Goal: Task Accomplishment & Management: Complete application form

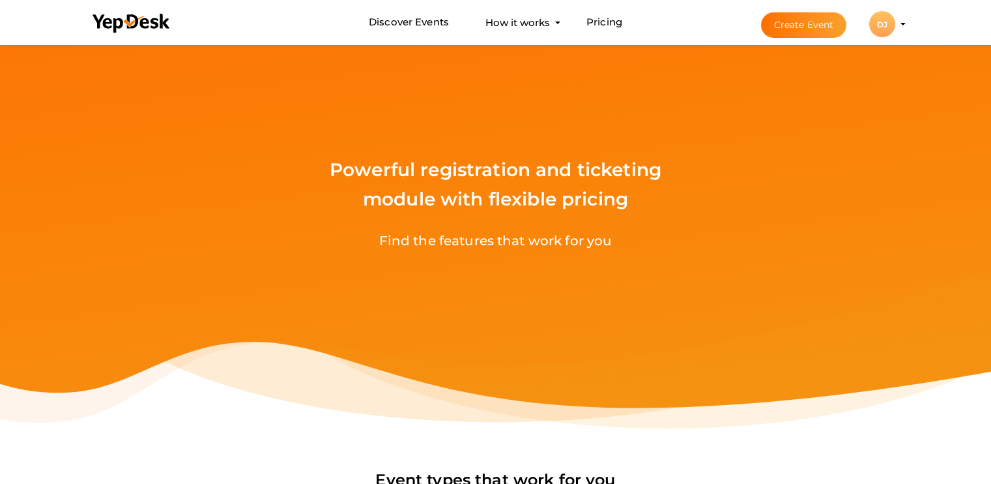
scroll to position [456, 0]
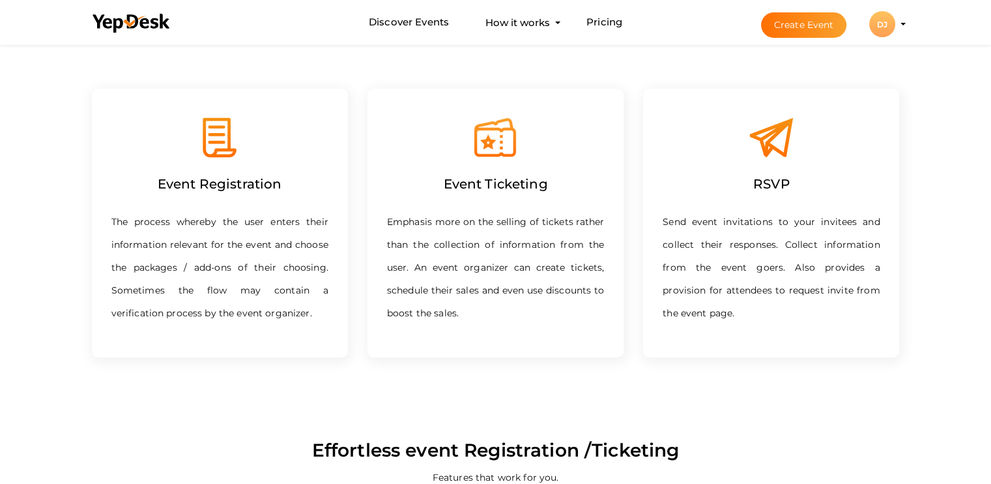
click at [512, 171] on label "Event Ticketing" at bounding box center [495, 183] width 130 height 47
click at [818, 22] on button "Create Event" at bounding box center [804, 24] width 86 height 25
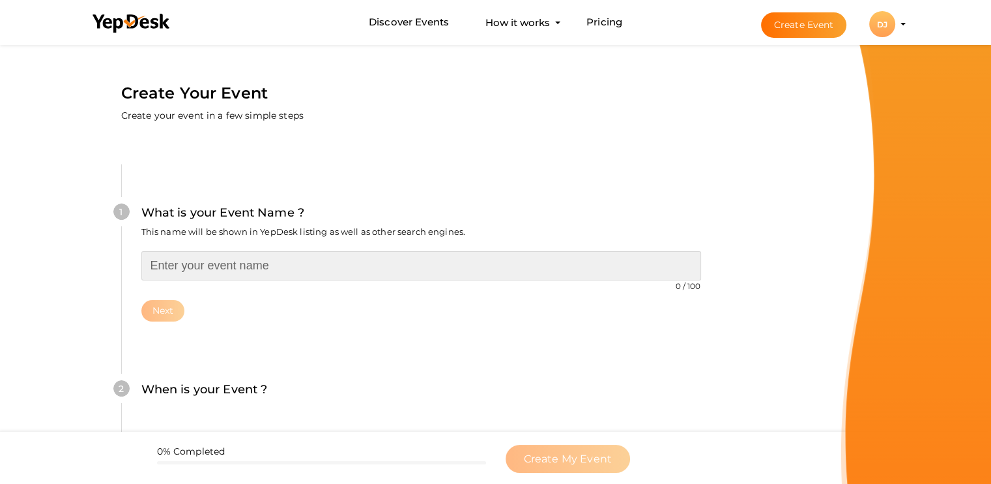
click at [311, 256] on input "text" at bounding box center [421, 265] width 560 height 29
type input "C"
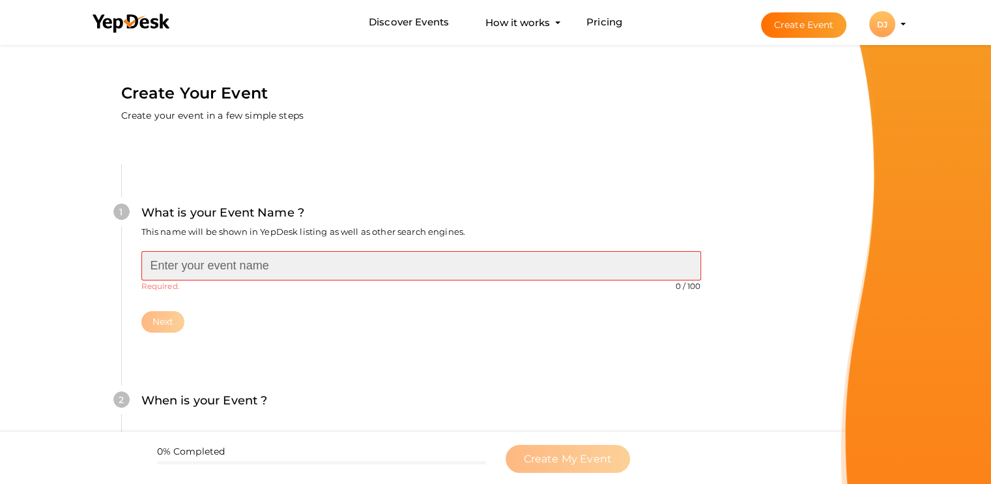
paste input "Career Compass: Navigating with LinkedIn"
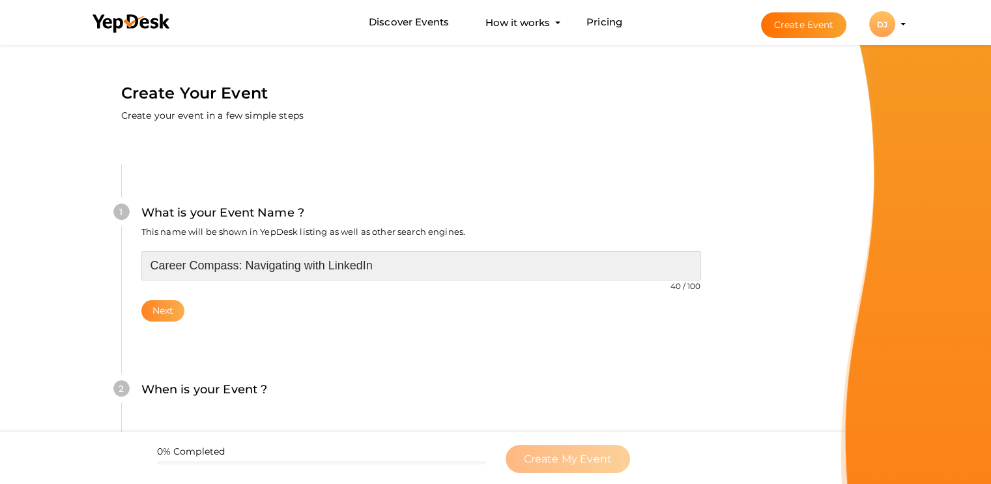
type input "Career Compass: Navigating with LinkedIn"
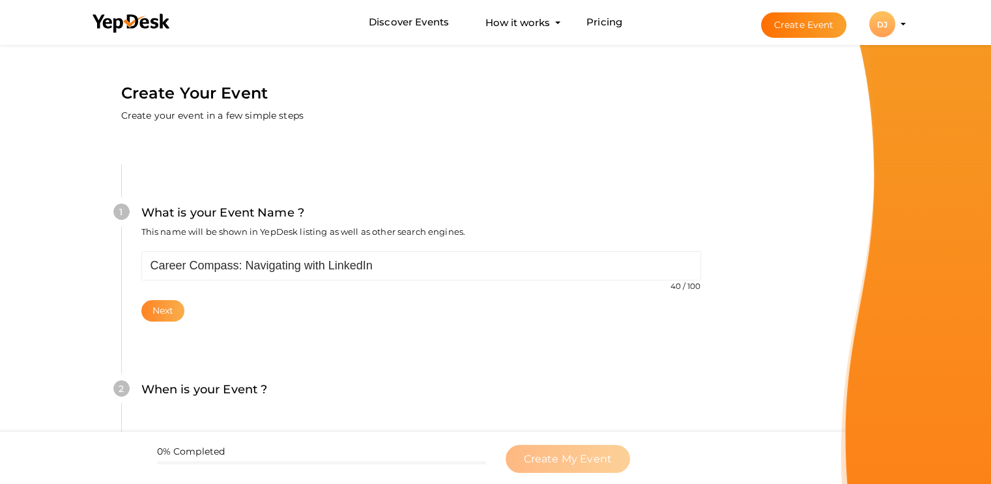
click at [167, 313] on button "Next" at bounding box center [163, 311] width 44 height 22
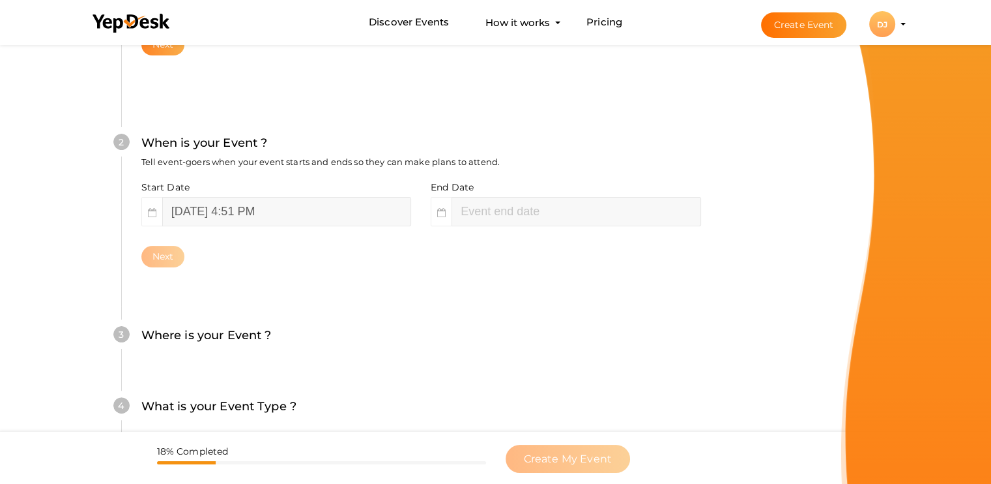
scroll to position [268, 0]
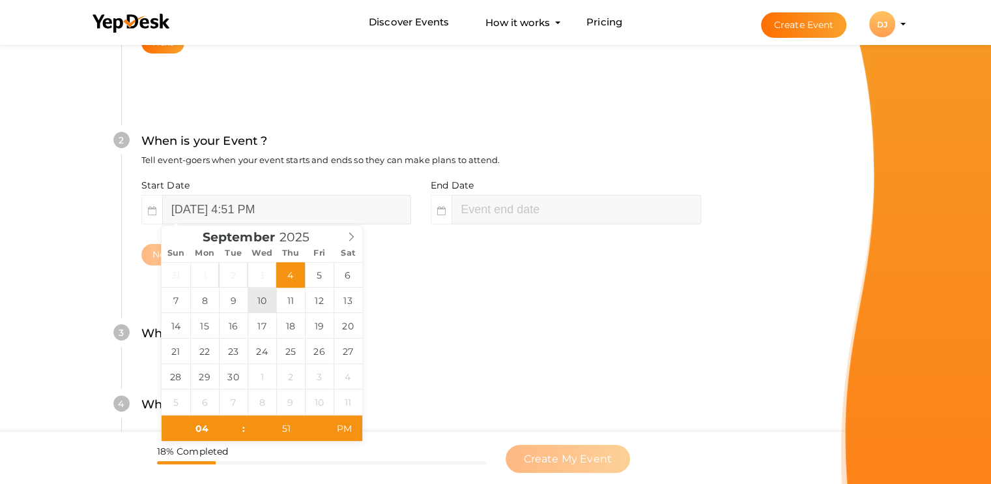
type input "[DATE] 4:51 PM"
type input "[DATE] 6:51 PM"
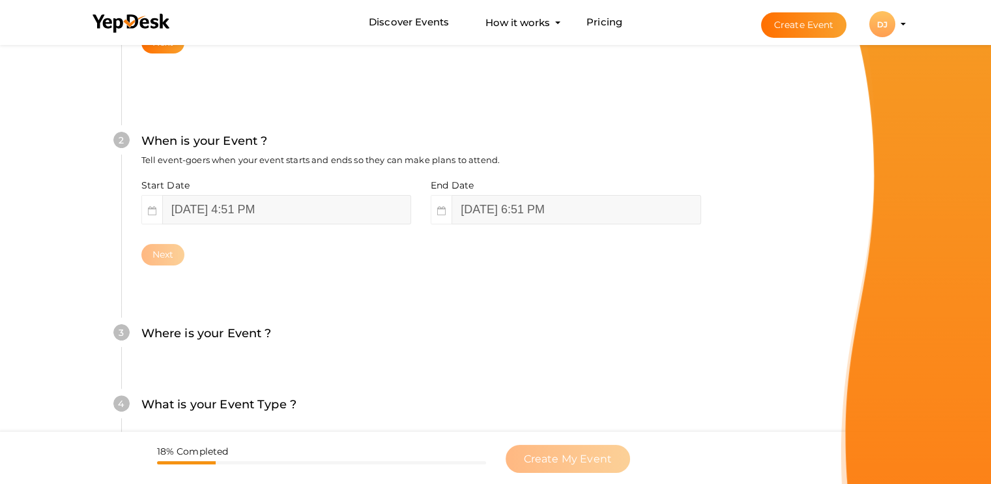
click at [408, 359] on div "3 Where is your Event ? Tell event-goers where your event location is. Venue On…" at bounding box center [421, 339] width 600 height 71
click at [168, 257] on button "Next" at bounding box center [163, 255] width 44 height 22
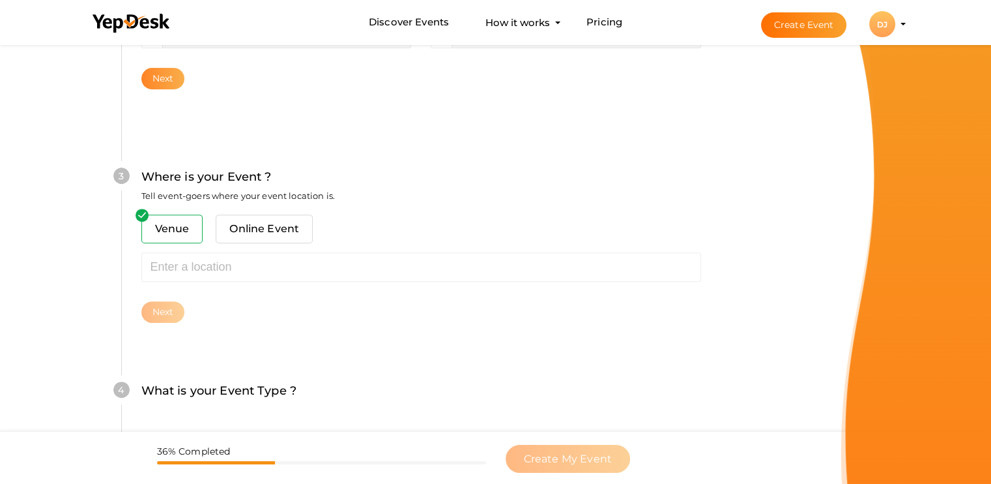
scroll to position [480, 0]
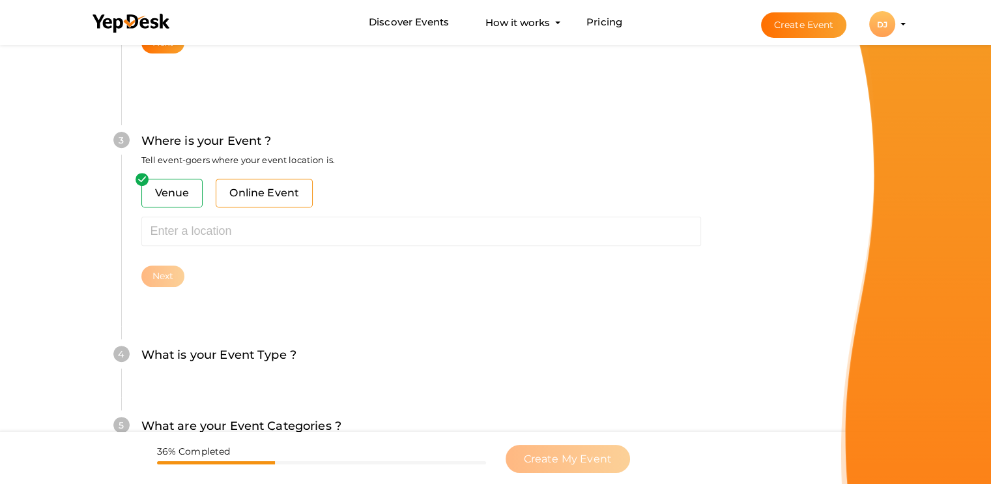
click at [236, 183] on span "Online Event" at bounding box center [264, 193] width 97 height 29
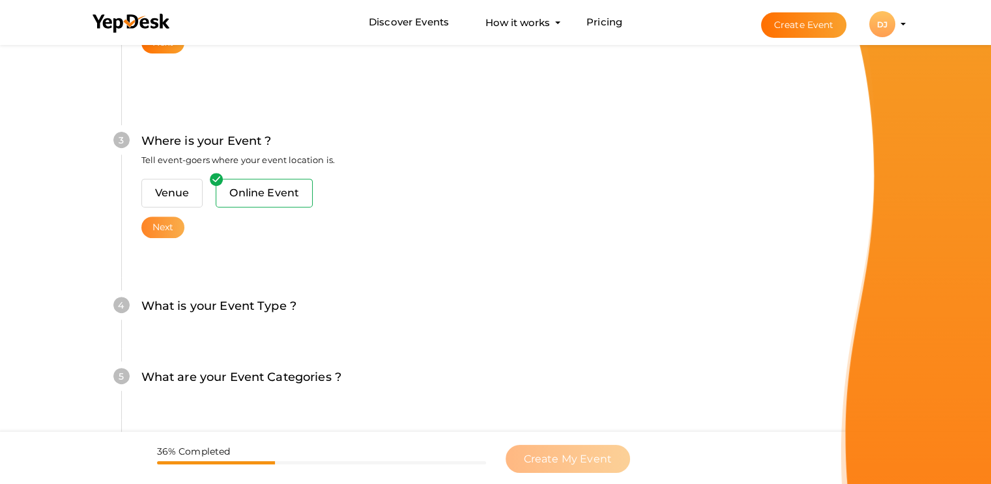
click at [159, 227] on button "Next" at bounding box center [163, 227] width 44 height 22
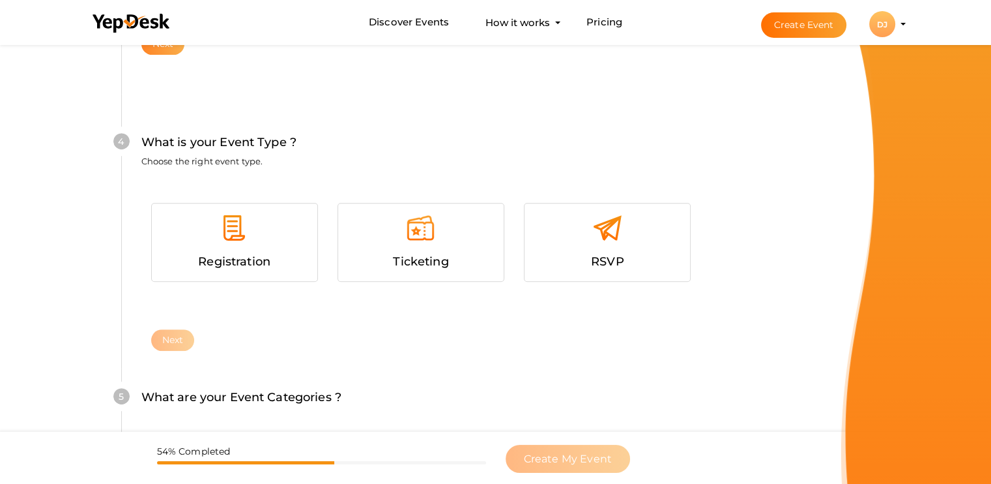
scroll to position [664, 0]
click at [386, 241] on div at bounding box center [421, 231] width 146 height 39
click at [171, 332] on button "Next" at bounding box center [173, 339] width 44 height 22
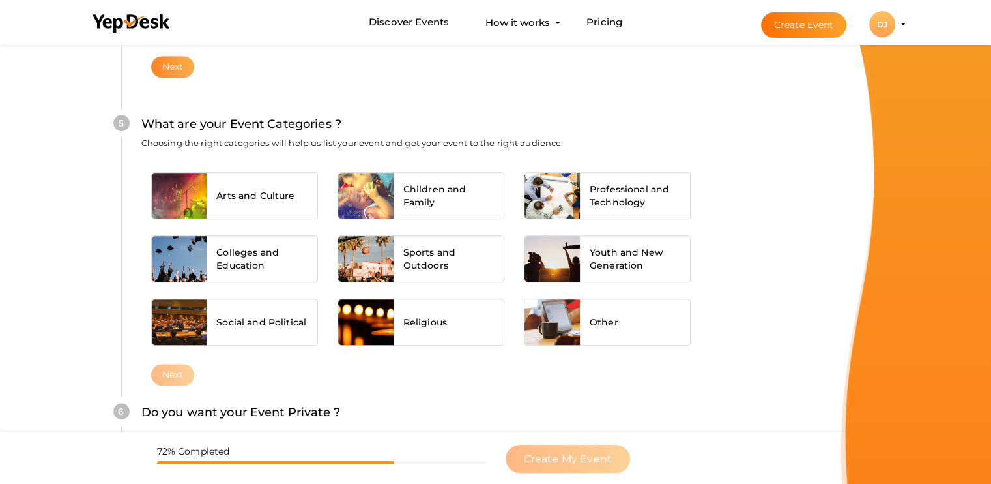
scroll to position [937, 0]
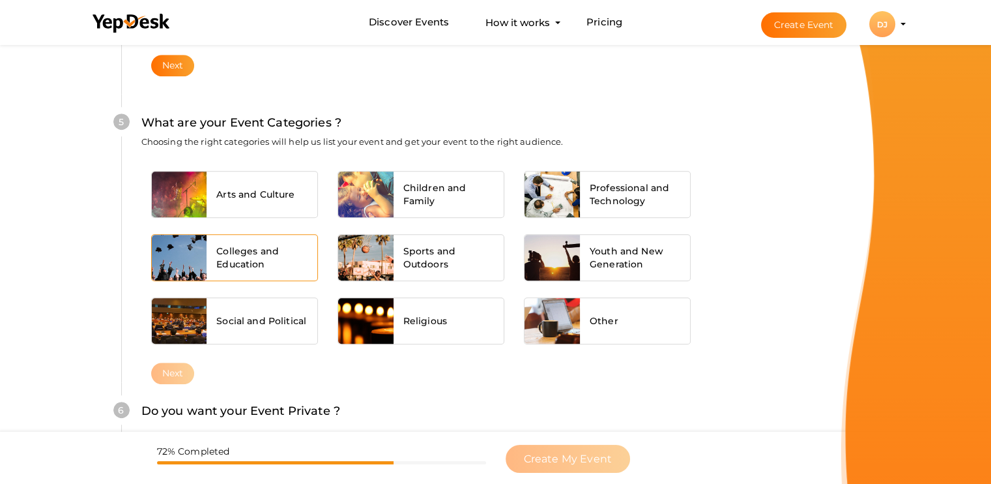
click at [313, 246] on div "Colleges and Education" at bounding box center [262, 258] width 111 height 46
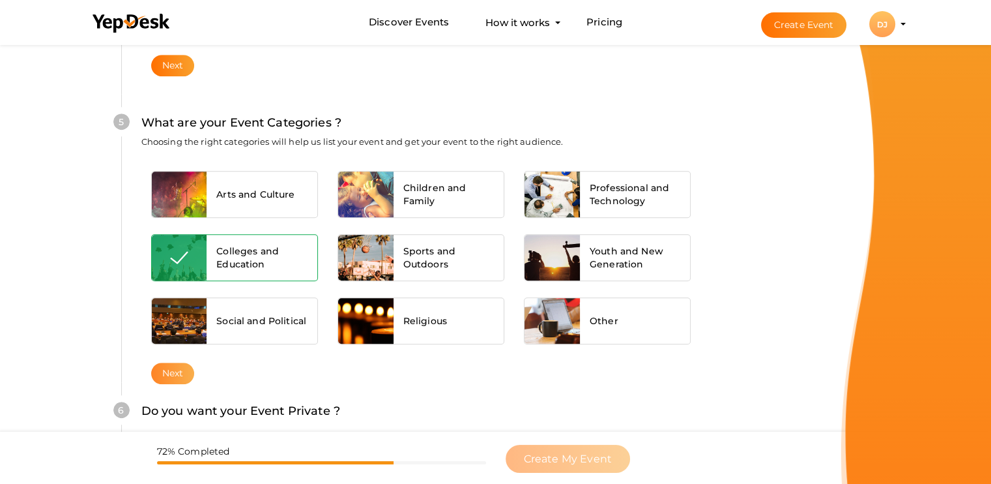
click at [182, 378] on button "Next" at bounding box center [173, 373] width 44 height 22
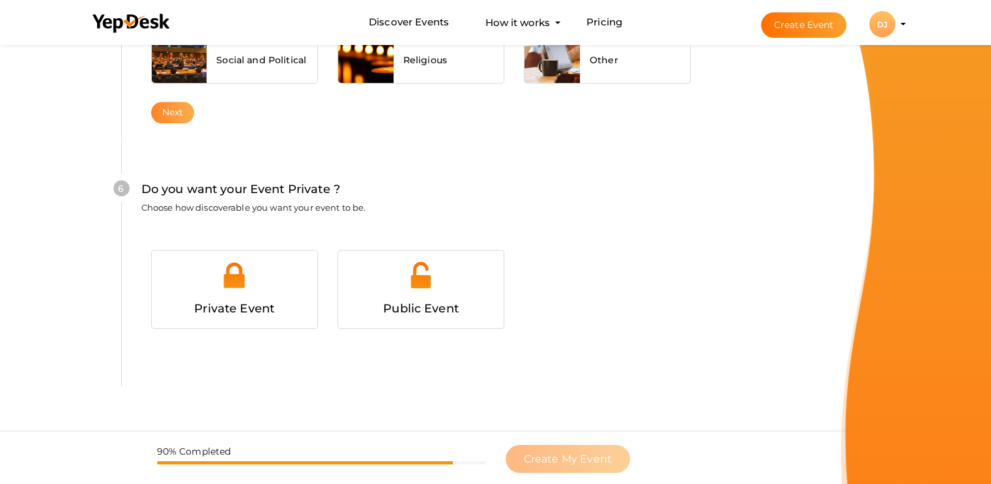
scroll to position [1223, 0]
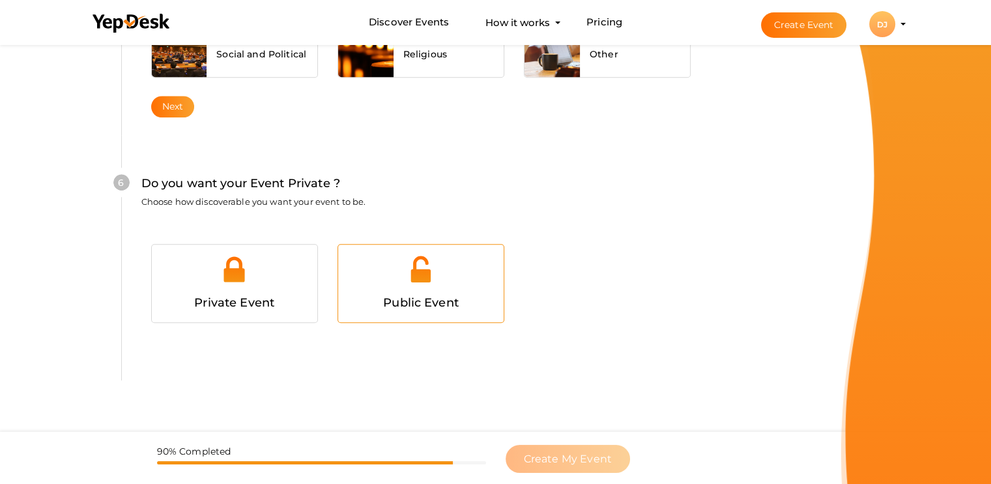
click at [392, 295] on span "Public Event" at bounding box center [421, 302] width 76 height 14
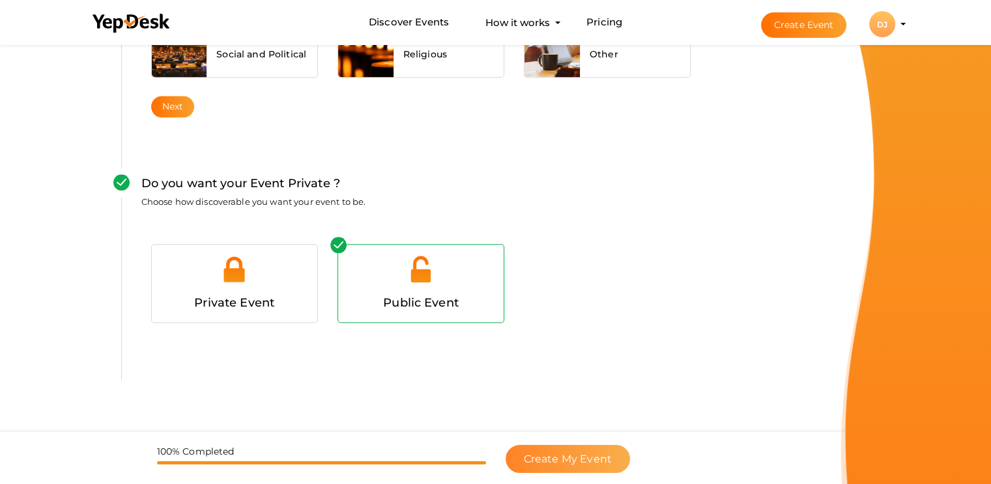
click at [540, 453] on span "Create My Event" at bounding box center [568, 458] width 88 height 12
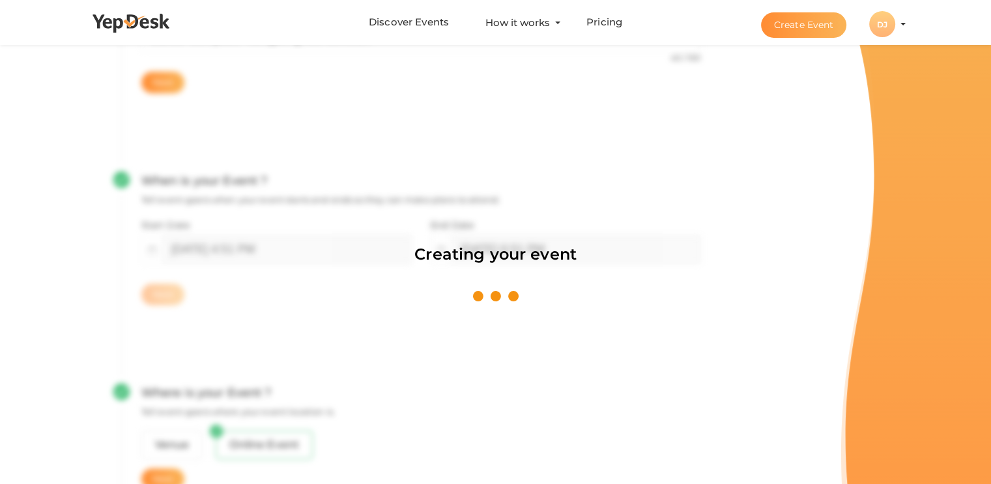
scroll to position [195, 0]
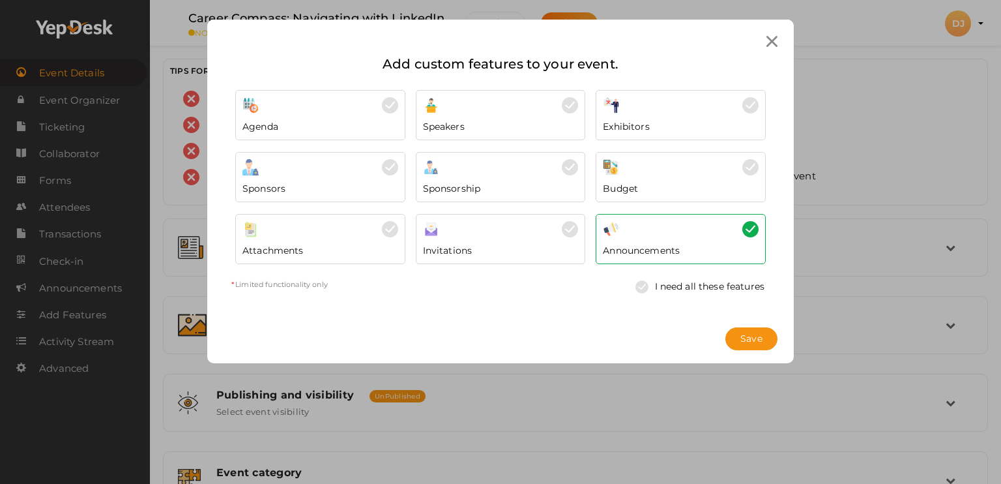
click at [577, 115] on div "Speakers" at bounding box center [501, 123] width 156 height 20
click at [667, 167] on div at bounding box center [681, 167] width 156 height 16
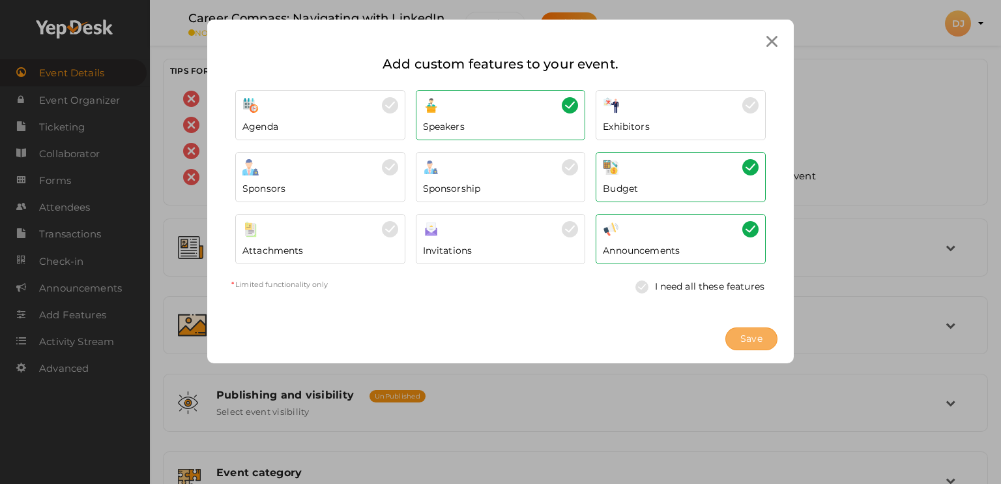
click at [749, 332] on span "Save" at bounding box center [751, 339] width 22 height 14
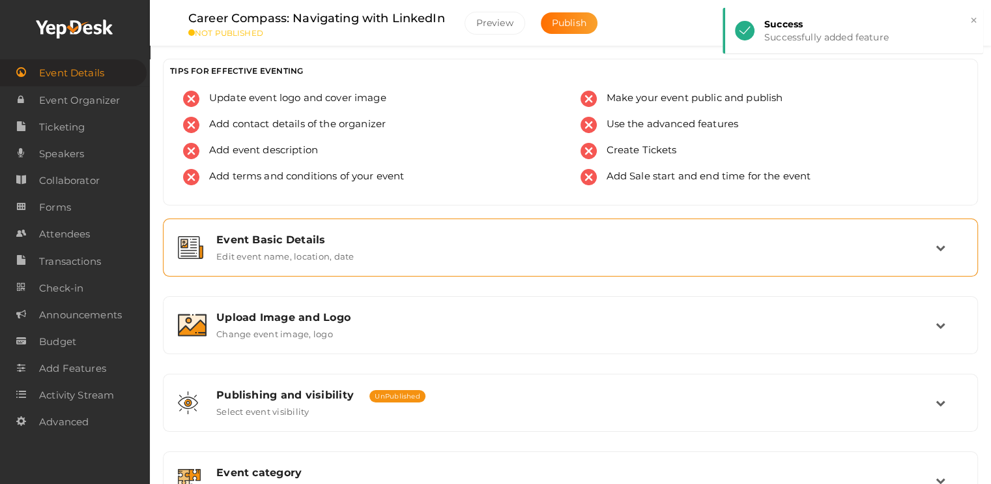
click at [756, 259] on div "Event Basic Details Edit event name, location, date" at bounding box center [571, 247] width 729 height 28
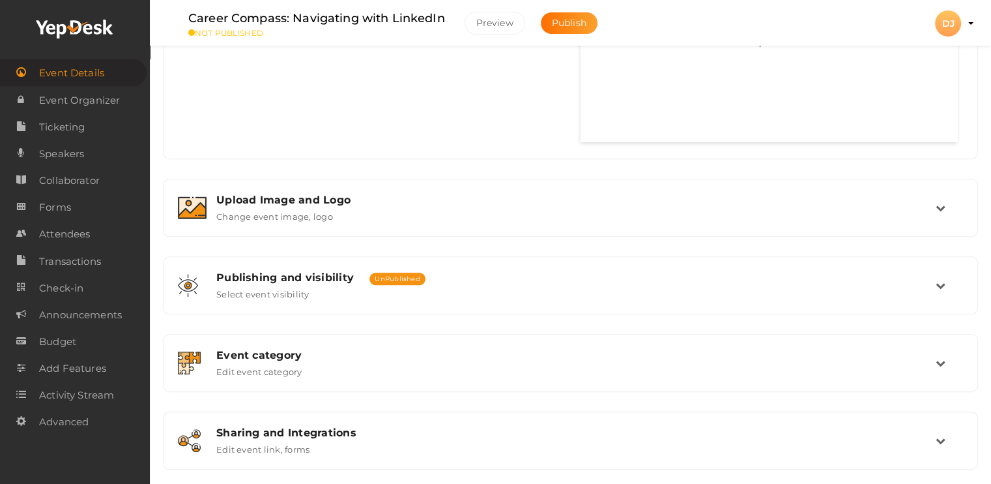
scroll to position [822, 0]
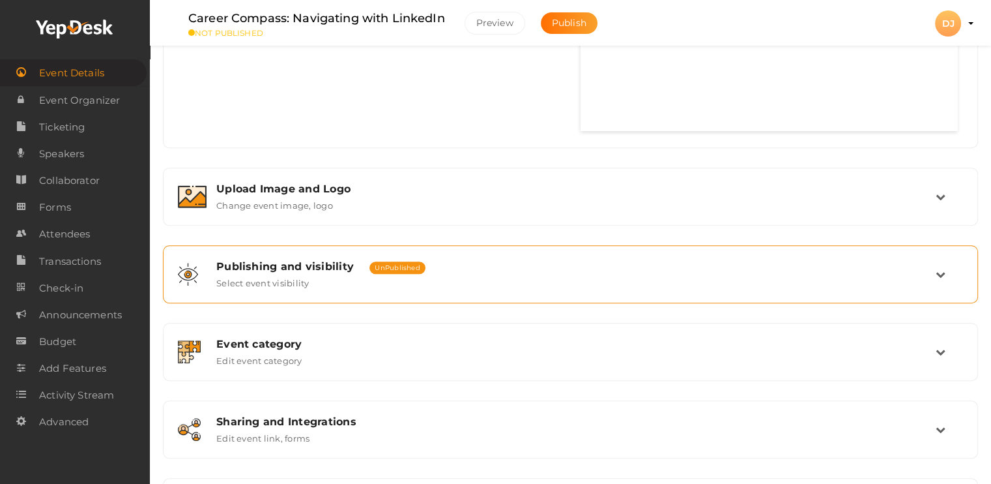
click at [852, 267] on div "Publishing and visibility Published UnPublished" at bounding box center [575, 266] width 719 height 12
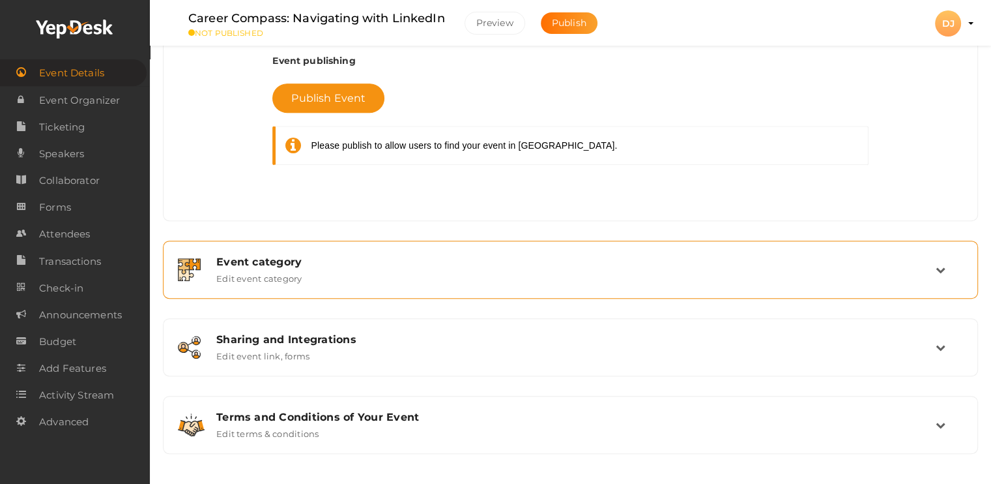
scroll to position [586, 0]
click at [714, 255] on div "Event category" at bounding box center [575, 261] width 719 height 12
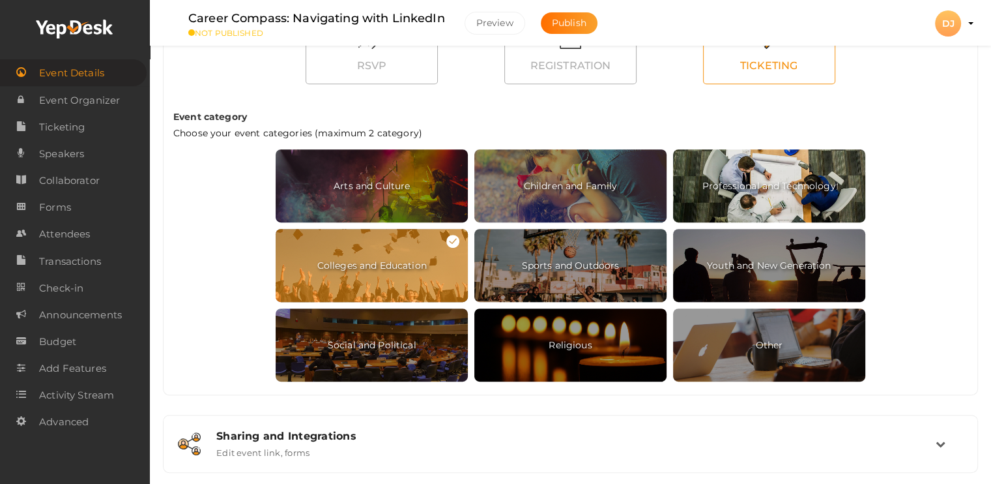
click at [824, 185] on span "Professional and Technology" at bounding box center [769, 185] width 192 height 73
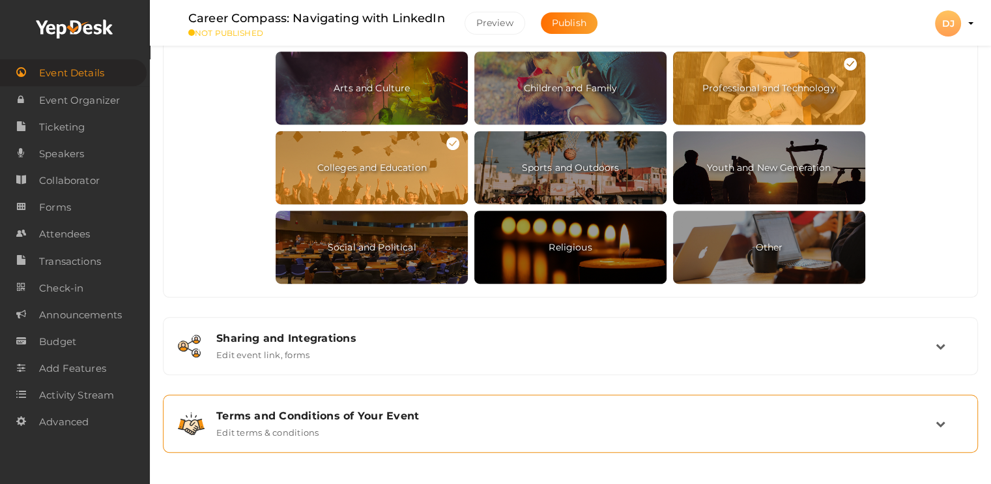
scroll to position [684, 0]
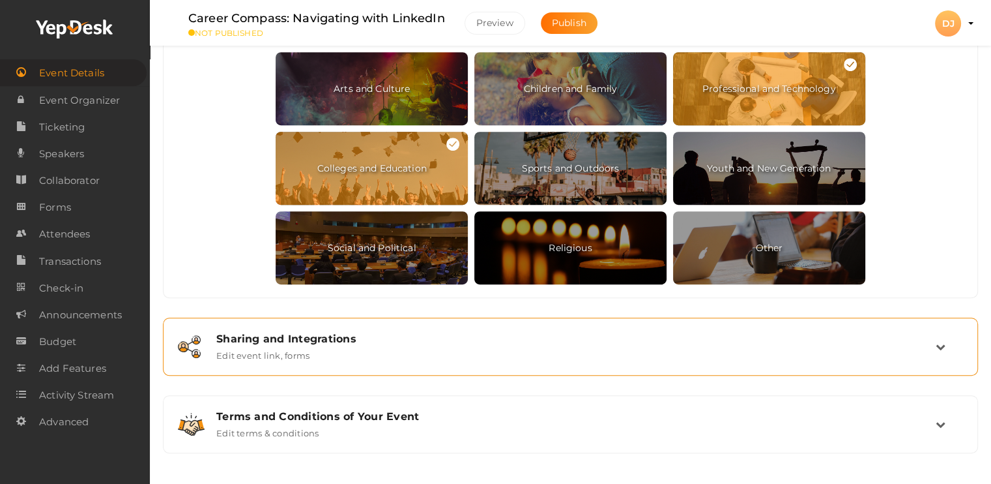
click at [822, 353] on div "Sharing and Integrations Edit event link, forms" at bounding box center [571, 346] width 729 height 28
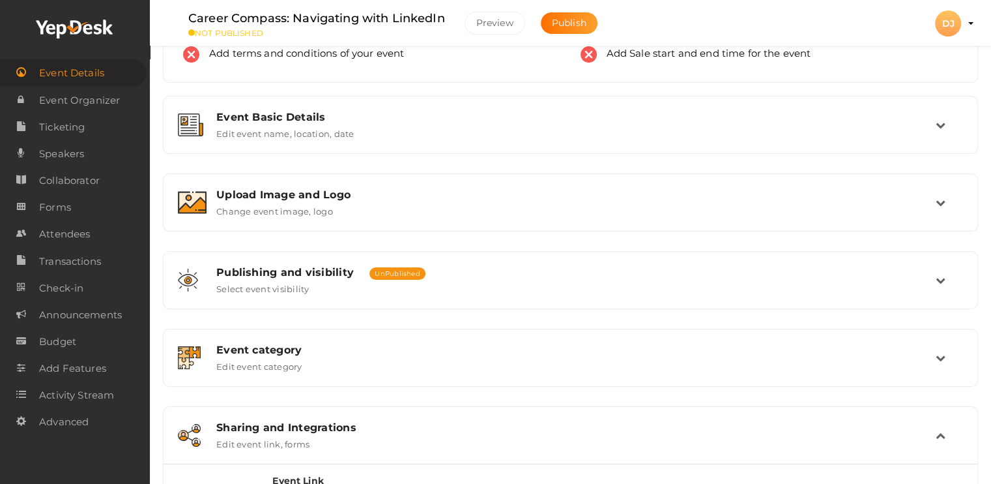
scroll to position [119, 0]
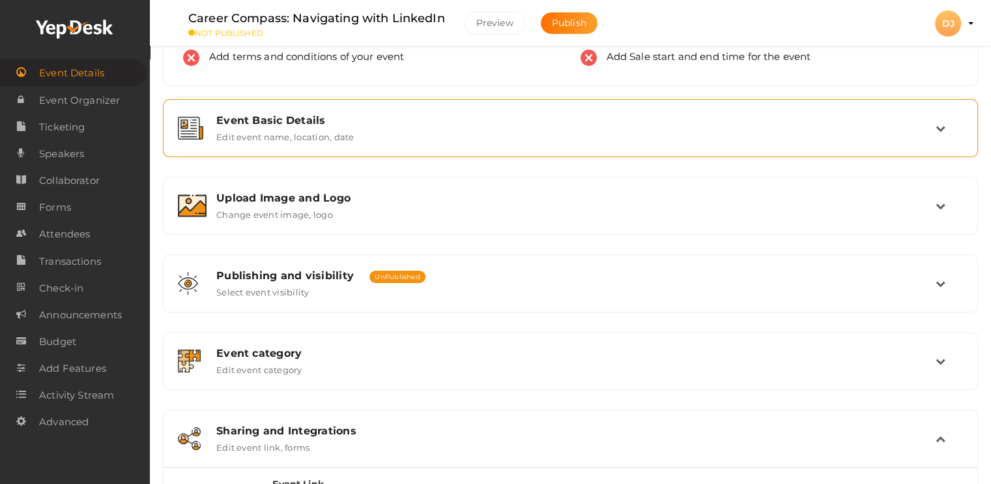
click at [805, 134] on div "Event Basic Details Edit event name, location, date" at bounding box center [571, 128] width 729 height 28
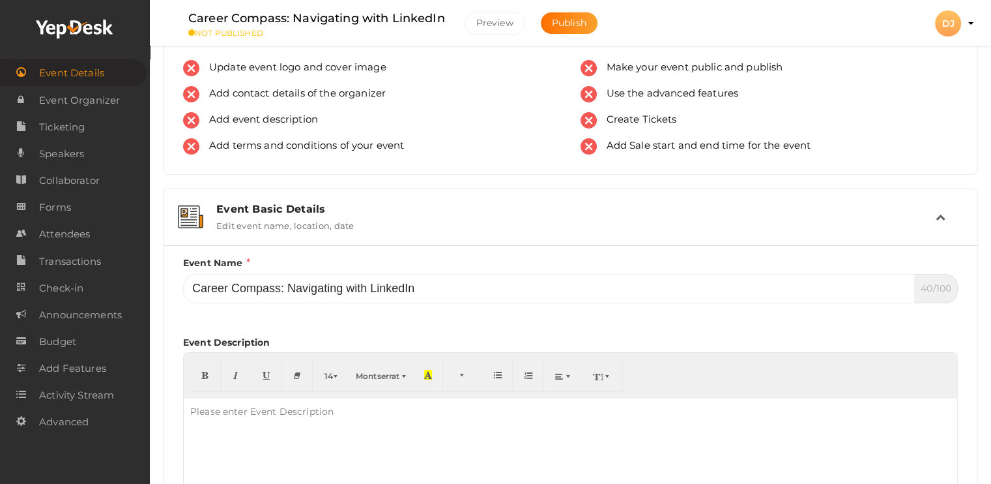
scroll to position [0, 0]
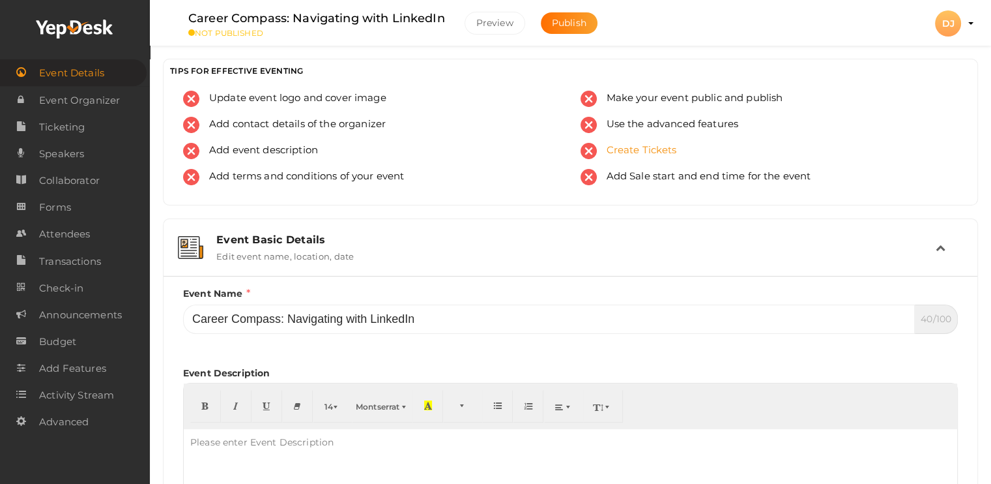
click at [623, 150] on span "Create Tickets" at bounding box center [637, 151] width 80 height 16
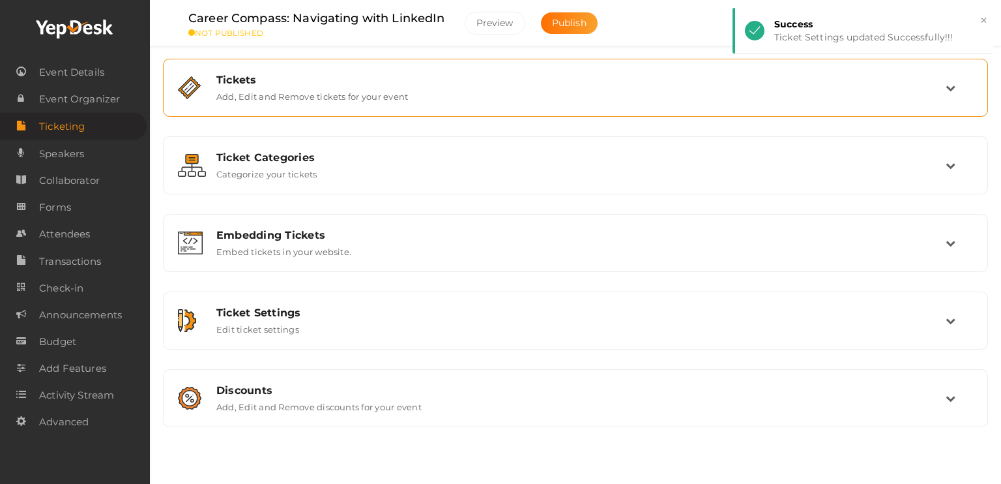
click at [659, 98] on div "Tickets Add, Edit and Remove tickets for your event" at bounding box center [576, 88] width 739 height 28
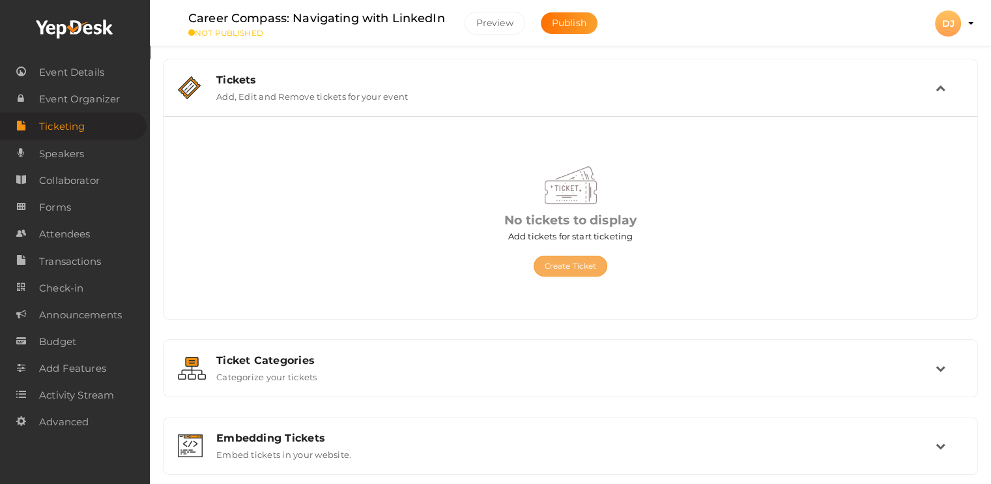
click at [590, 264] on button "Create Ticket" at bounding box center [571, 265] width 74 height 21
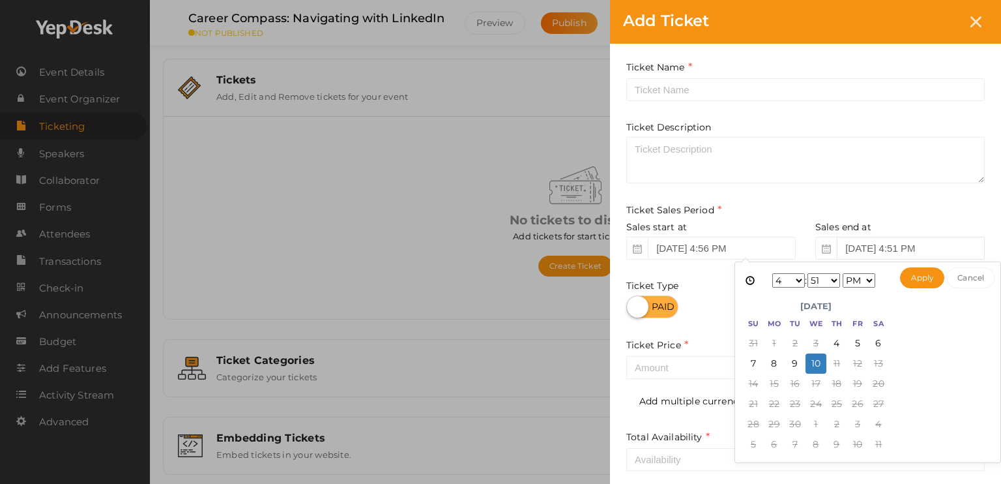
click at [924, 246] on input "Sep 10, 2025 4:51 PM" at bounding box center [911, 248] width 148 height 23
click at [922, 251] on input "Sep 10, 2025 4:51 PM" at bounding box center [911, 248] width 148 height 23
click at [790, 278] on select "1 2 3 4 5 6 7 8 9 10 11 12" at bounding box center [788, 280] width 33 height 14
click at [826, 280] on select "00 01 02 03 04 05 06 07 08 09 10 11 12 13 14 15 16 17 18 19 20 21 22 23 24 25 2…" at bounding box center [823, 280] width 33 height 14
click at [921, 272] on button "Apply" at bounding box center [922, 277] width 45 height 21
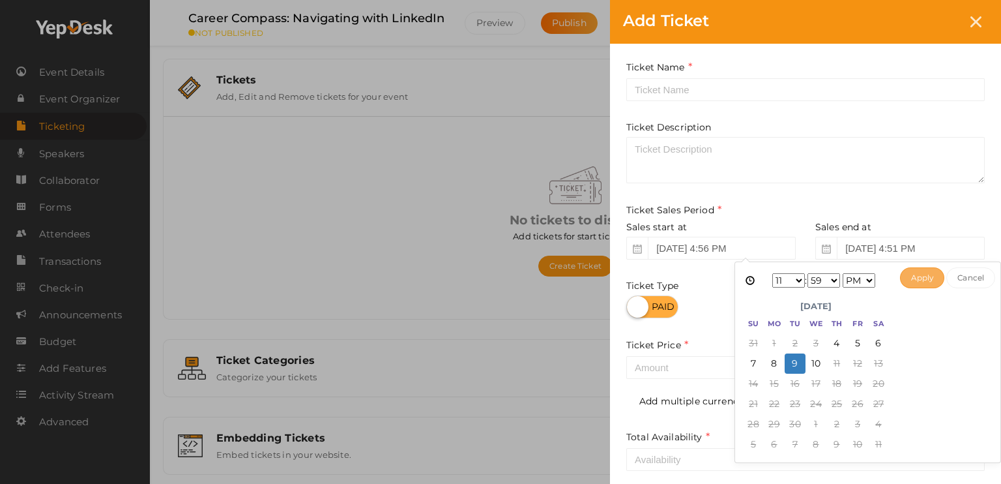
type input "Sep 09, 2025 11:59 PM"
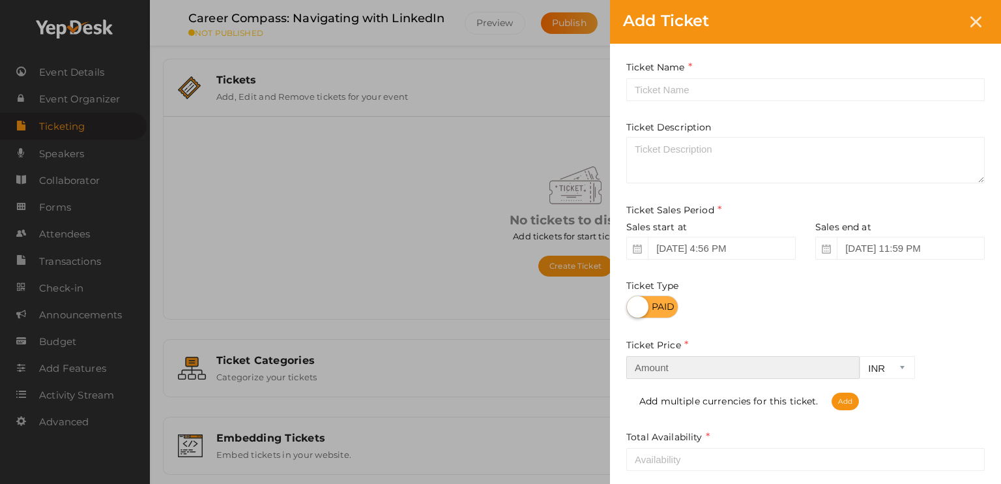
click at [805, 369] on input "number" at bounding box center [742, 367] width 233 height 23
type input "75"
click at [855, 402] on span "Add" at bounding box center [845, 401] width 27 height 18
select select "CAD"
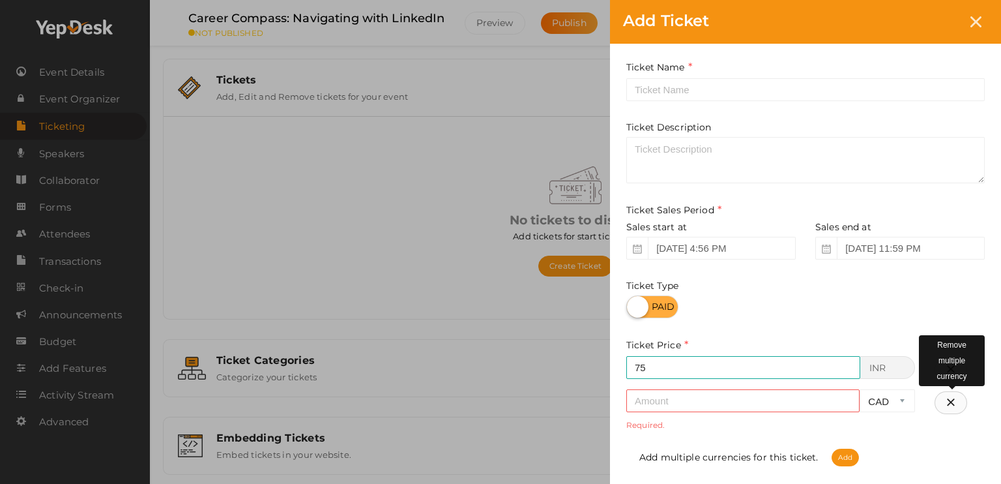
click at [948, 400] on icon "button" at bounding box center [950, 403] width 9 height 14
type input "75"
select select "INR"
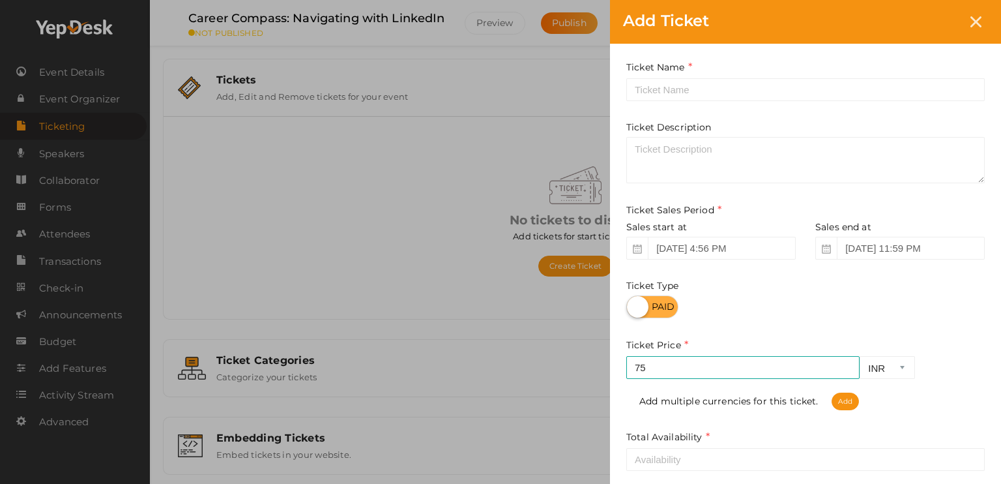
click at [985, 298] on div "Ticket Name Required. Ticket Name already used. Ticket Description Ticket Sales…" at bounding box center [805, 275] width 391 height 463
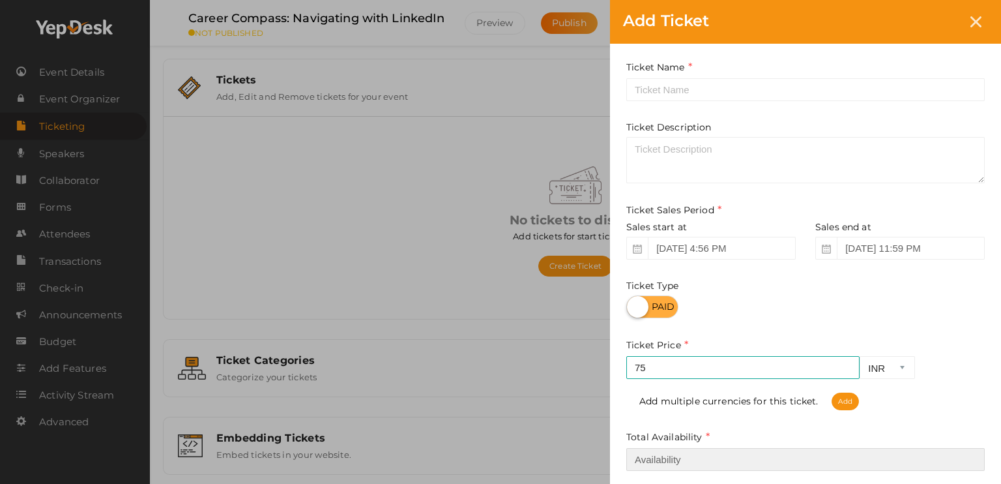
click at [810, 465] on input "number" at bounding box center [805, 459] width 358 height 23
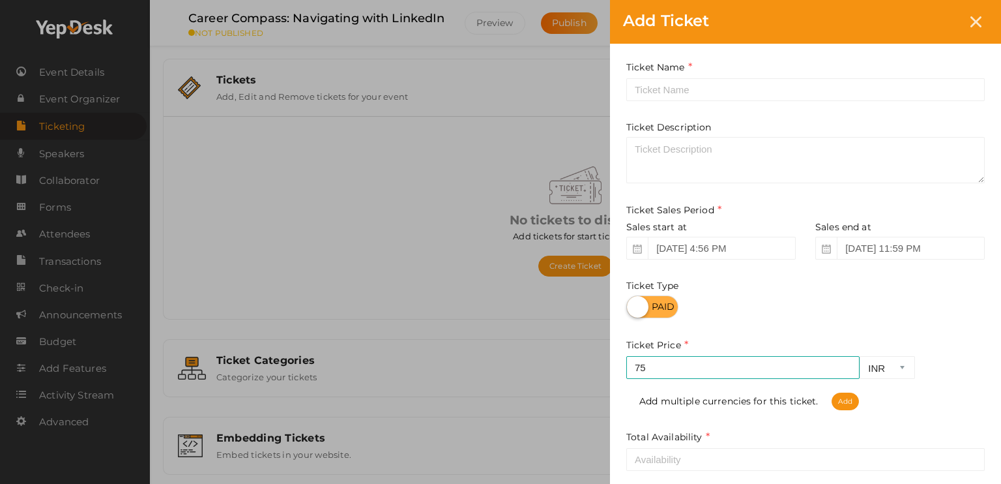
click at [980, 317] on div at bounding box center [805, 306] width 358 height 23
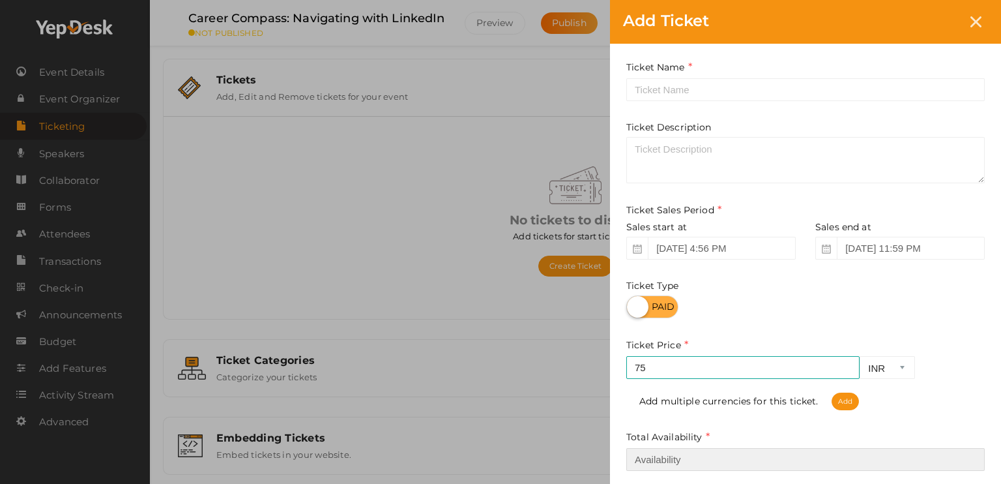
click at [719, 461] on input "number" at bounding box center [805, 459] width 358 height 23
type input "200"
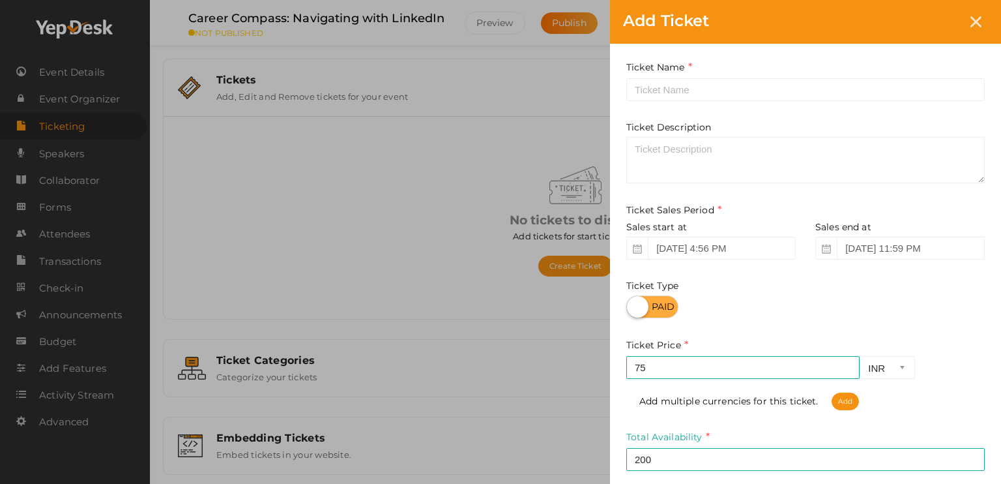
click at [557, 416] on div "Add Ticket Ticket Name Required. Ticket Name already used. Ticket Description T…" at bounding box center [500, 242] width 1001 height 484
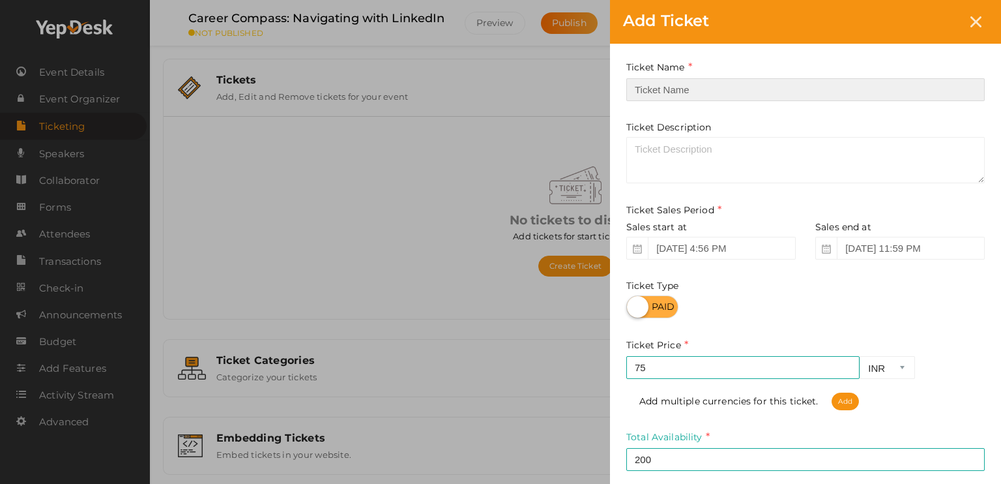
click at [811, 87] on input "text" at bounding box center [805, 89] width 358 height 23
paste input "Career Compass: Navigating with LinkedIn"
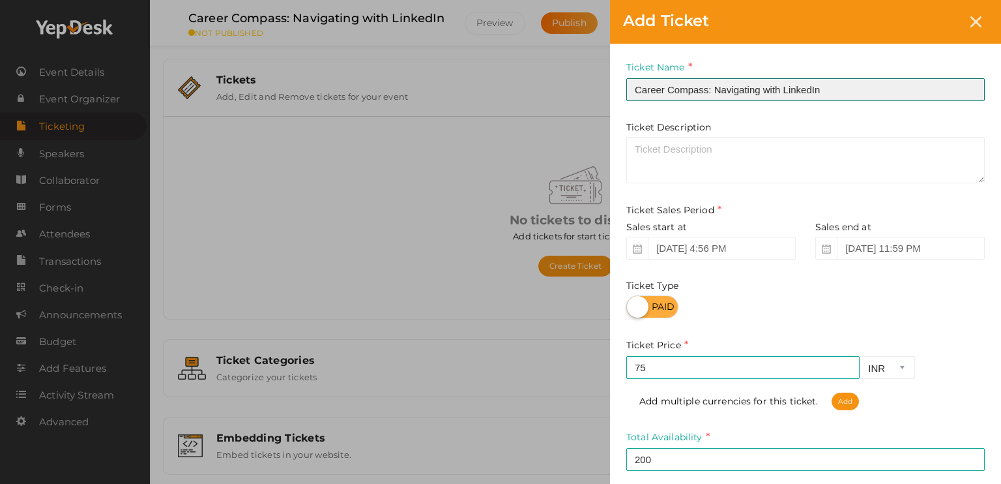
type input "Career Compass: Navigating with LinkedIn"
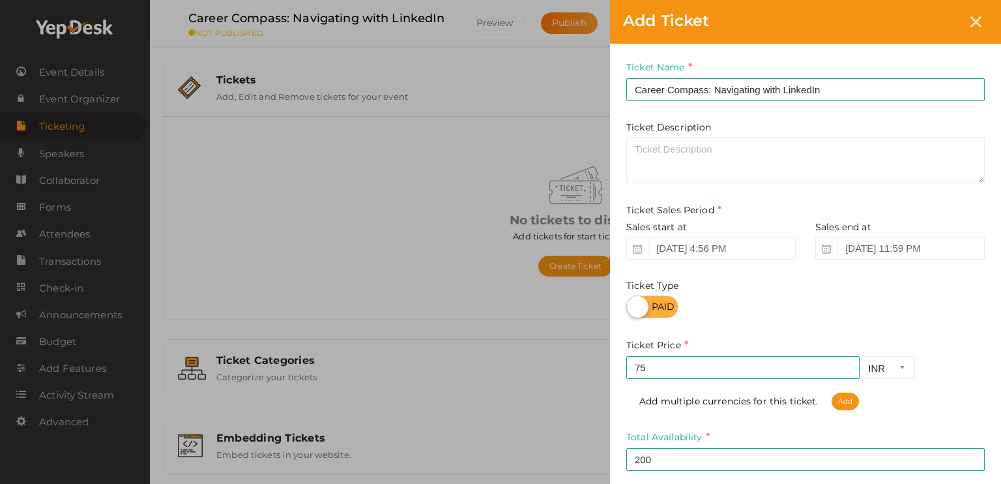
click at [835, 126] on div "Ticket Description" at bounding box center [805, 152] width 358 height 63
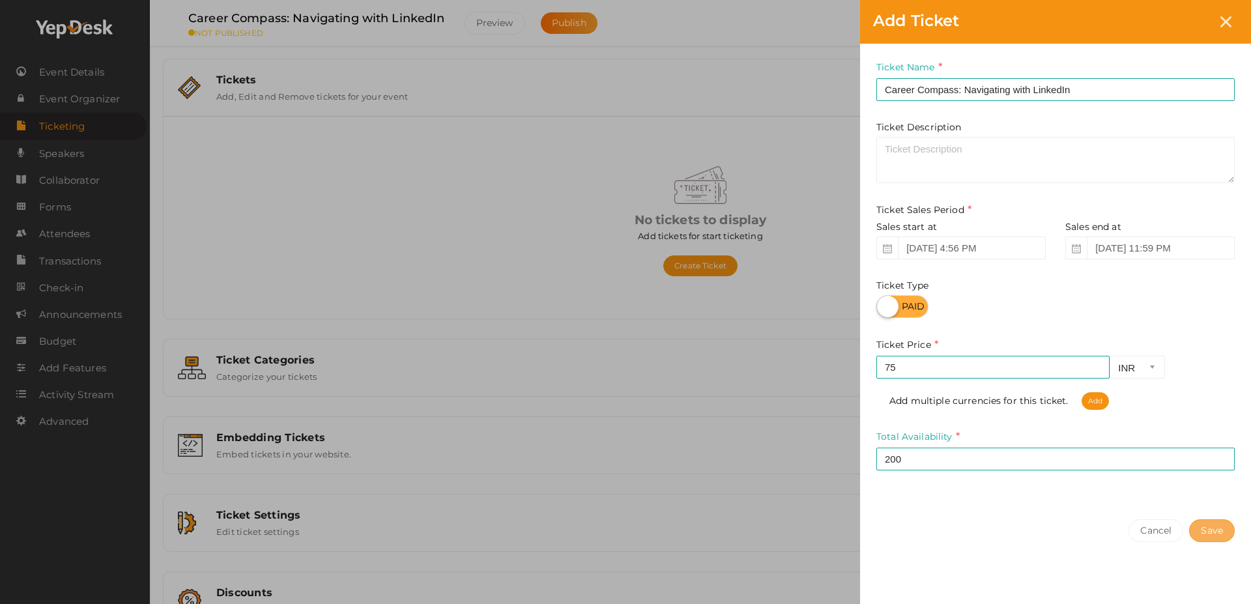
click at [1000, 483] on button "Save" at bounding box center [1212, 530] width 46 height 23
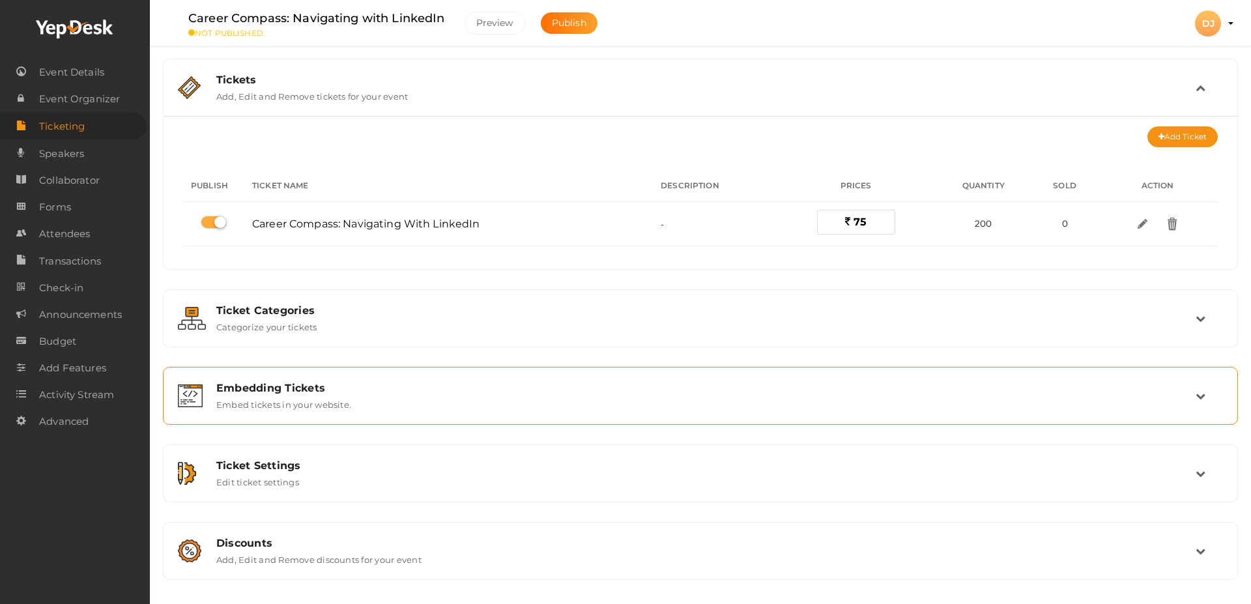
click at [1000, 409] on div "Embedding Tickets Embed tickets in your website." at bounding box center [701, 396] width 989 height 28
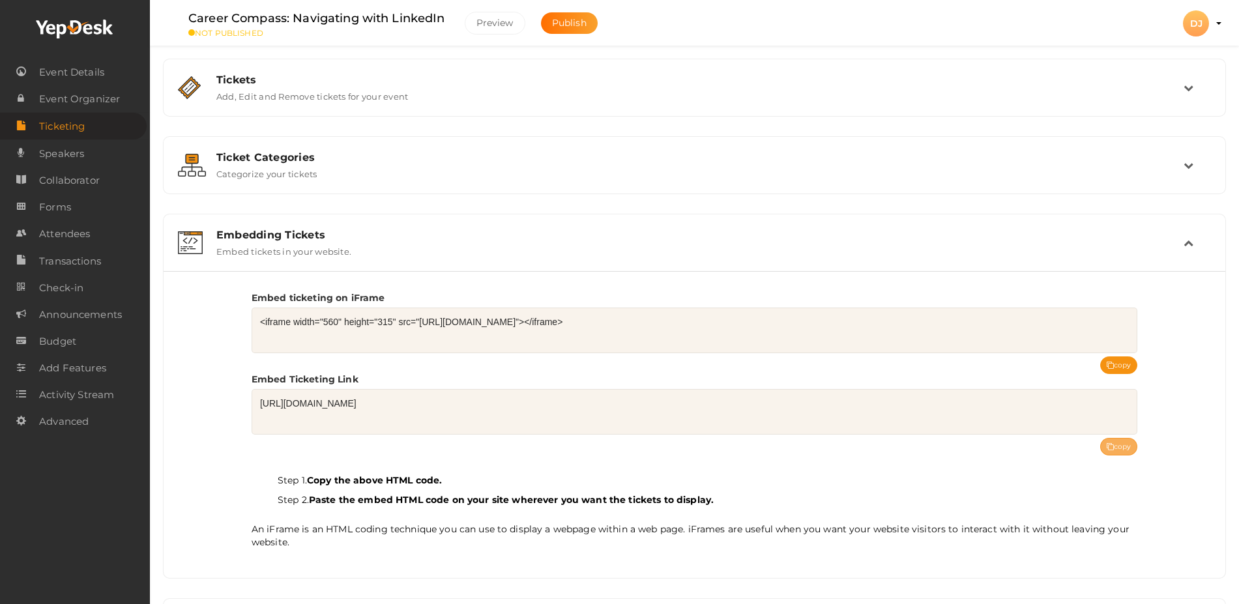
click at [1000, 448] on button "copy" at bounding box center [1119, 447] width 38 height 18
click at [90, 126] on link "Ticketing" at bounding box center [73, 126] width 147 height 27
click at [252, 162] on div "Ticket Categories" at bounding box center [699, 157] width 967 height 12
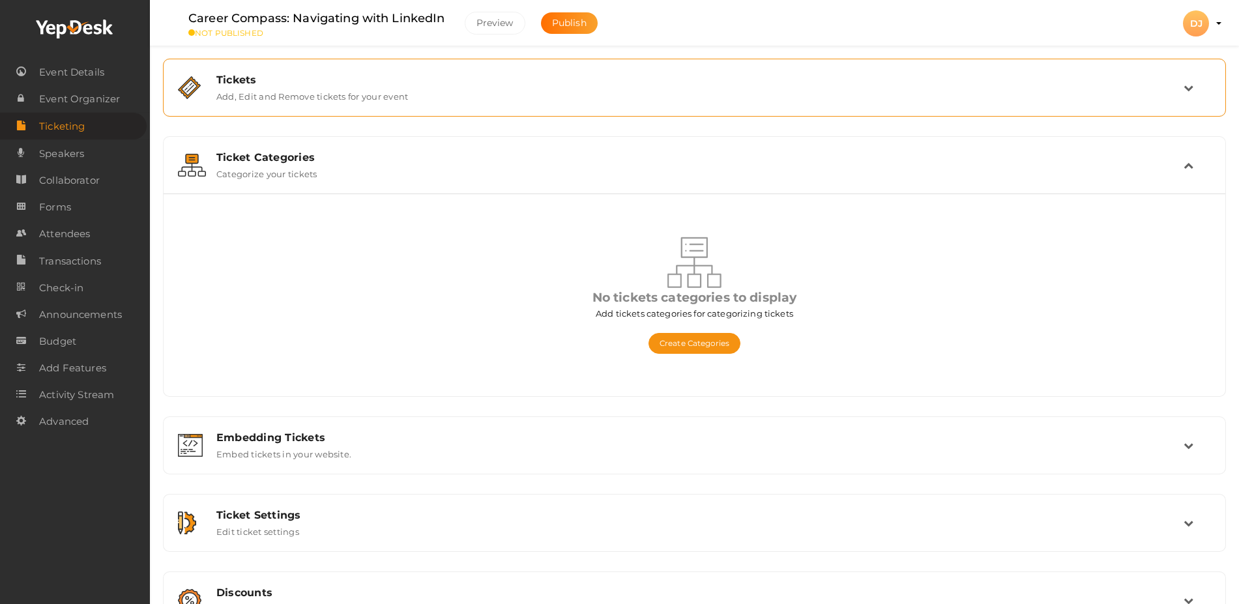
click at [341, 98] on label "Add, Edit and Remove tickets for your event" at bounding box center [312, 94] width 192 height 16
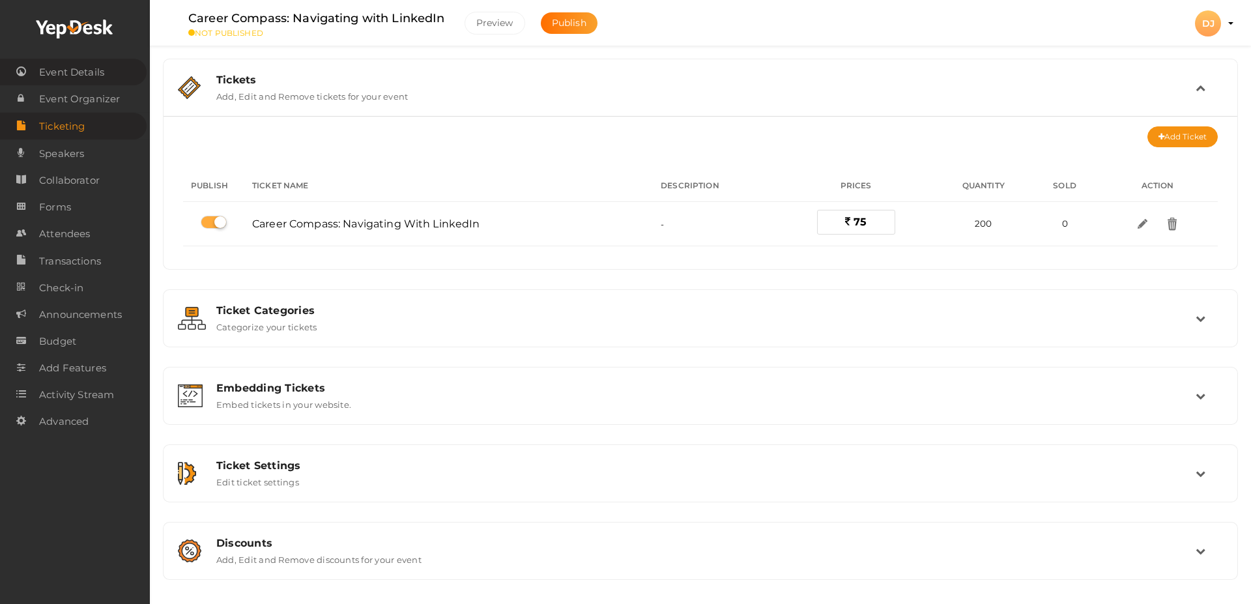
click at [94, 65] on span "Event Details" at bounding box center [71, 72] width 65 height 26
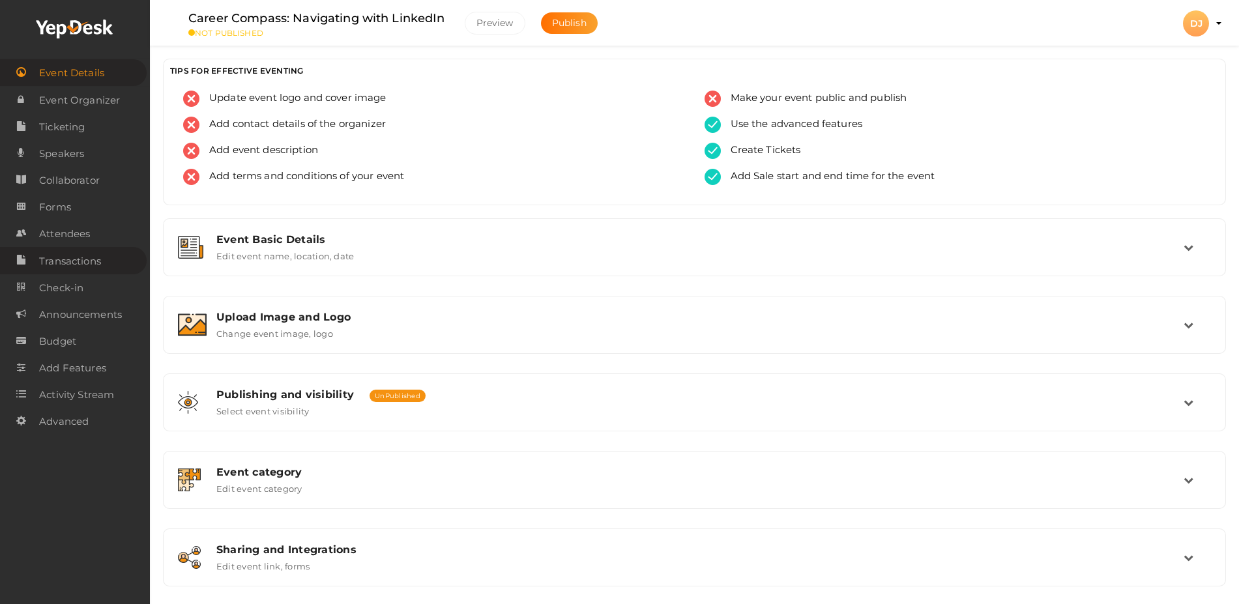
click at [87, 263] on span "Transactions" at bounding box center [70, 261] width 62 height 26
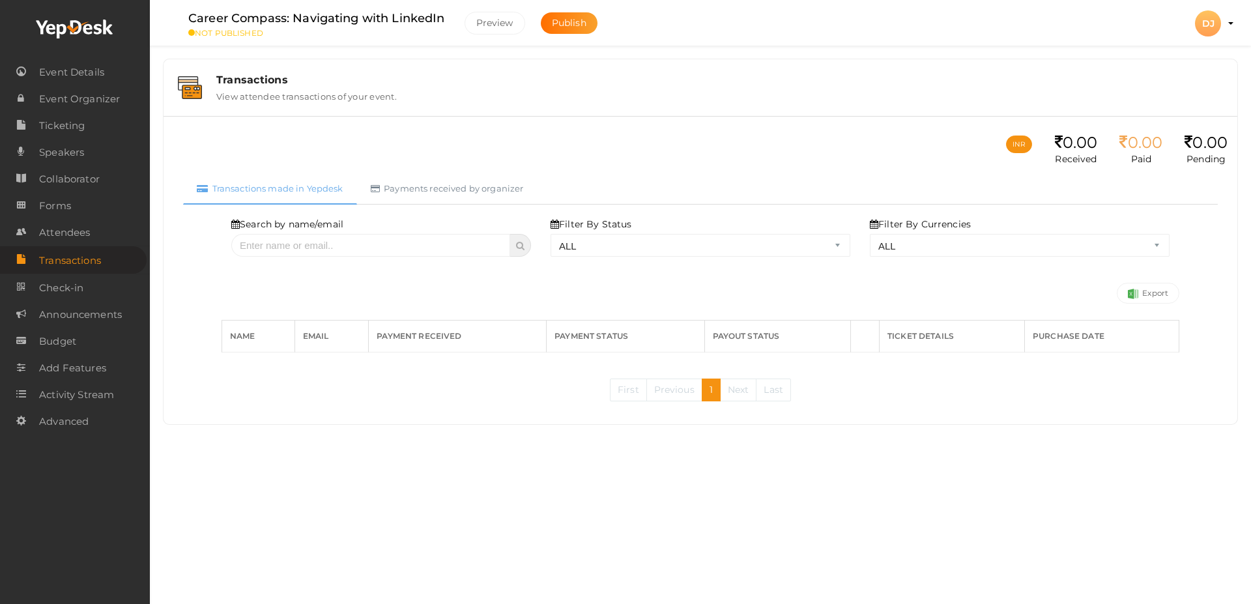
click at [325, 97] on label "View attendee transactions of your event." at bounding box center [306, 94] width 181 height 16
click at [102, 81] on span "Event Details" at bounding box center [71, 72] width 65 height 26
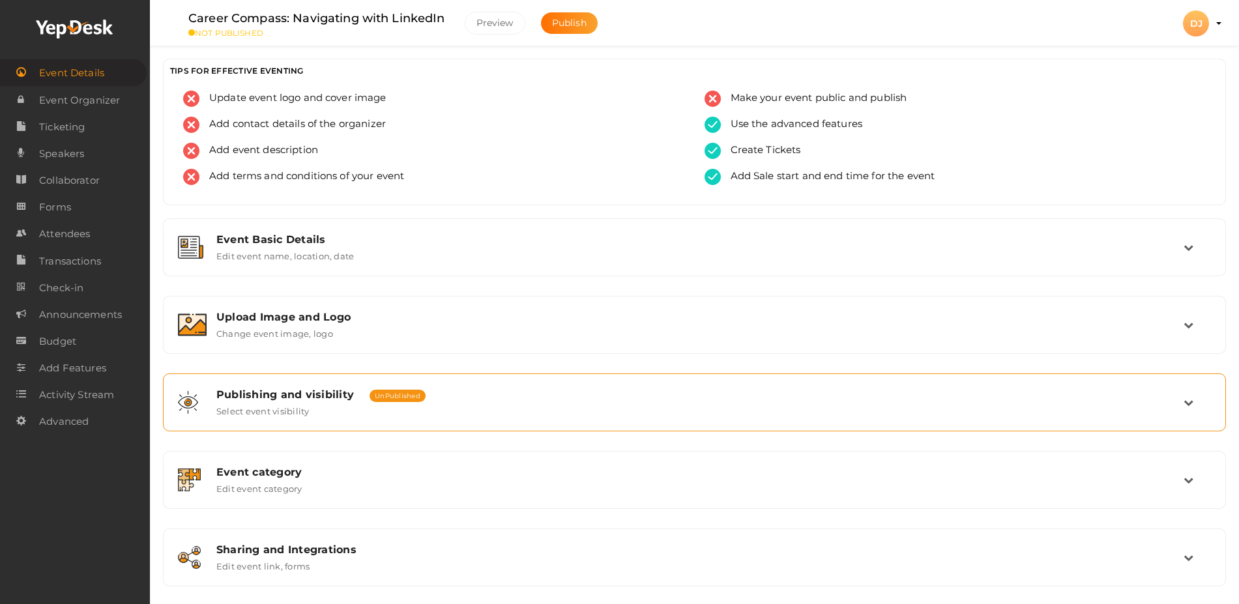
click at [319, 426] on div "Publishing and visibility Published UnPublished Select event visibility" at bounding box center [694, 402] width 1063 height 58
click at [1000, 403] on icon at bounding box center [1188, 403] width 10 height 10
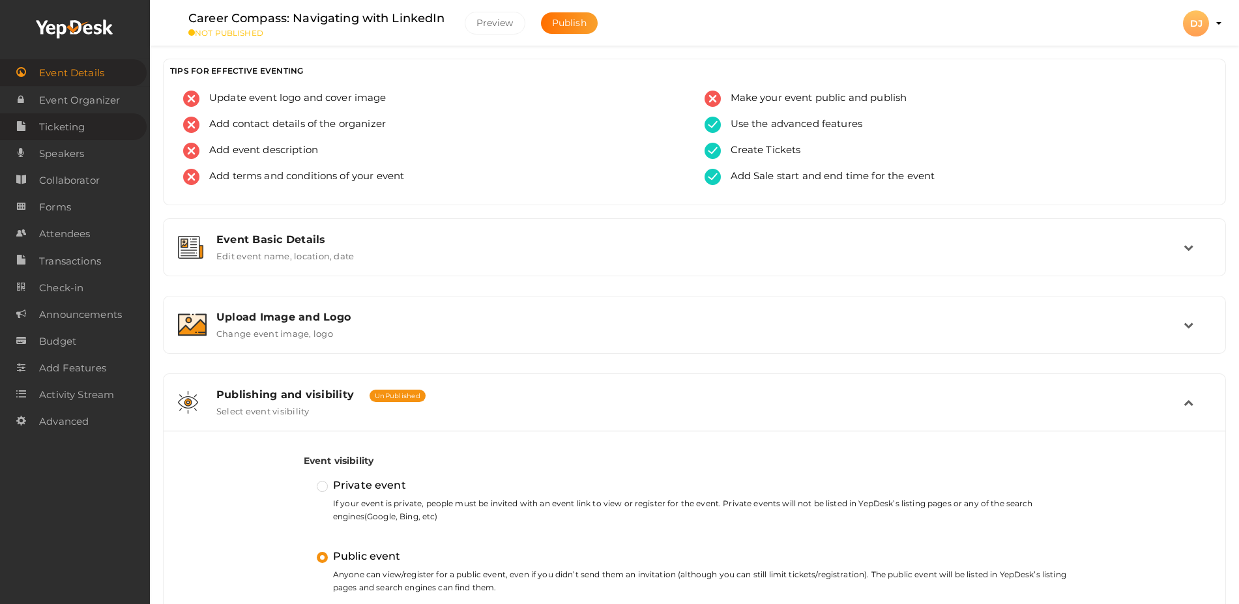
click at [80, 128] on span "Ticketing" at bounding box center [62, 127] width 46 height 26
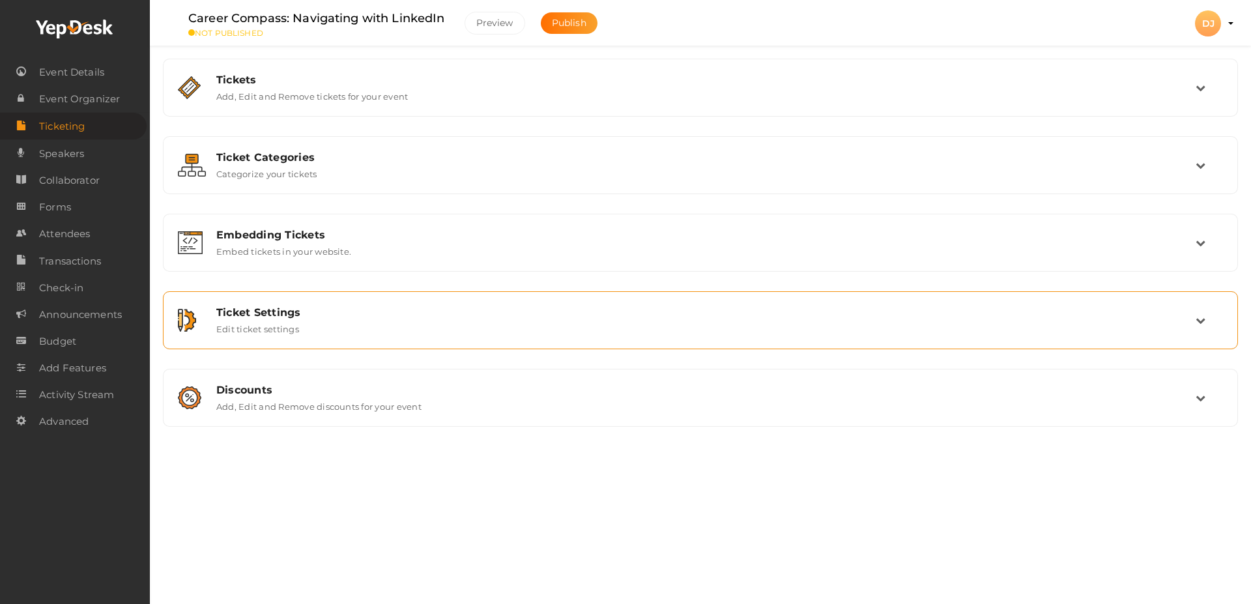
click at [289, 317] on div "Ticket Settings" at bounding box center [705, 312] width 979 height 12
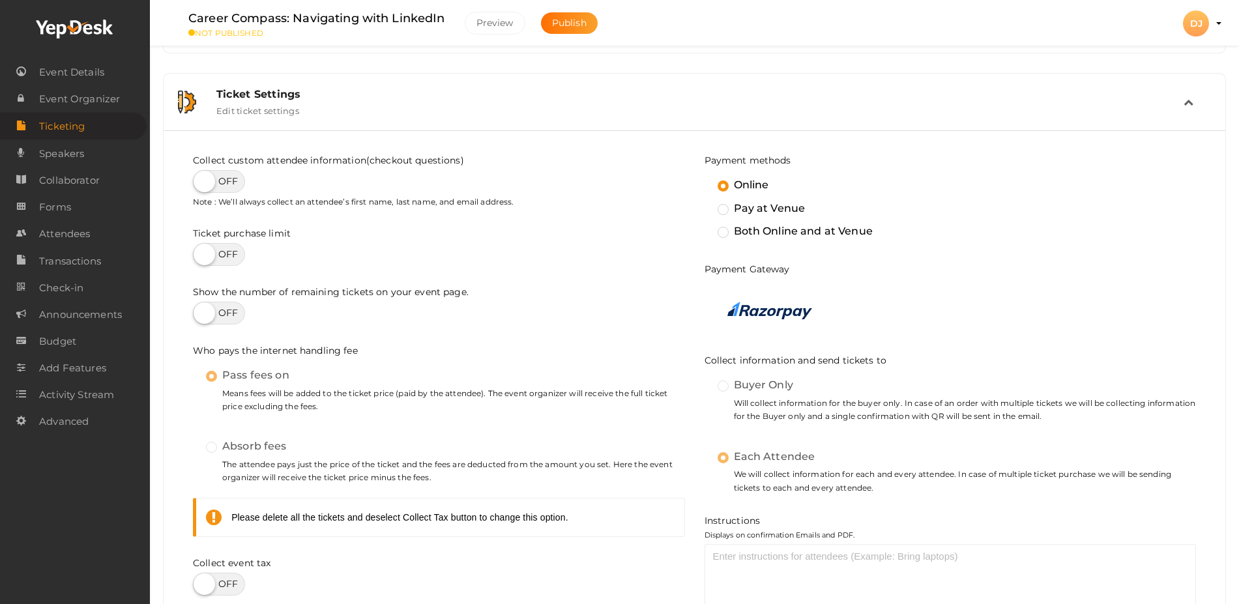
scroll to position [220, 0]
click at [216, 444] on label "Absorb fees" at bounding box center [246, 444] width 81 height 17
click at [212, 444] on label "Absorb fees" at bounding box center [246, 444] width 81 height 17
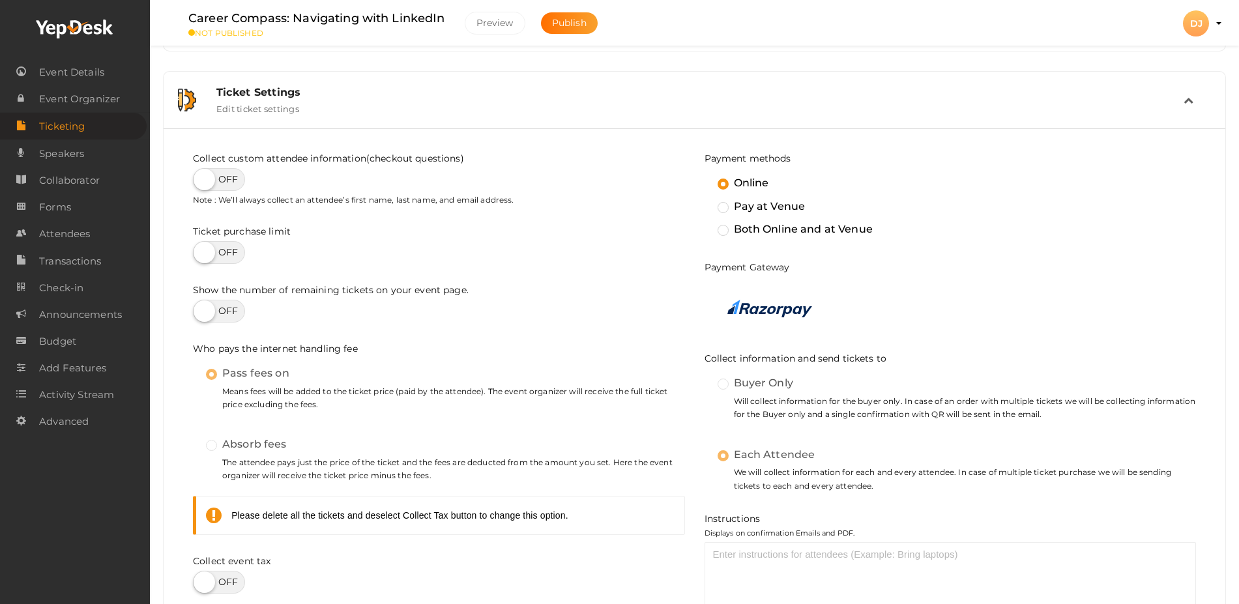
drag, startPoint x: 212, startPoint y: 444, endPoint x: 443, endPoint y: 253, distance: 300.4
click at [443, 253] on div at bounding box center [439, 252] width 492 height 23
click at [596, 73] on div "Ticket Settings Edit ticket settings" at bounding box center [695, 100] width 1062 height 57
click at [237, 181] on label at bounding box center [219, 179] width 52 height 23
click at [201, 179] on input "checkbox" at bounding box center [197, 175] width 8 height 8
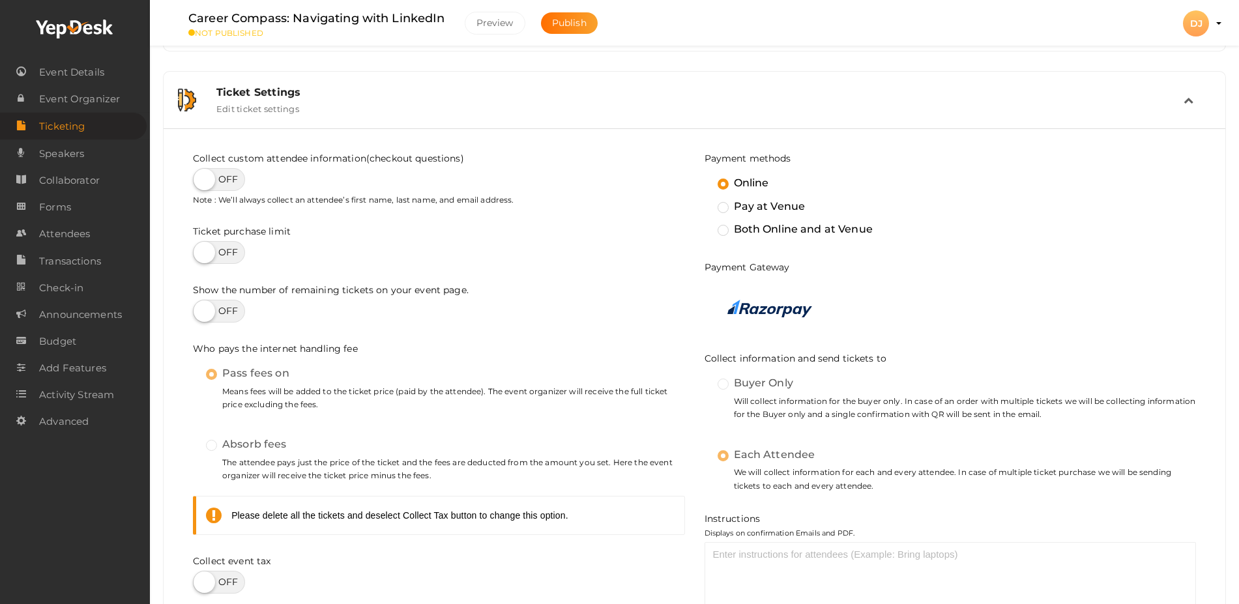
checkbox input "true"
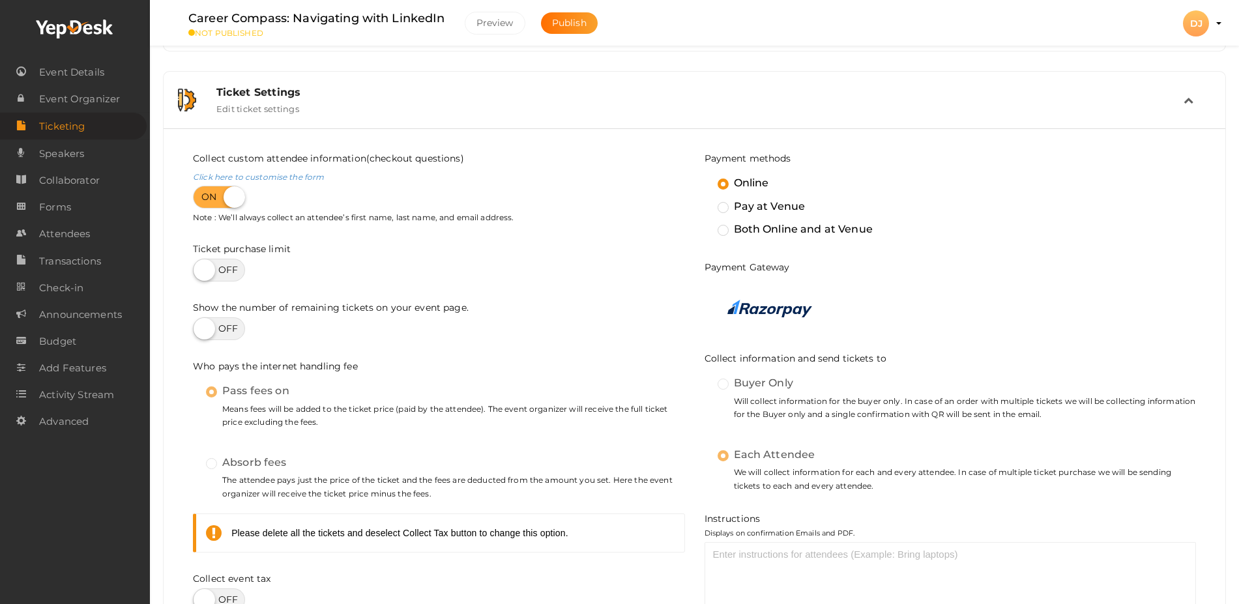
click at [212, 463] on label "Absorb fees" at bounding box center [246, 462] width 81 height 17
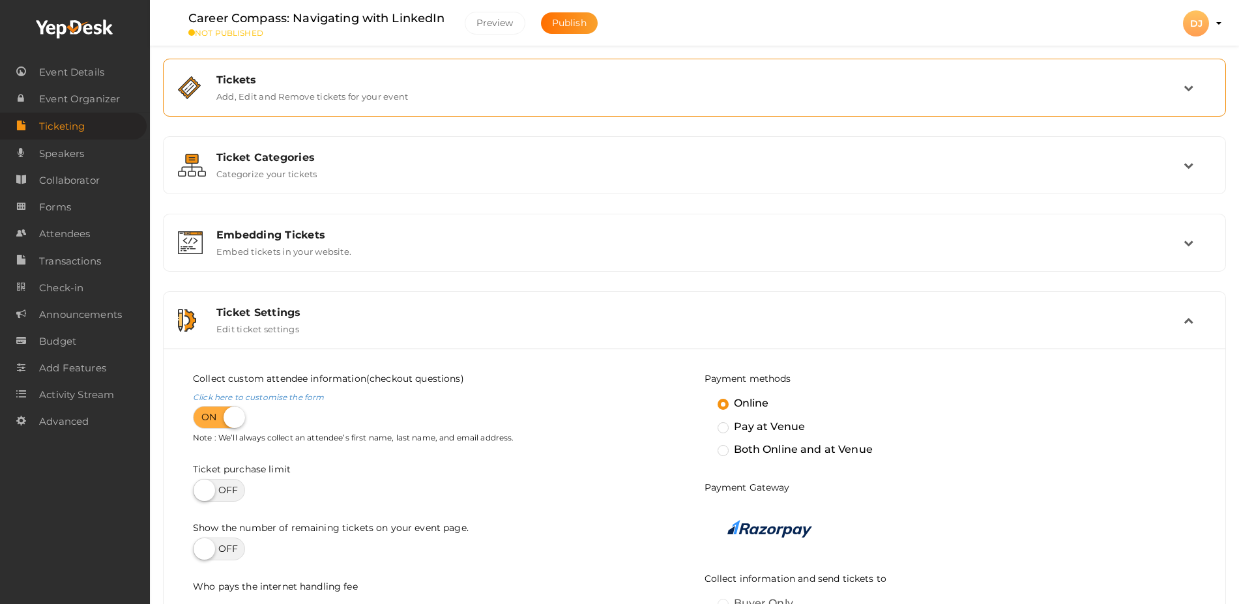
click at [996, 85] on div "Tickets" at bounding box center [699, 80] width 967 height 12
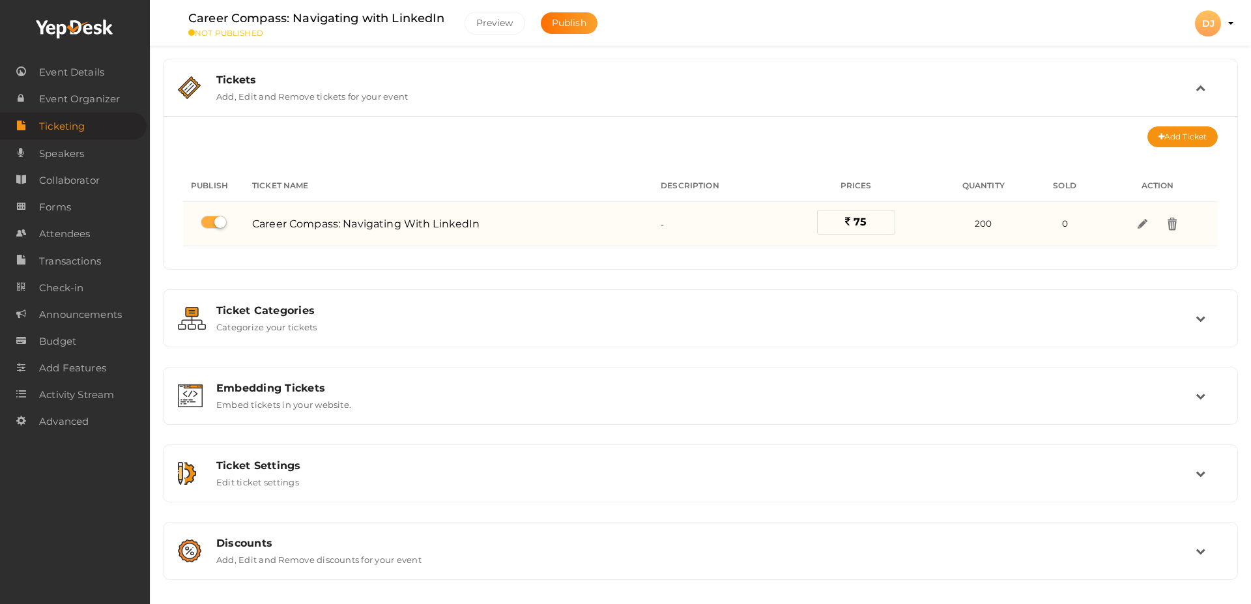
click at [211, 228] on label at bounding box center [214, 222] width 26 height 13
click at [209, 227] on input "checkbox" at bounding box center [205, 222] width 8 height 8
checkbox input "false"
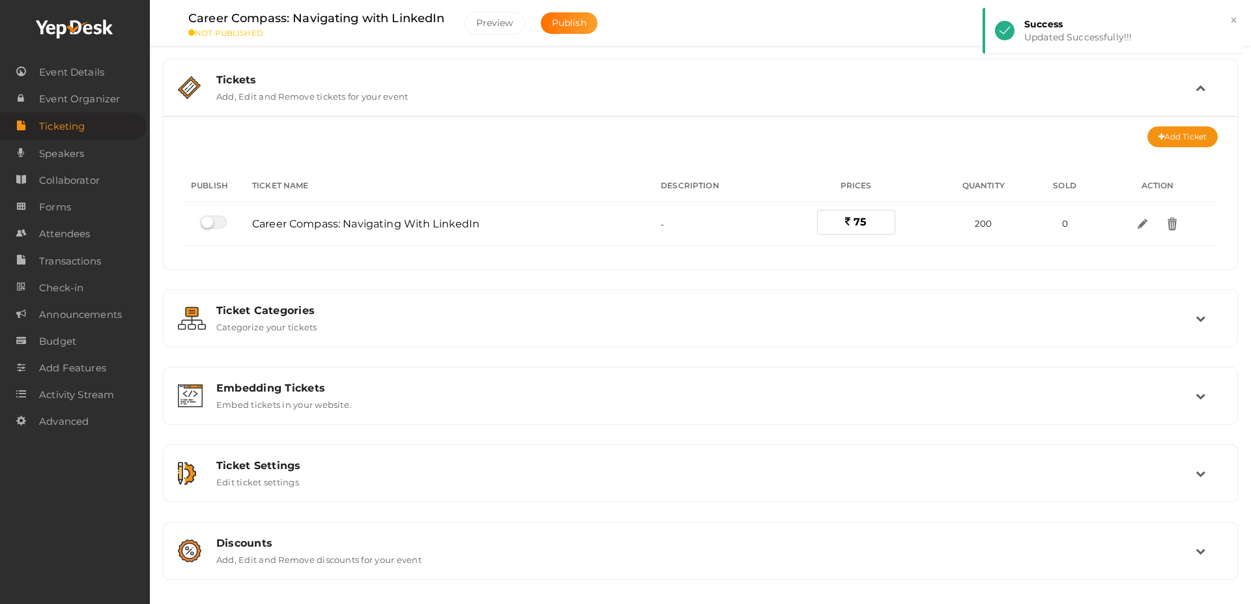
click at [1000, 246] on div "Career Compass: Navigating with LinkedIn NOT PUBLISHED Preview Publish Preview …" at bounding box center [700, 281] width 1101 height 562
drag, startPoint x: 1251, startPoint y: 200, endPoint x: 1251, endPoint y: 297, distance: 96.4
click at [1000, 297] on div "Career Compass: Navigating with LinkedIn NOT PUBLISHED Preview Publish Preview …" at bounding box center [700, 281] width 1101 height 562
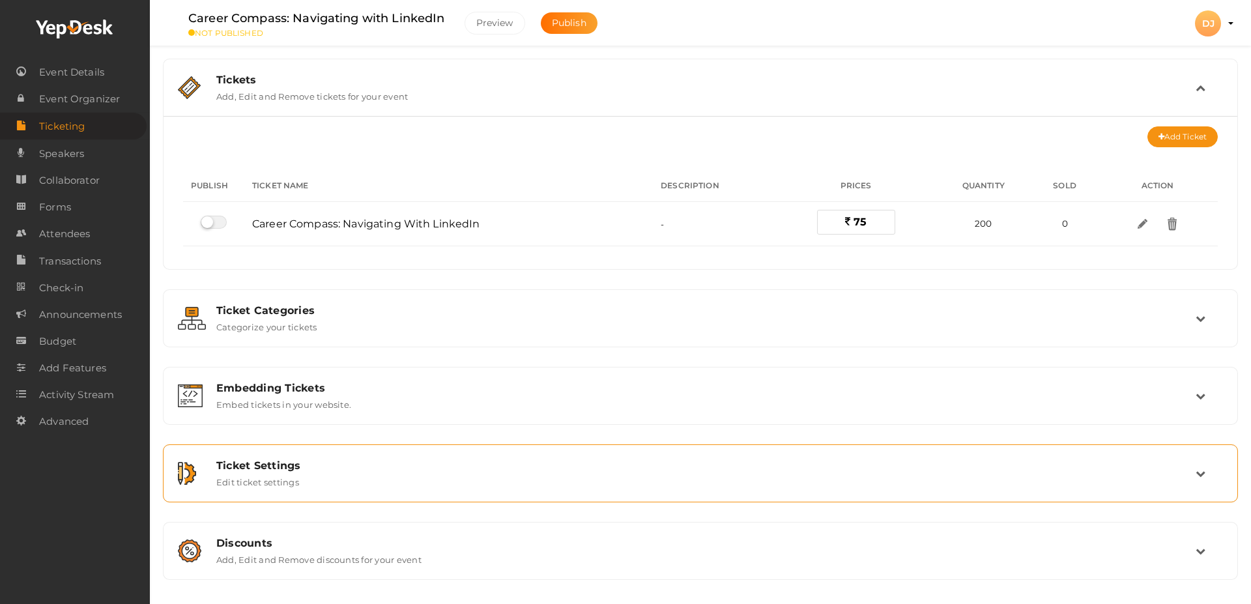
click at [790, 453] on div "Ticket Settings Edit ticket settings" at bounding box center [700, 474] width 1061 height 44
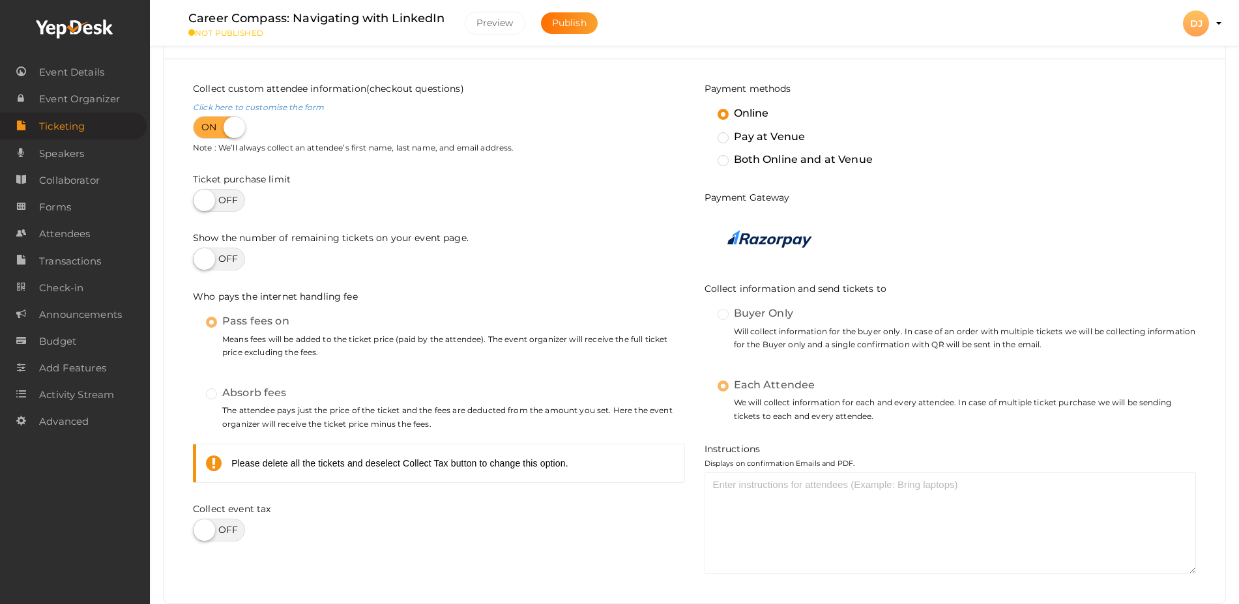
scroll to position [279, 0]
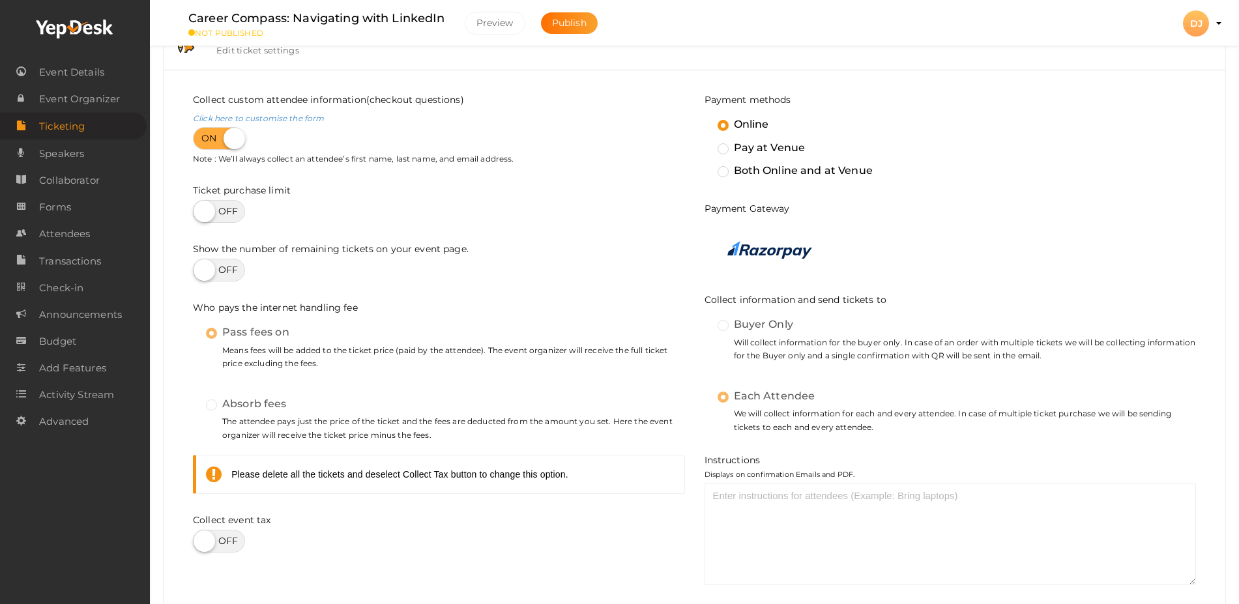
click at [216, 408] on label "Absorb fees" at bounding box center [246, 404] width 81 height 17
click at [227, 483] on label at bounding box center [219, 541] width 52 height 23
click at [201, 483] on input "checkbox" at bounding box center [197, 536] width 8 height 8
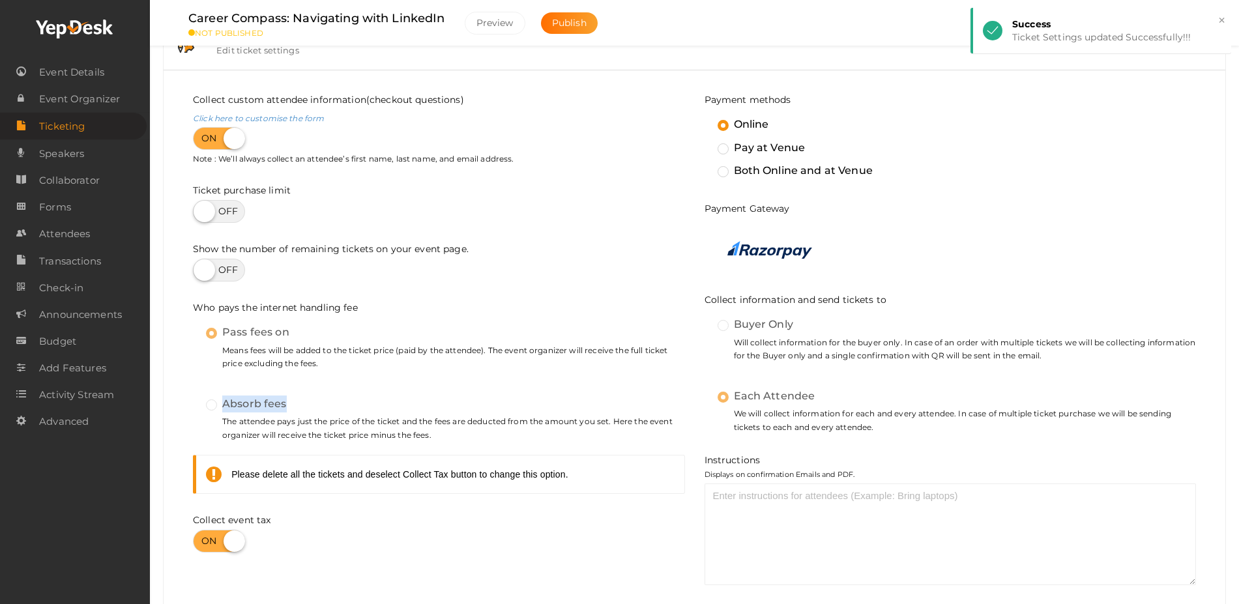
click at [210, 407] on label "Absorb fees" at bounding box center [246, 404] width 81 height 17
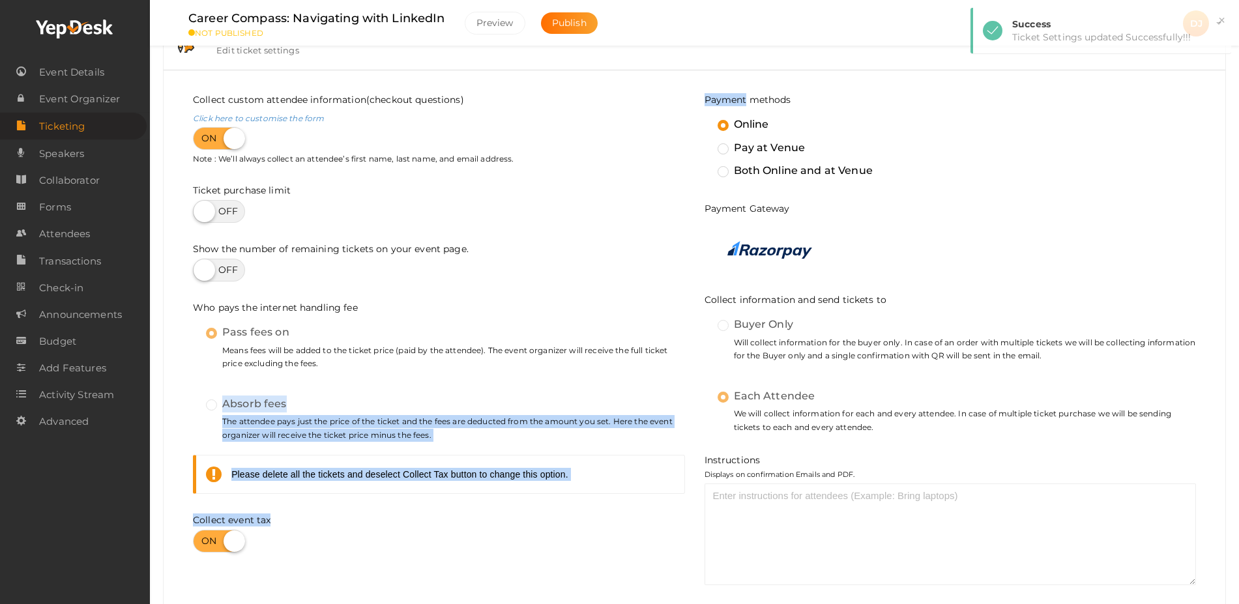
drag, startPoint x: 210, startPoint y: 407, endPoint x: 325, endPoint y: 541, distance: 176.1
click at [325, 483] on div "Collect custom attendee information(checkout questions) Click here to customise…" at bounding box center [439, 332] width 512 height 479
click at [325, 483] on div at bounding box center [439, 541] width 492 height 23
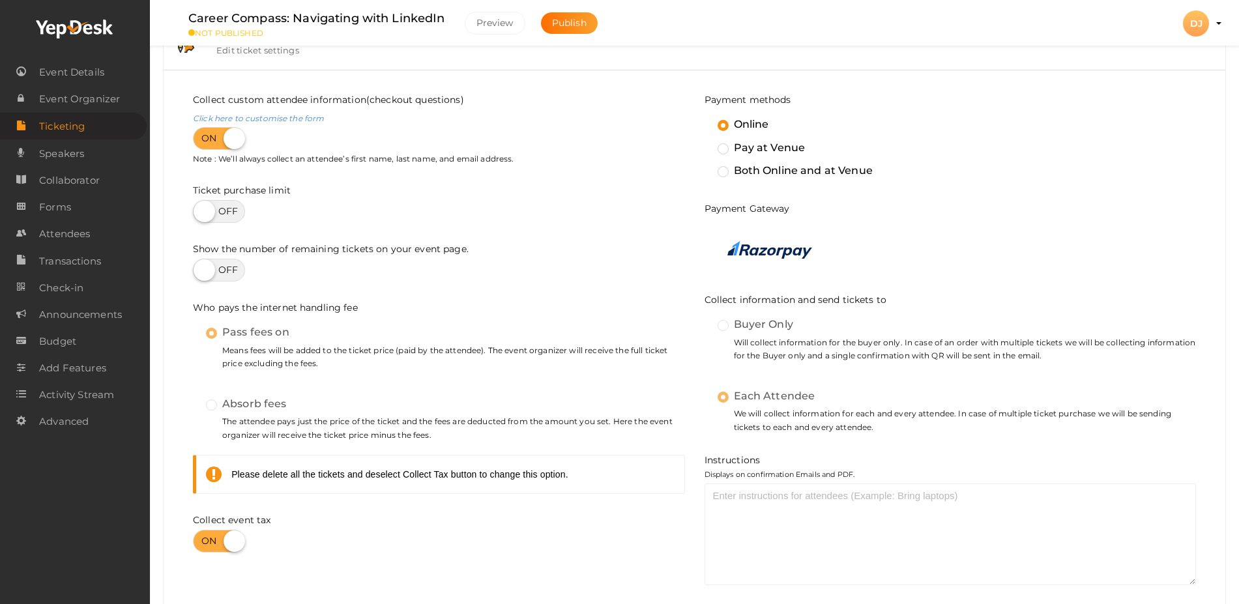
click at [212, 483] on label at bounding box center [219, 541] width 52 height 23
click at [201, 483] on input "checkbox" at bounding box center [197, 536] width 8 height 8
checkbox input "false"
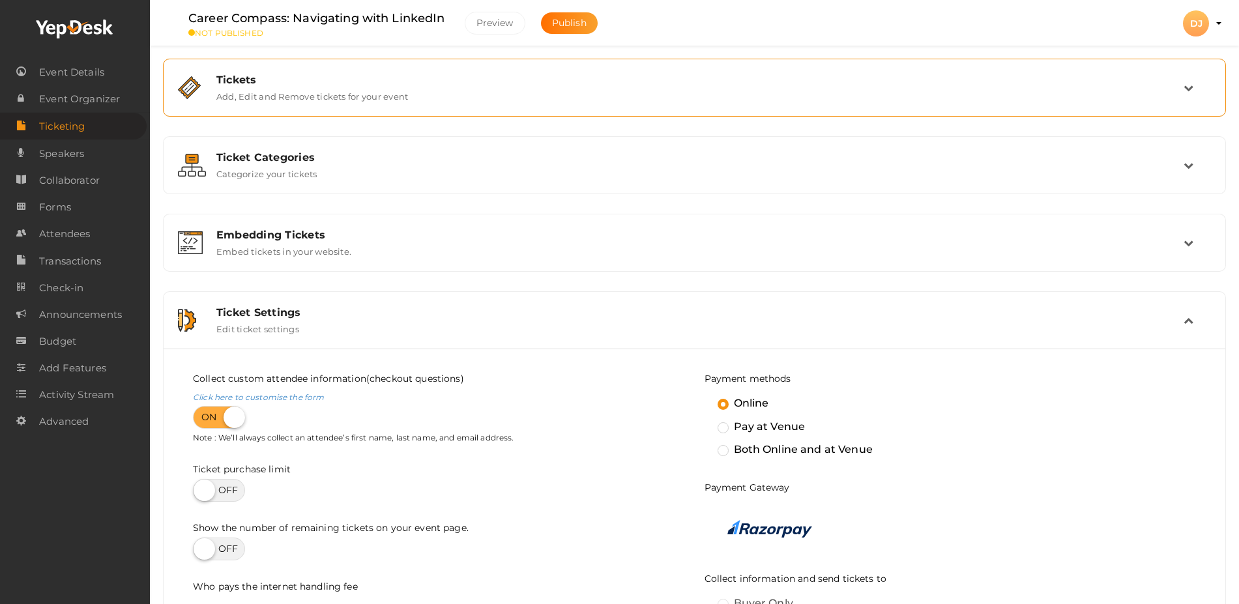
click at [1000, 87] on div "Tickets Add, Edit and Remove tickets for your event" at bounding box center [695, 88] width 977 height 28
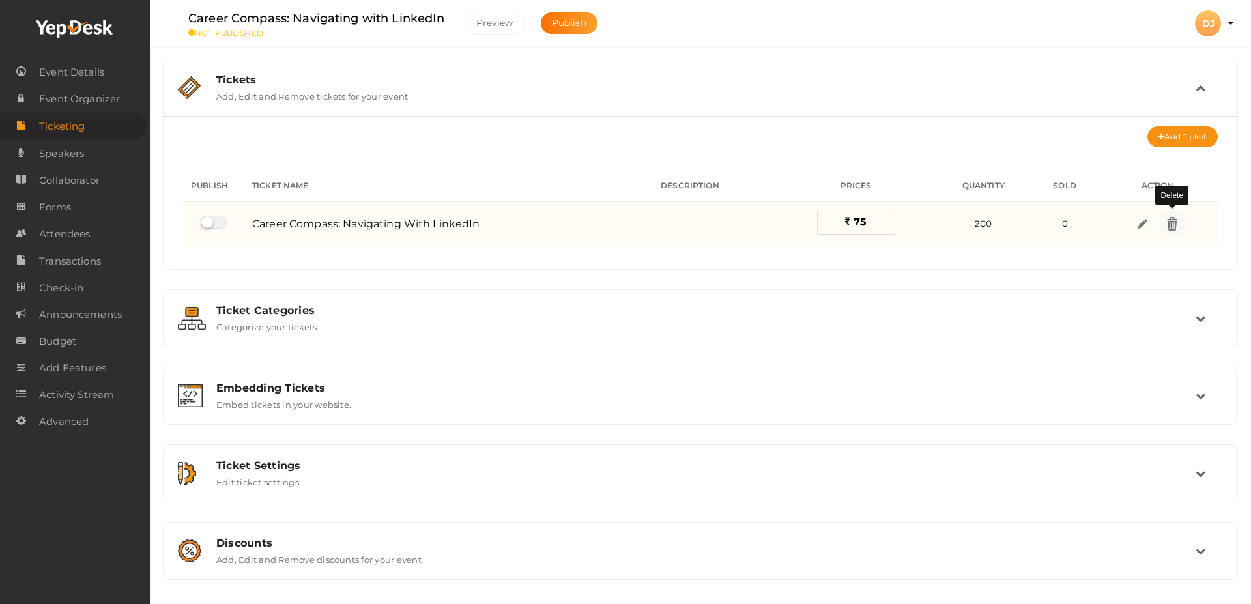
click at [1000, 227] on img at bounding box center [1172, 223] width 15 height 15
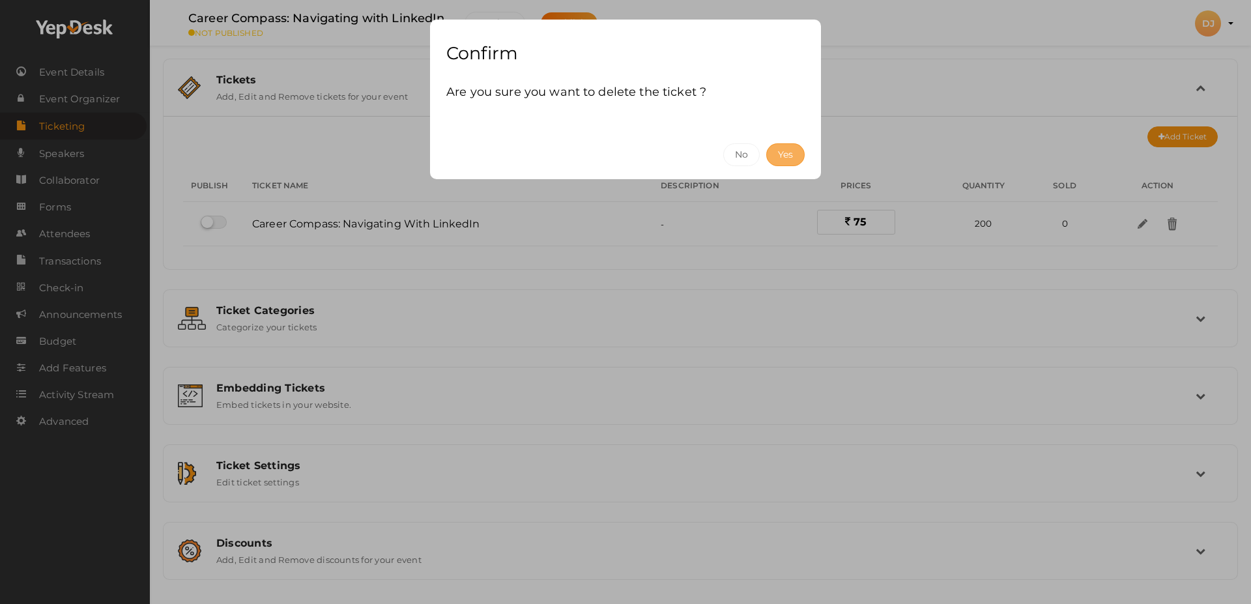
click at [779, 156] on button "Yes" at bounding box center [785, 154] width 38 height 23
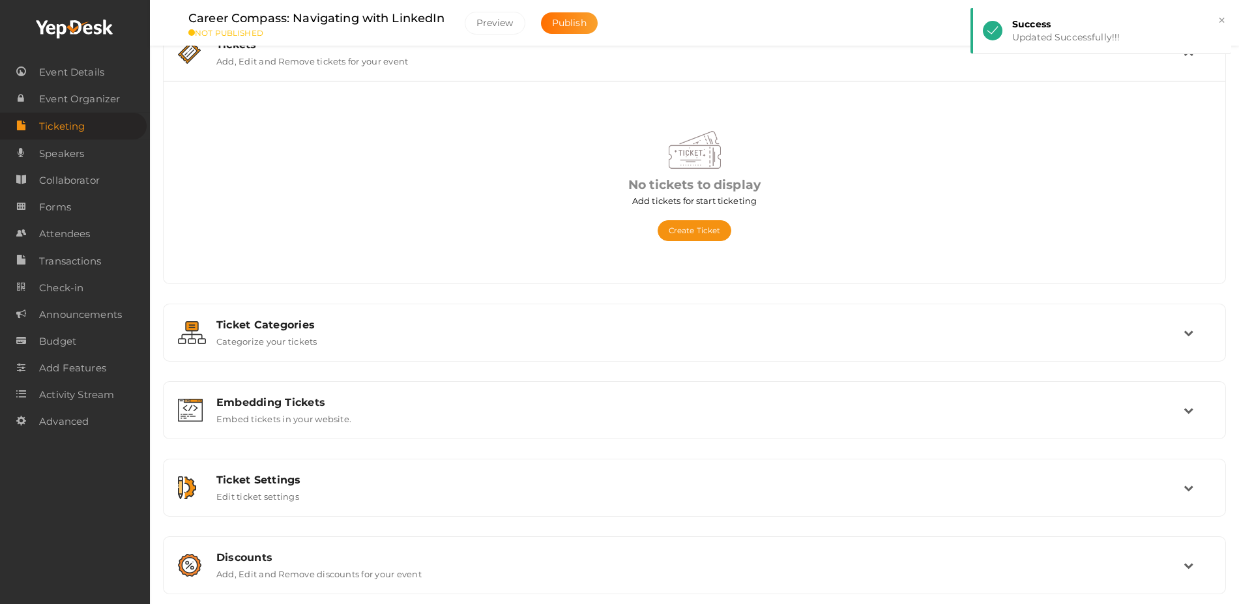
scroll to position [45, 0]
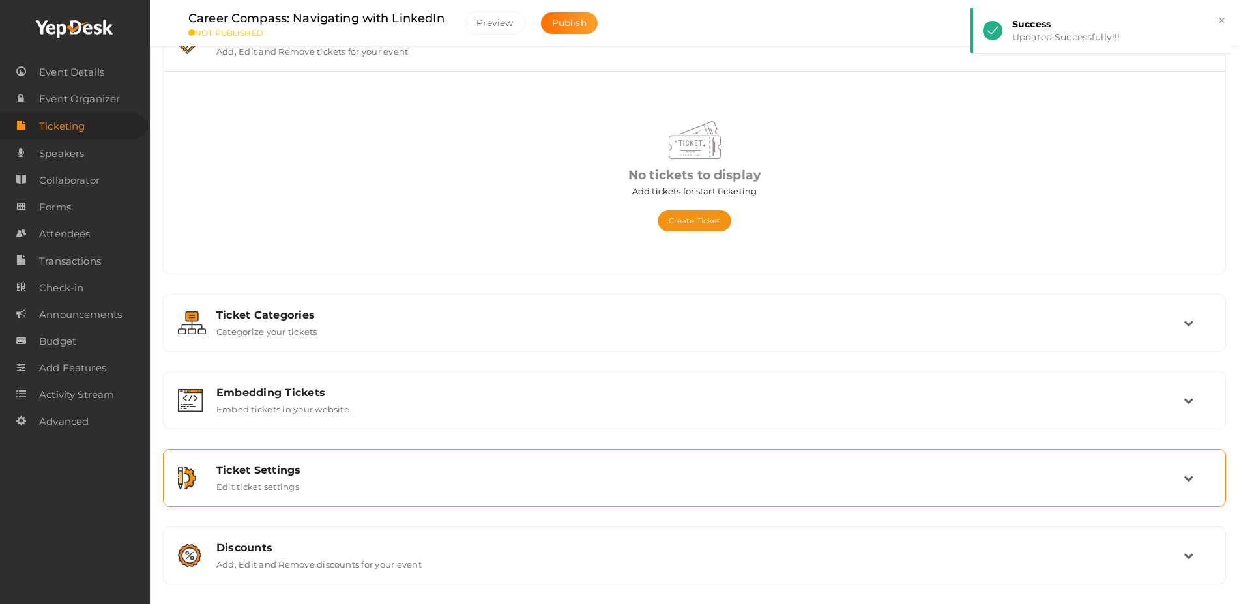
click at [747, 483] on div "Ticket Settings Edit ticket settings" at bounding box center [694, 478] width 1049 height 44
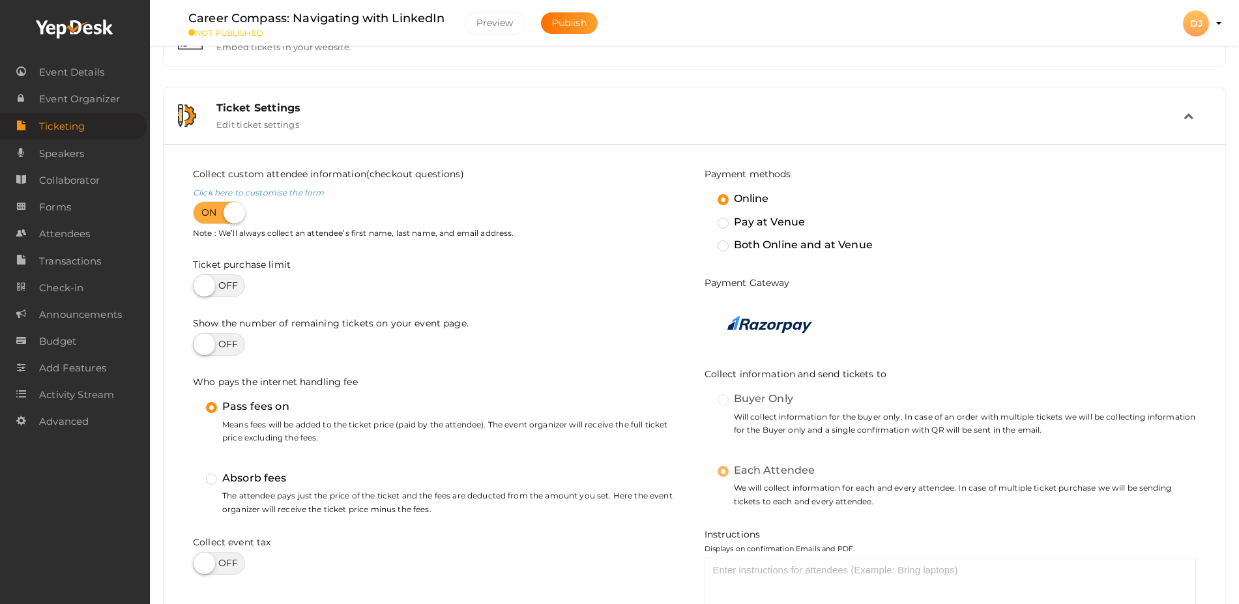
scroll to position [210, 0]
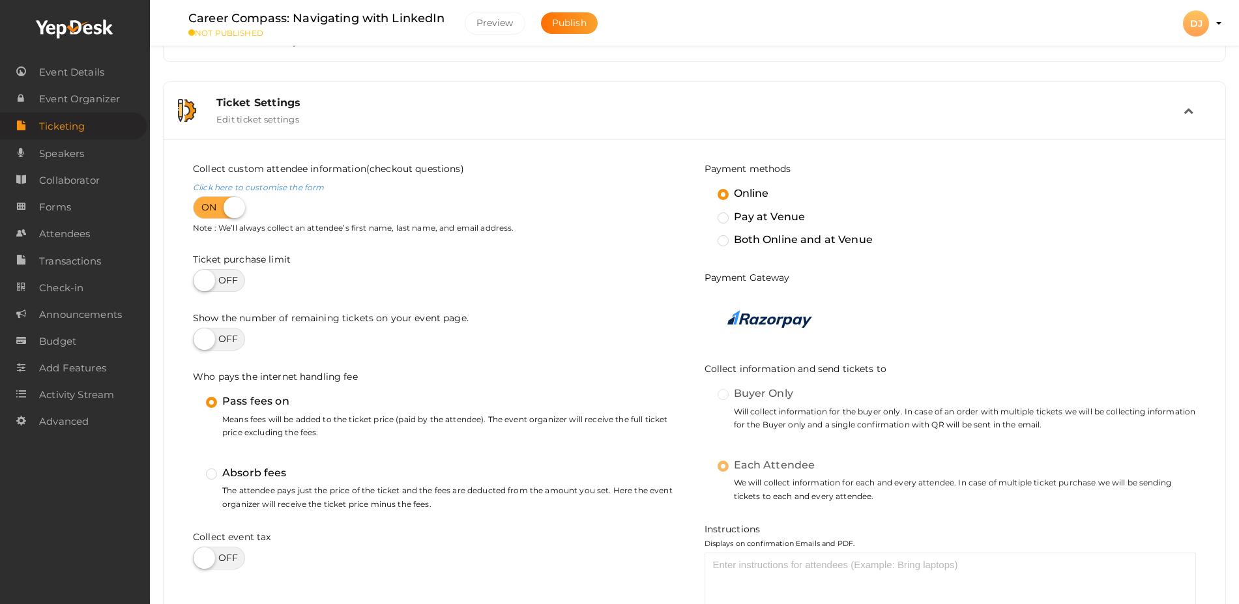
click at [214, 476] on label "Absorb fees" at bounding box center [246, 473] width 81 height 17
click at [193, 467] on input "Absorb fees" at bounding box center [193, 467] width 0 height 0
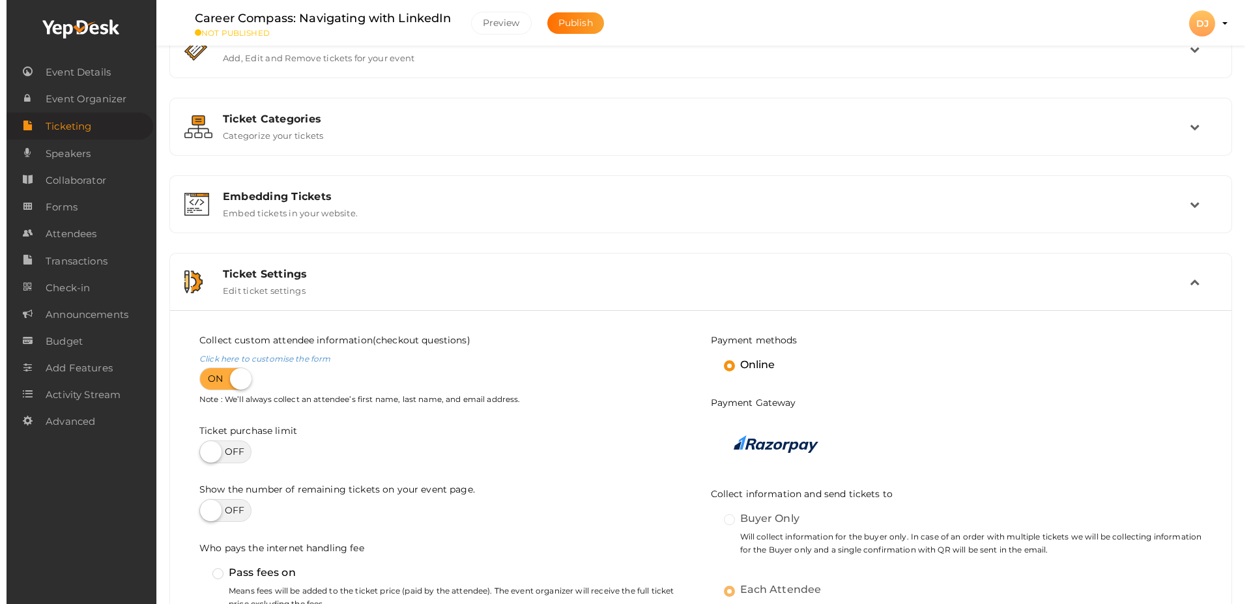
scroll to position [0, 0]
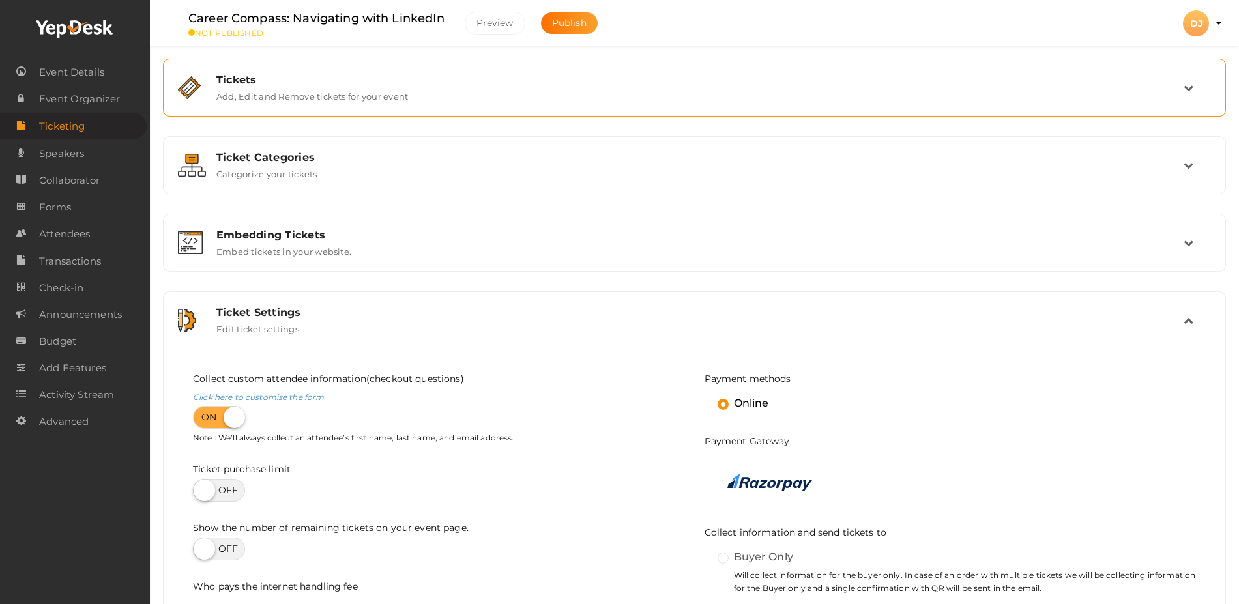
click at [1000, 91] on div "Tickets Add, Edit and Remove tickets for your event" at bounding box center [695, 88] width 977 height 28
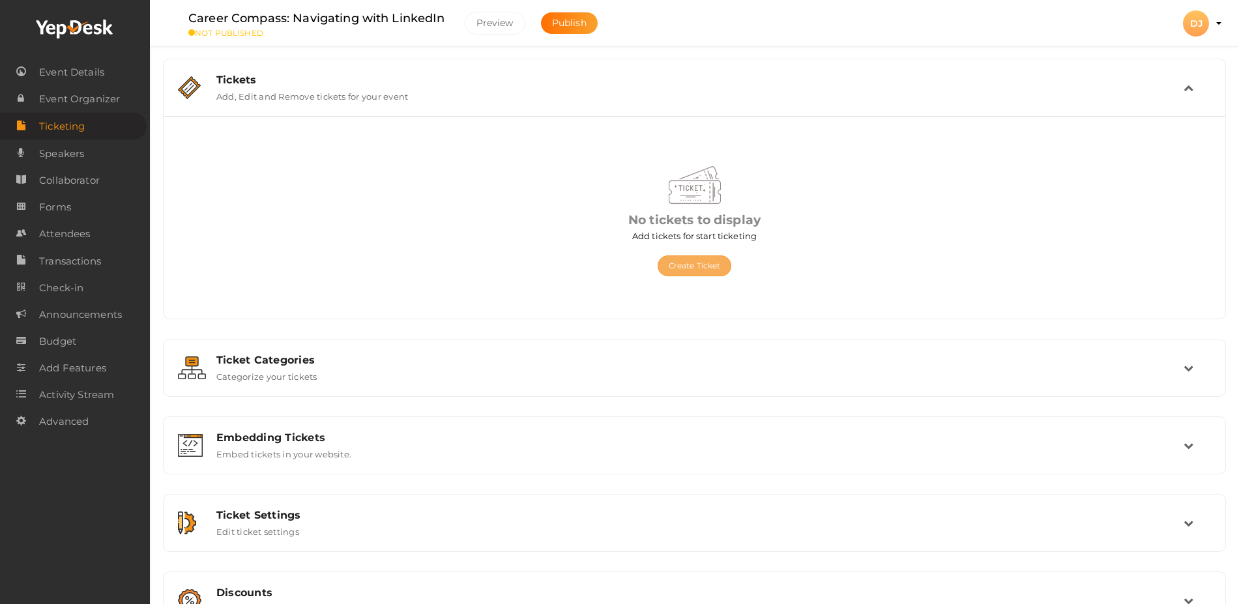
click at [702, 264] on button "Create Ticket" at bounding box center [695, 265] width 74 height 21
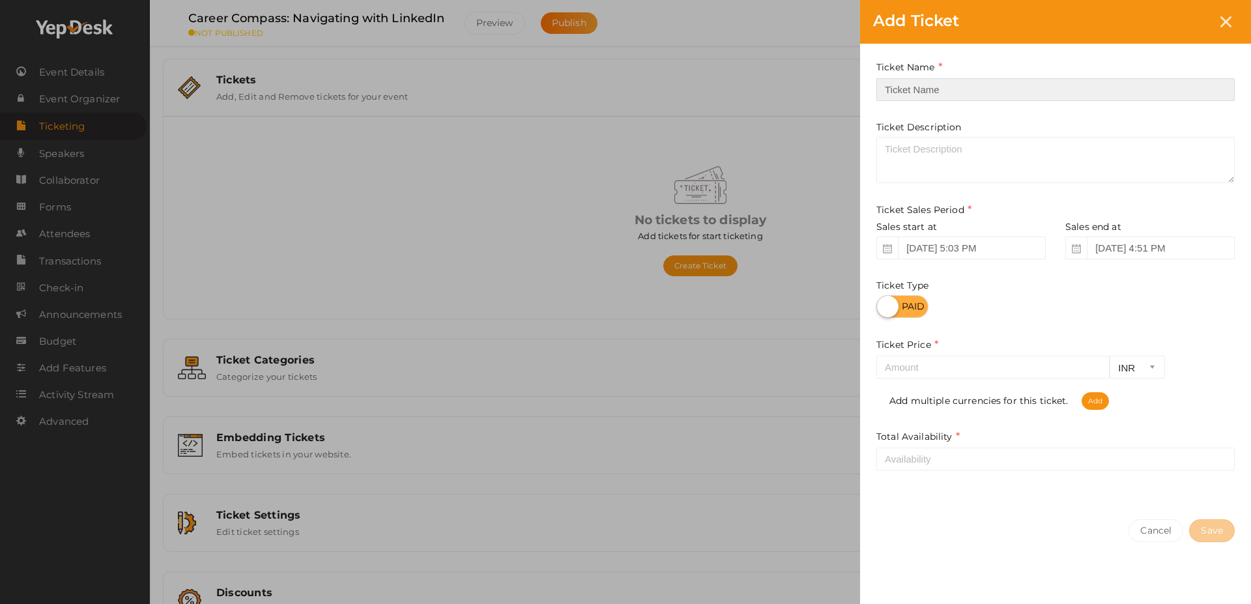
click at [991, 93] on input "text" at bounding box center [1055, 89] width 358 height 23
paste input "[URL][DOMAIN_NAME]"
type input "[URL][DOMAIN_NAME]"
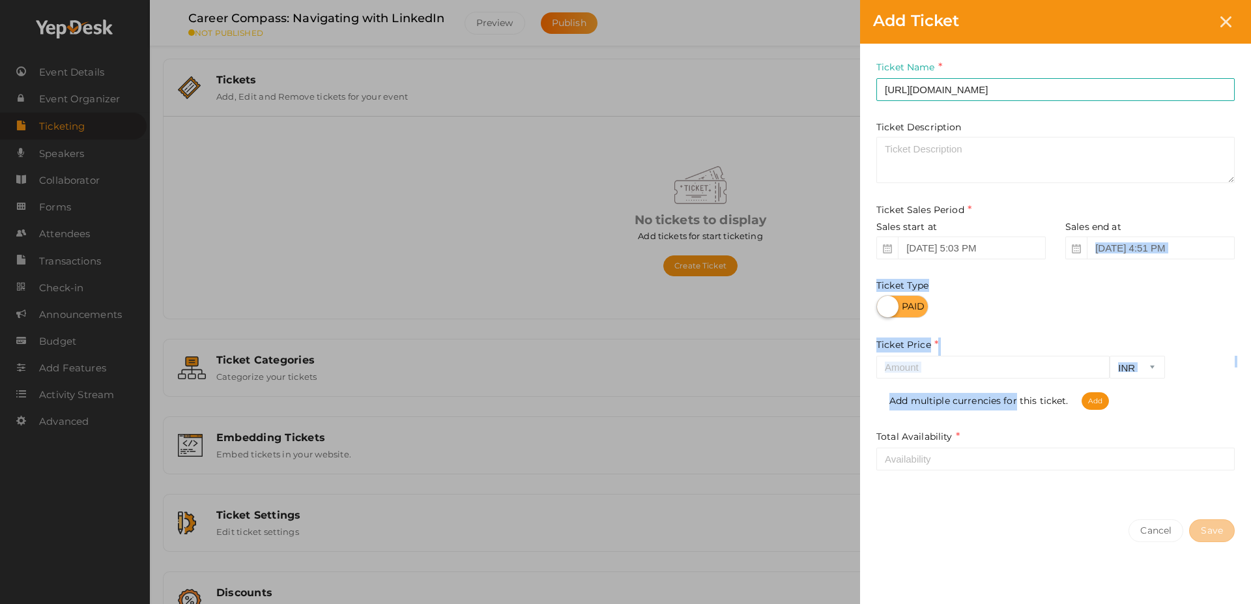
drag, startPoint x: 1012, startPoint y: 384, endPoint x: 1162, endPoint y: 244, distance: 205.6
click at [1000, 244] on div "Ticket Name https://www.yepdesk.com/embed/buy-tickets/68b976f446e0fb0001c867b8/…" at bounding box center [1055, 275] width 391 height 463
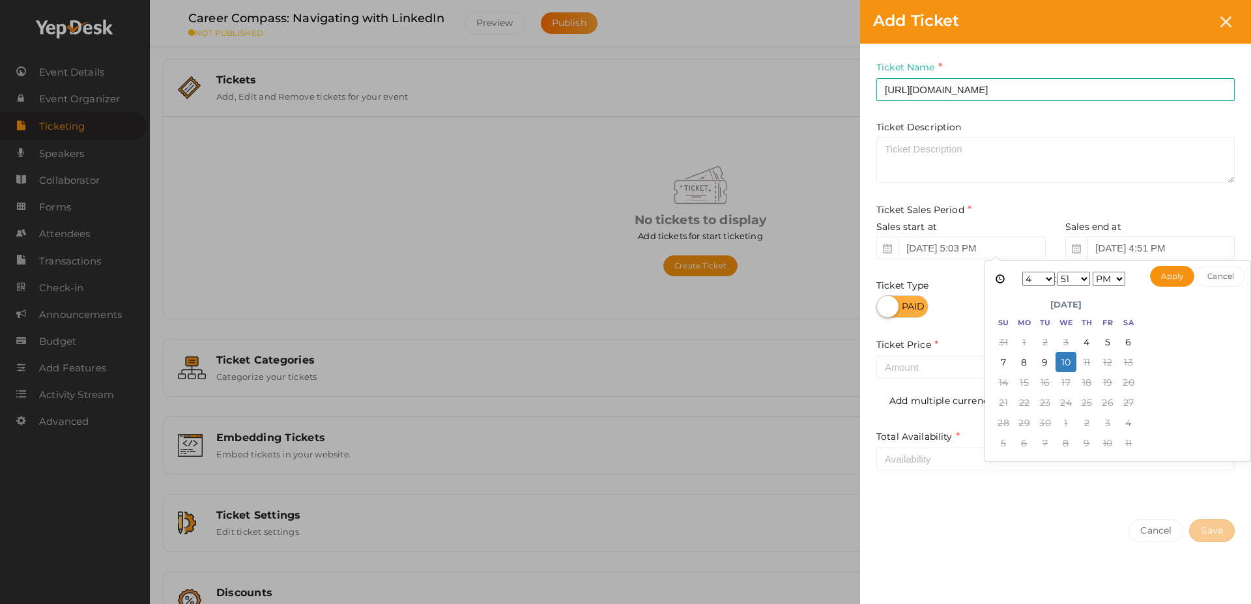
click at [1000, 244] on input "Sep 10, 2025 4:51 PM" at bounding box center [1161, 248] width 148 height 23
click at [1000, 249] on input "Sep 10, 2025 4:51 PM" at bounding box center [1161, 248] width 148 height 23
click at [1000, 278] on select "1 2 3 4 5 6 7 8 9 10 11 12" at bounding box center [1038, 279] width 33 height 14
click at [1000, 280] on select "00 01 02 03 04 05 06 07 08 09 10 11 12 13 14 15 16 17 18 19 20 21 22 23 24 25 2…" at bounding box center [1074, 279] width 33 height 14
click at [1000, 272] on button "Apply" at bounding box center [1172, 276] width 45 height 21
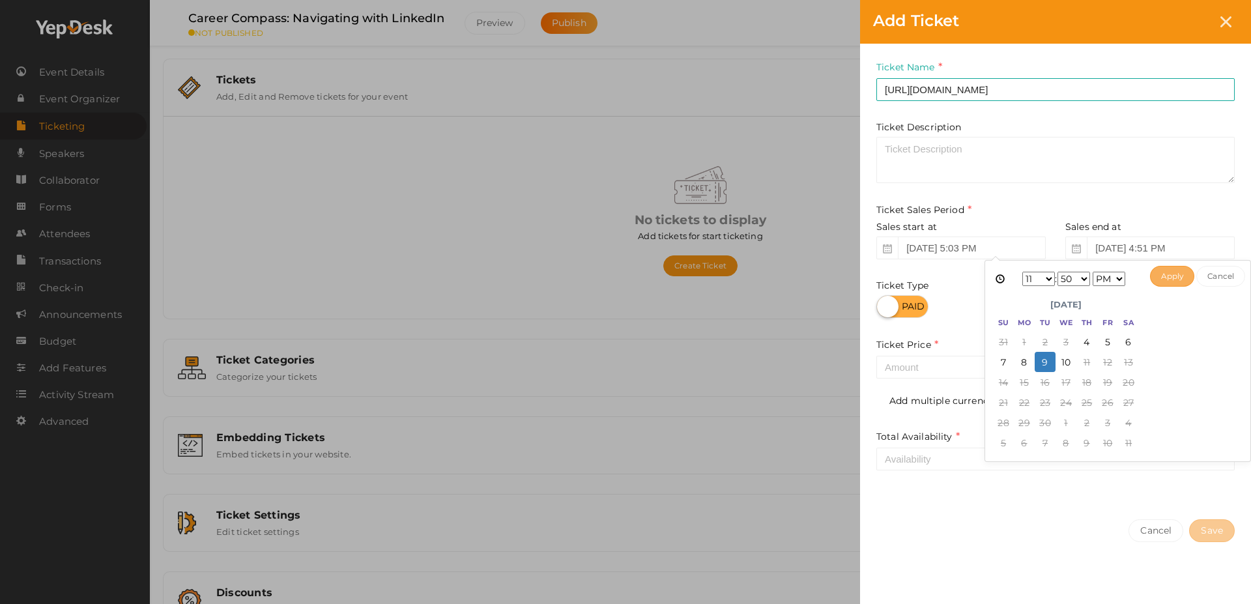
type input "Sep 09, 2025 11:50 PM"
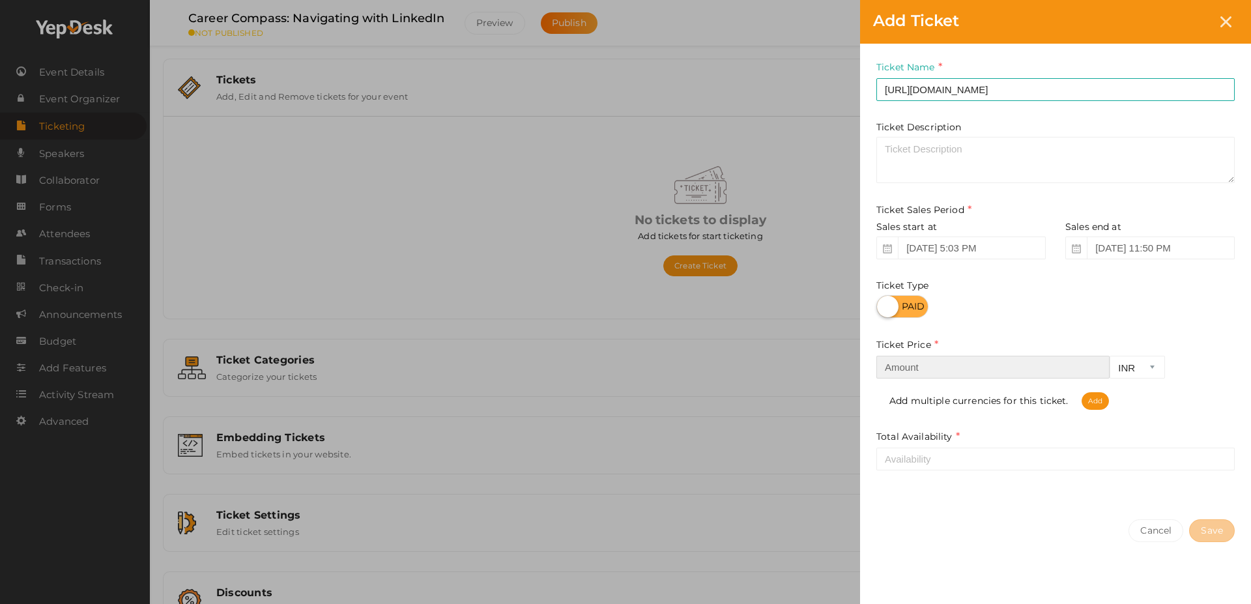
click at [1000, 374] on input "number" at bounding box center [992, 367] width 233 height 23
type input "75"
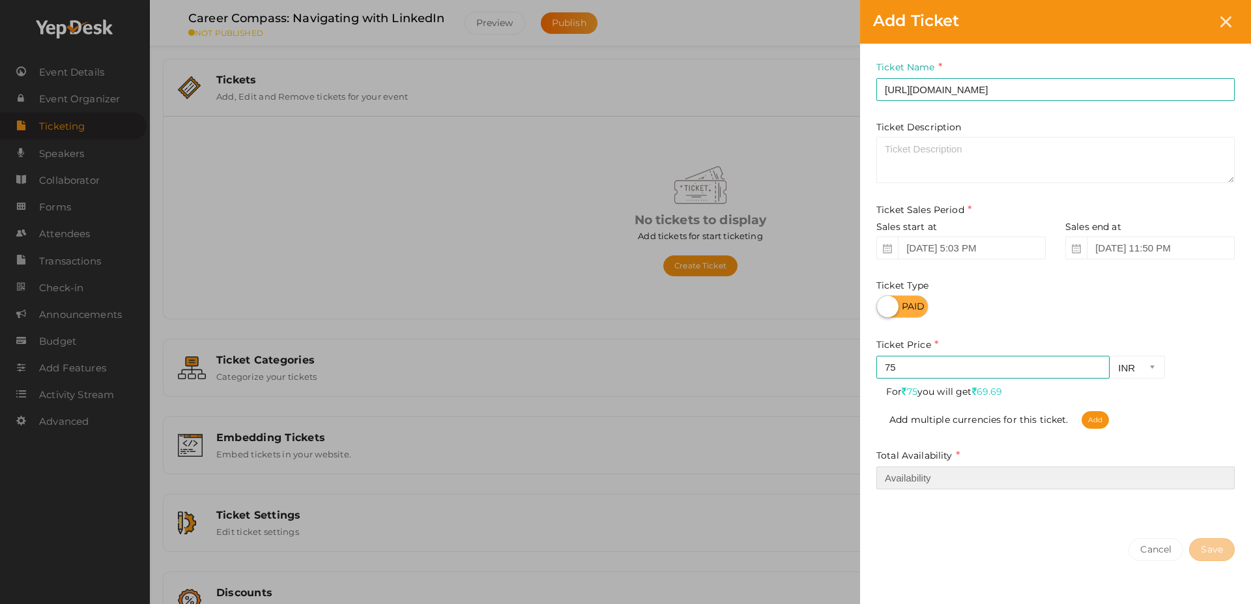
click at [1000, 478] on input "number" at bounding box center [1055, 478] width 358 height 23
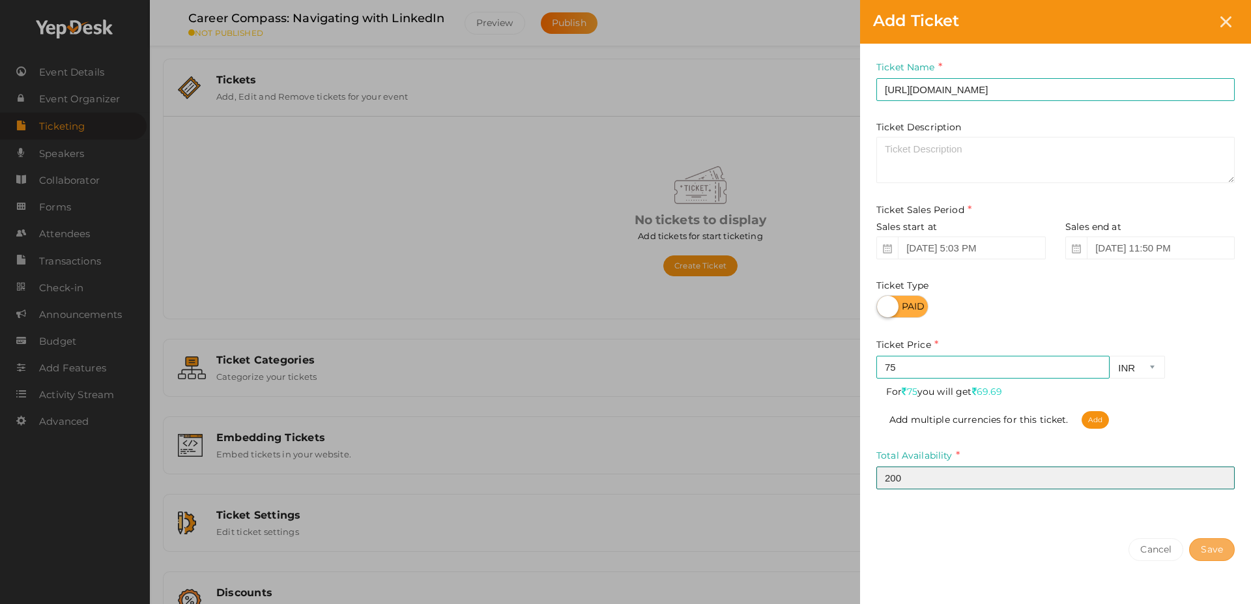
type input "200"
click at [1000, 483] on button "Save" at bounding box center [1212, 549] width 46 height 23
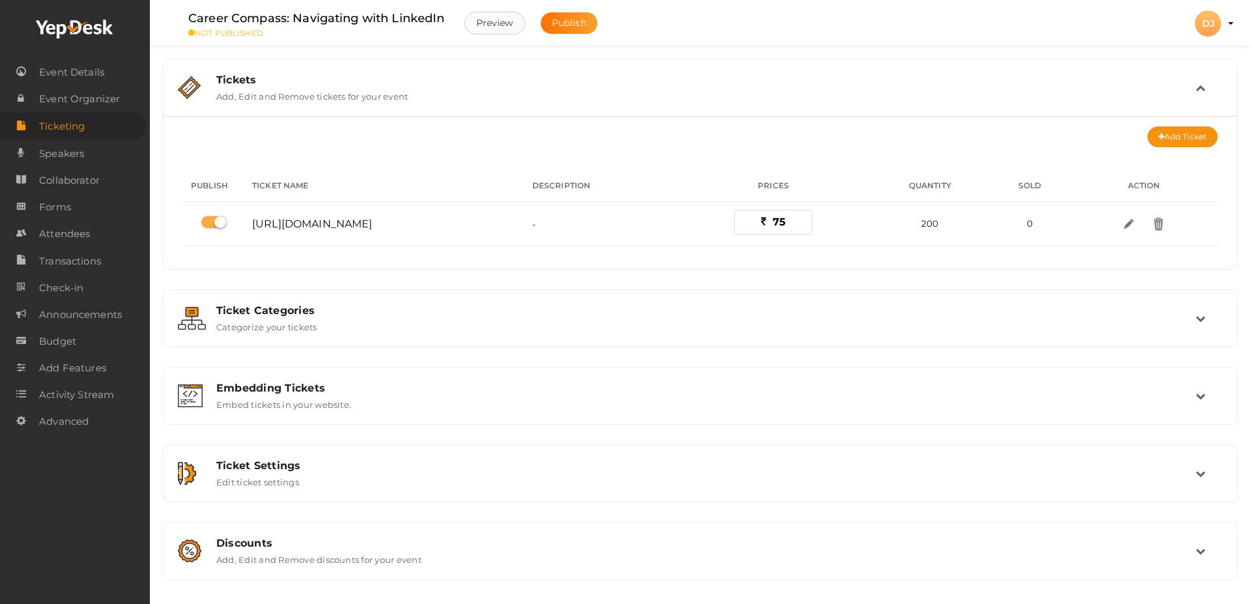
click at [501, 22] on button "Preview" at bounding box center [495, 23] width 61 height 23
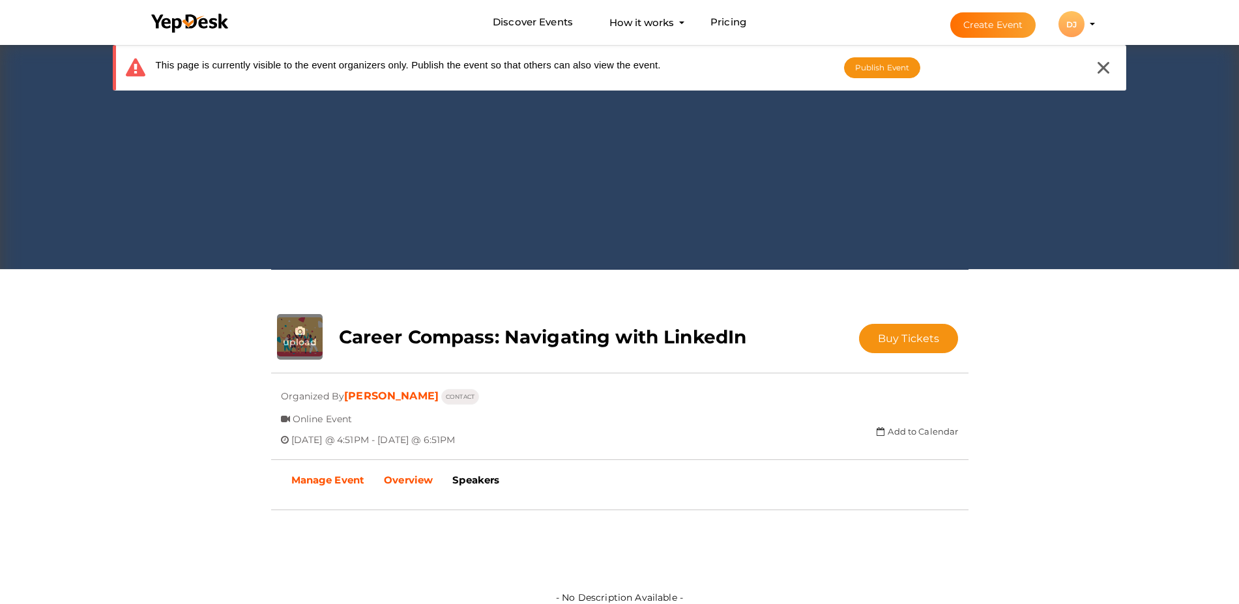
click at [304, 478] on b "Manage Event" at bounding box center [328, 480] width 74 height 12
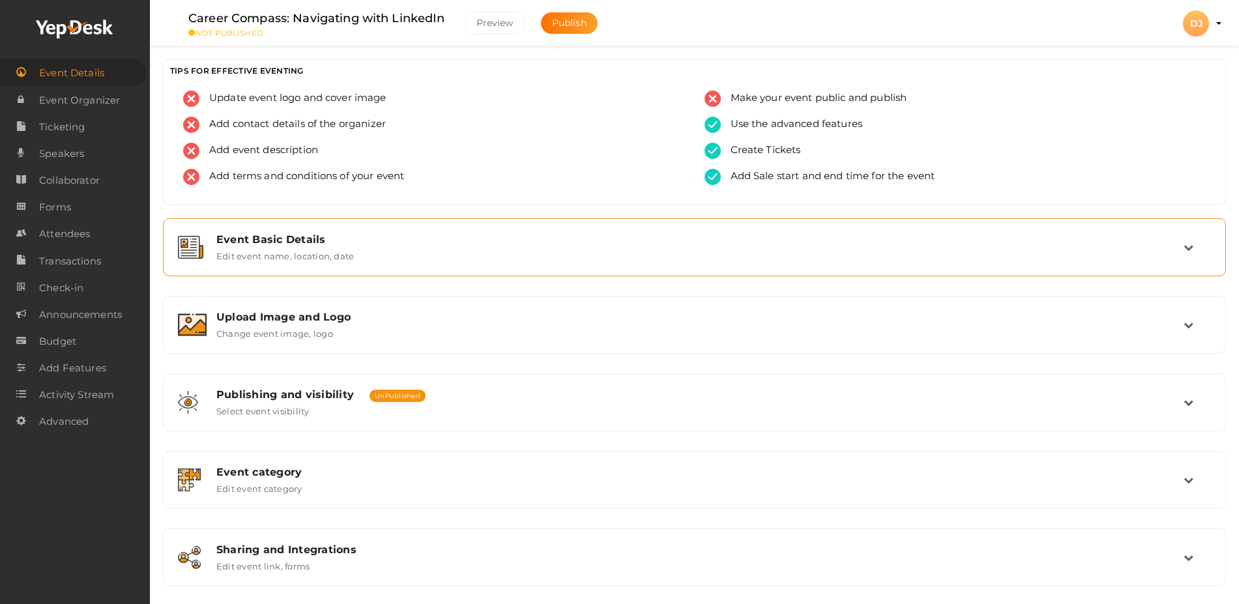
click at [661, 254] on div "Event Basic Details Edit event name, location, date" at bounding box center [695, 247] width 977 height 28
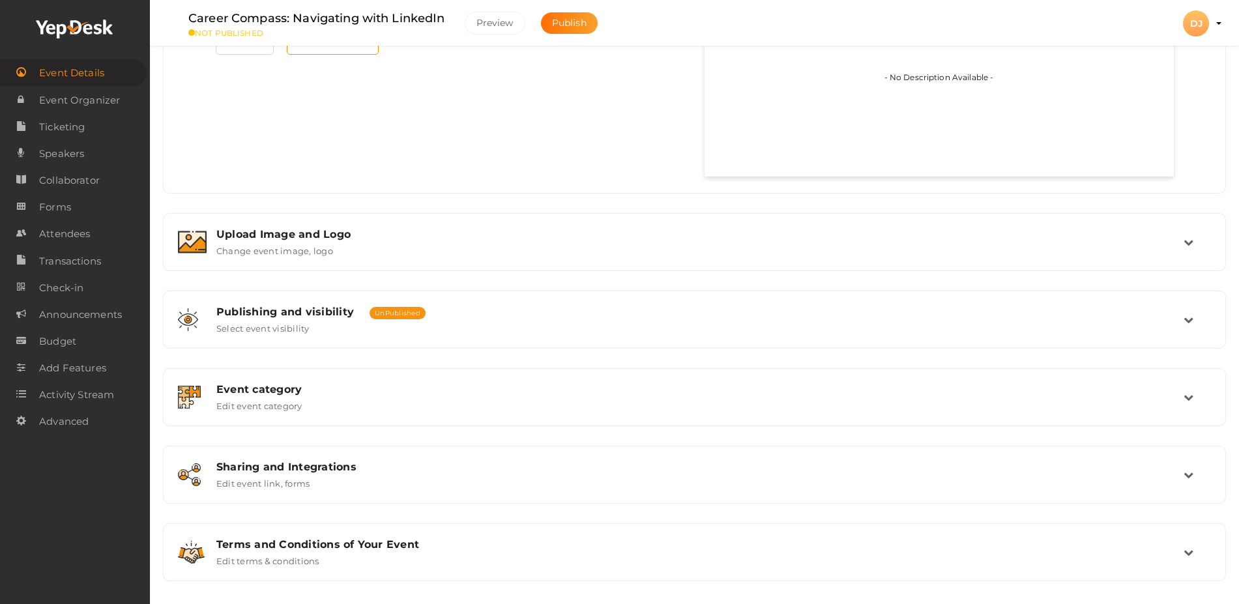
scroll to position [787, 0]
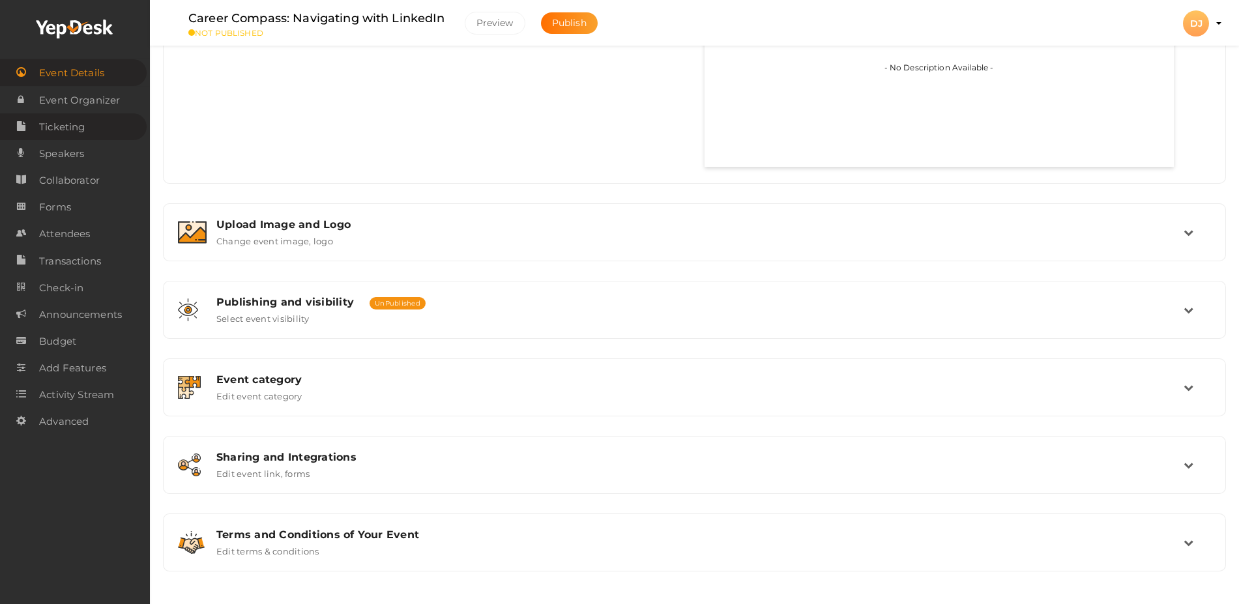
click at [93, 128] on link "Ticketing" at bounding box center [73, 126] width 147 height 27
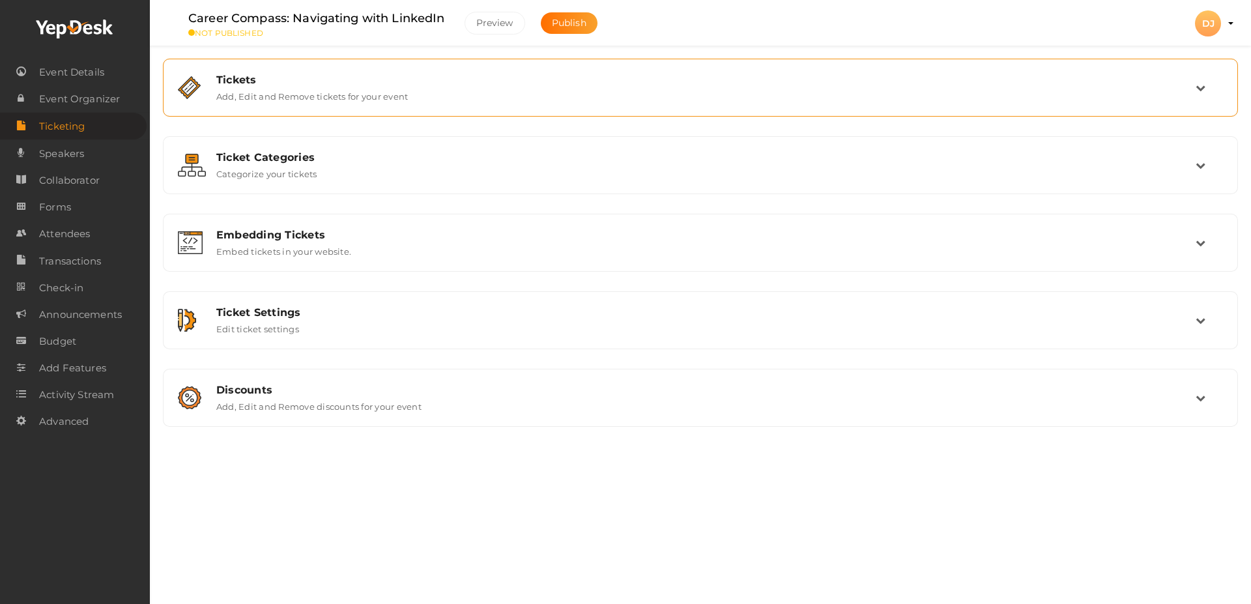
click at [805, 98] on div "Tickets Add, Edit and Remove tickets for your event" at bounding box center [701, 88] width 989 height 28
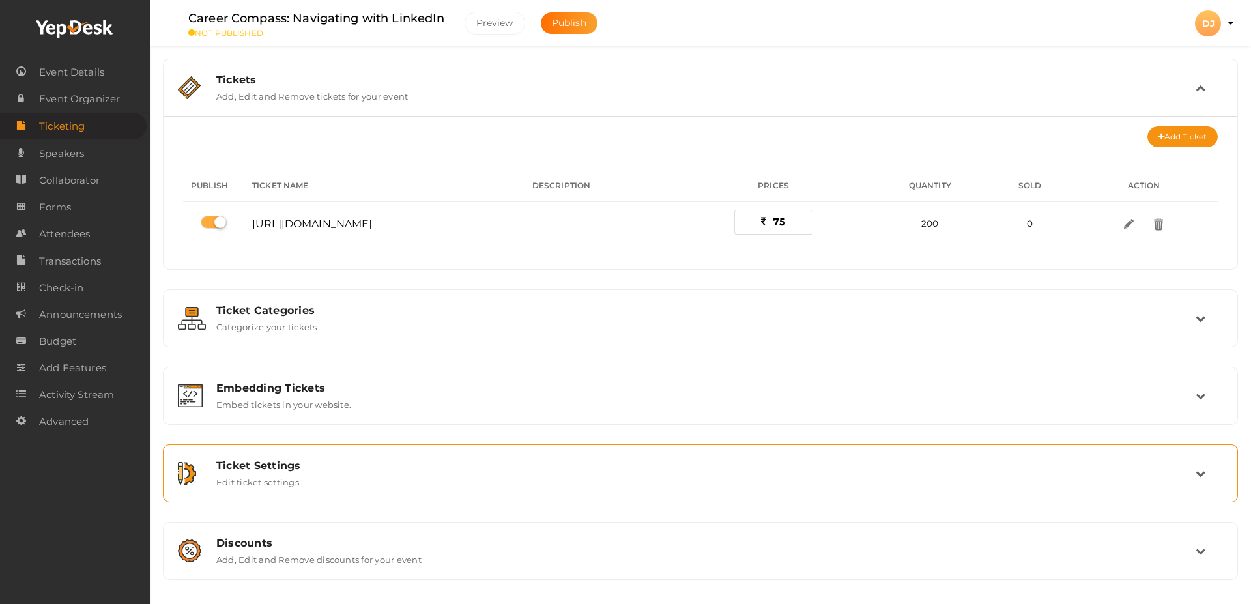
click at [561, 465] on div "Ticket Settings" at bounding box center [705, 465] width 979 height 12
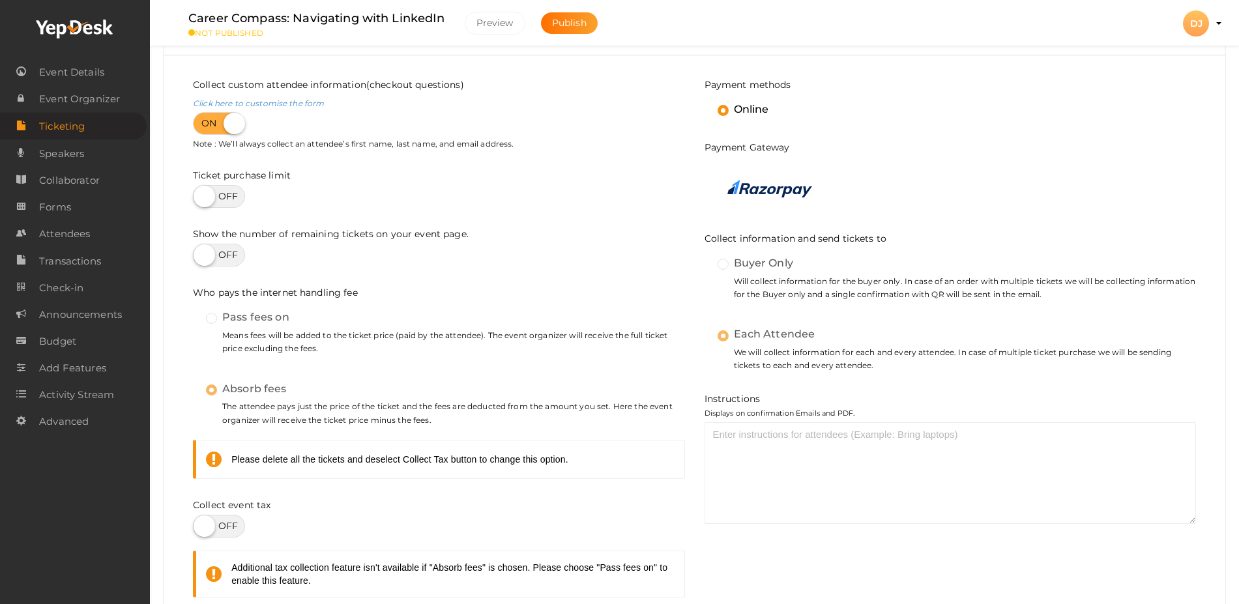
scroll to position [304, 0]
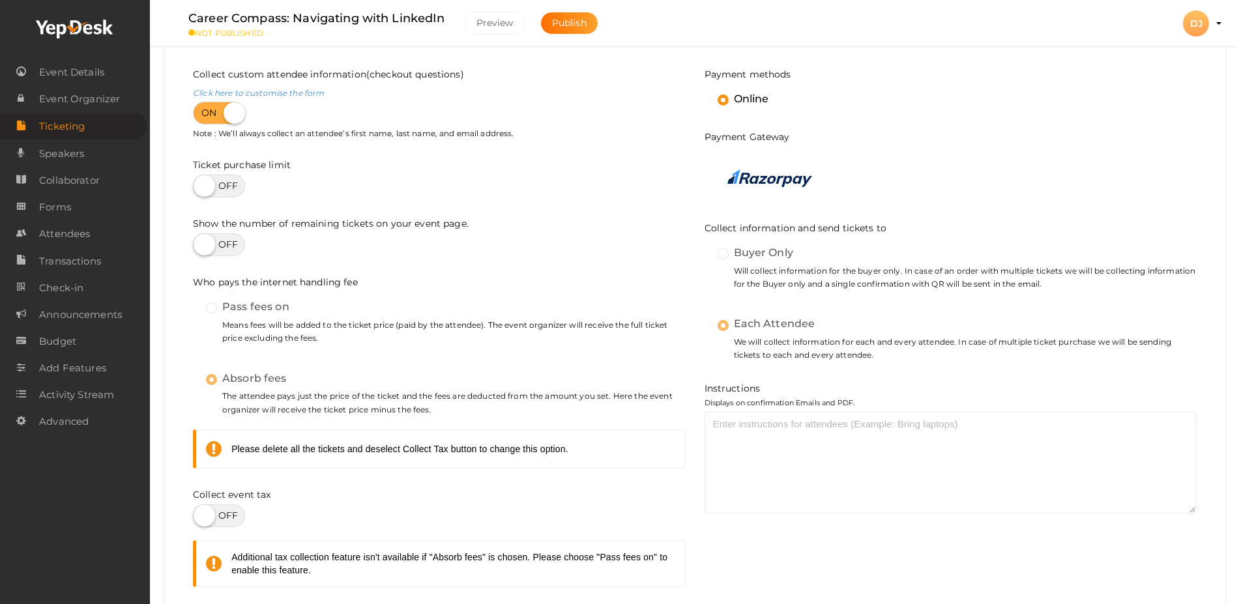
click at [211, 312] on label "Pass fees on" at bounding box center [247, 306] width 83 height 17
click at [212, 310] on label "Pass fees on" at bounding box center [247, 306] width 83 height 17
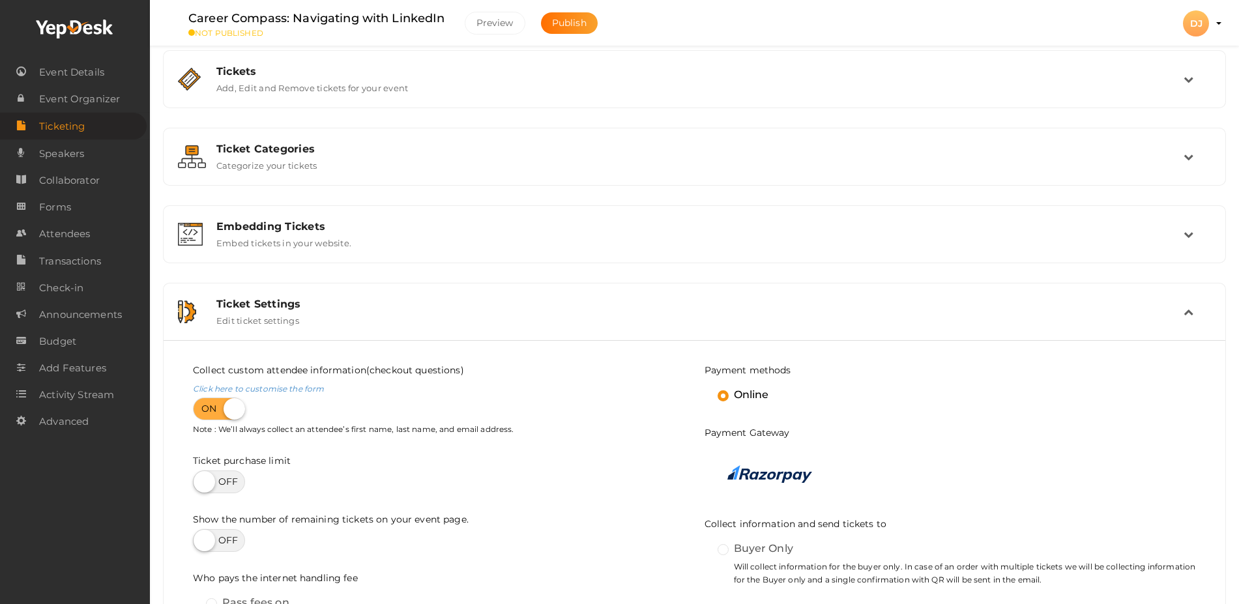
scroll to position [0, 0]
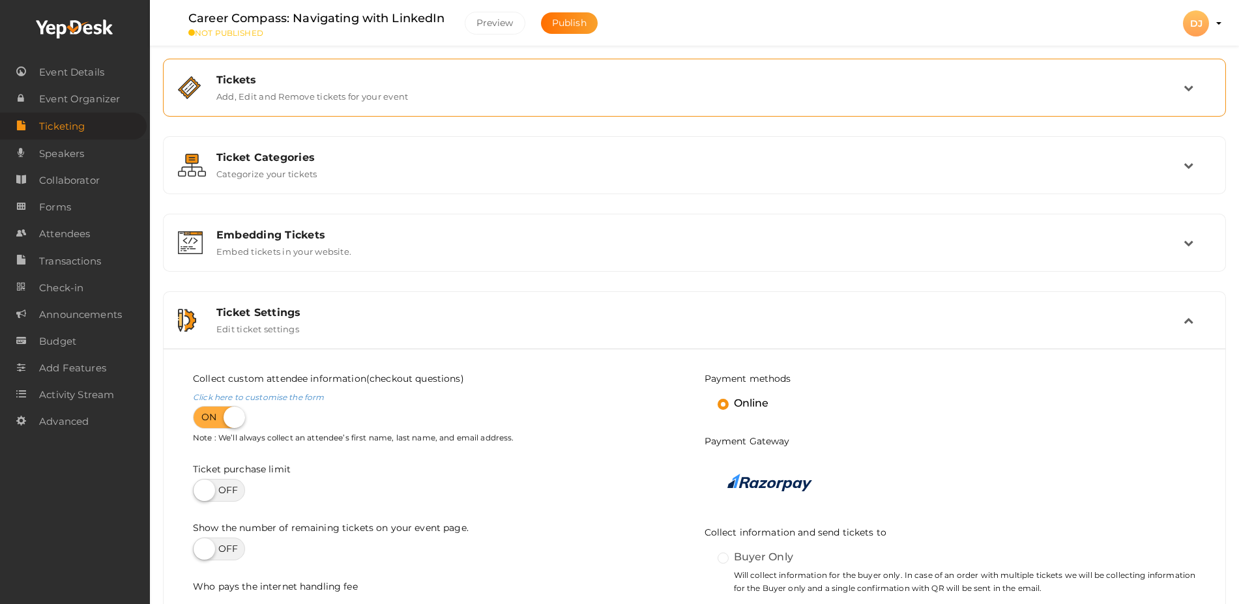
click at [1062, 87] on div "Tickets Add, Edit and Remove tickets for your event" at bounding box center [695, 88] width 977 height 28
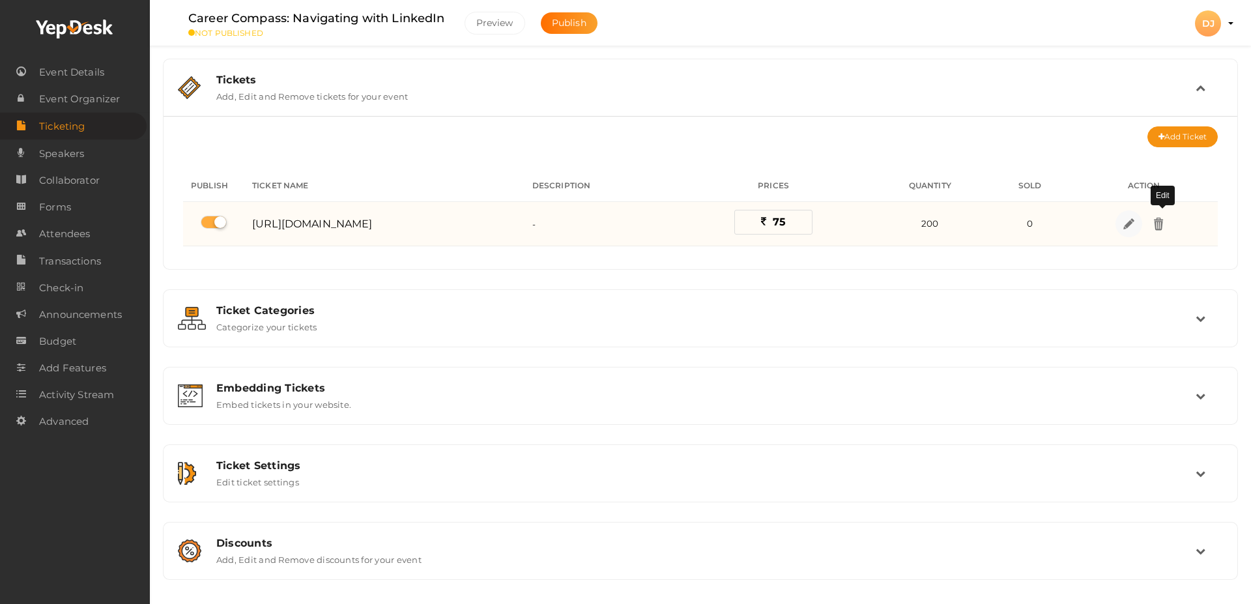
click at [1136, 225] on img at bounding box center [1128, 223] width 15 height 15
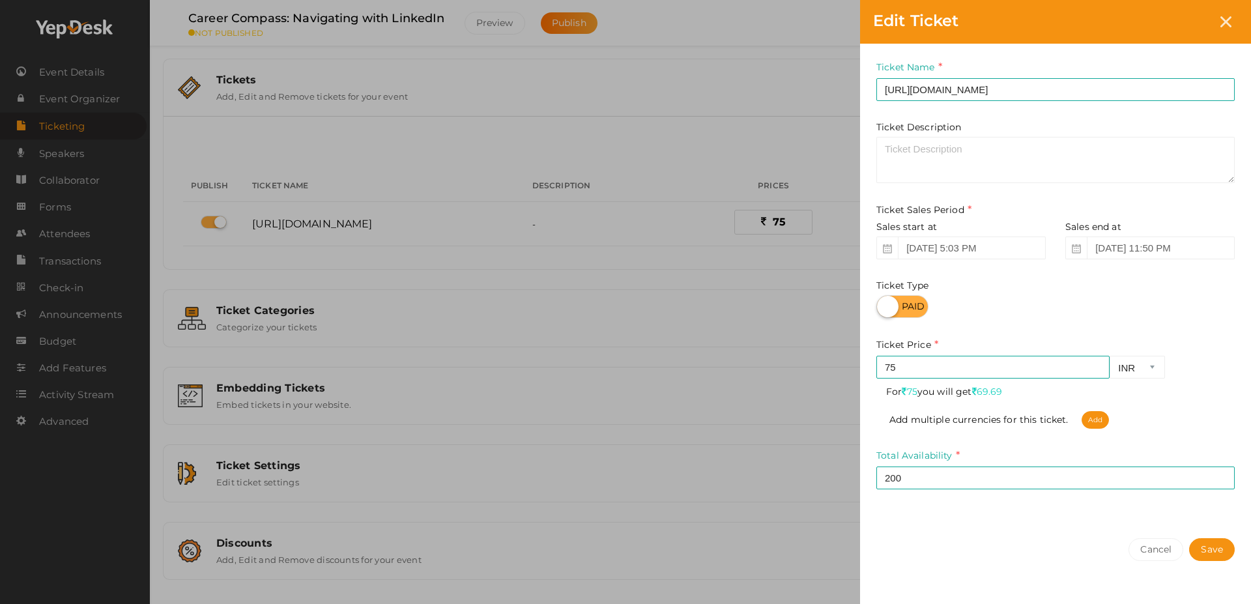
click at [906, 305] on label at bounding box center [902, 306] width 52 height 23
click at [885, 305] on input "checkbox" at bounding box center [880, 302] width 8 height 8
checkbox input "true"
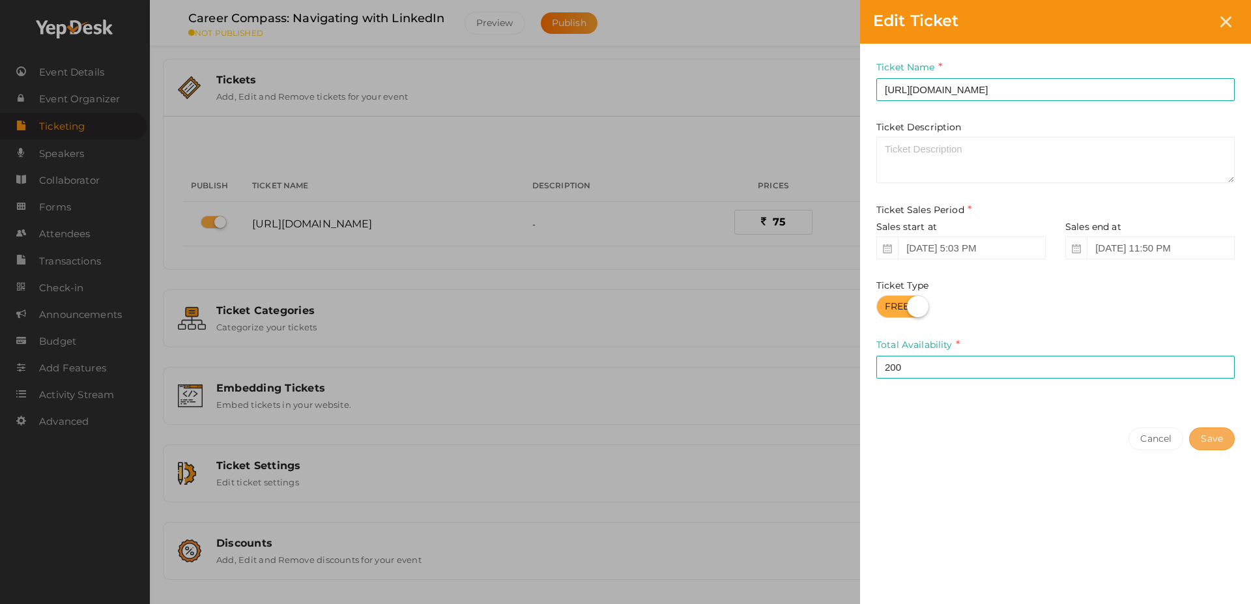
click at [1211, 438] on button "Save" at bounding box center [1212, 438] width 46 height 23
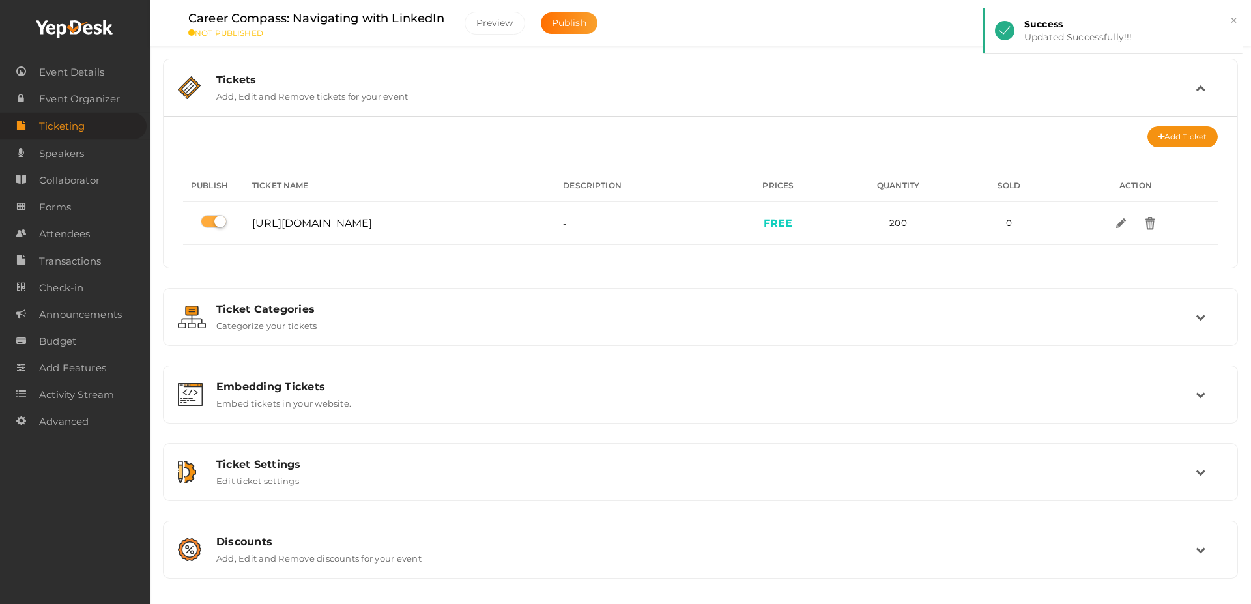
click at [1238, 409] on div "Career Compass: Navigating with LinkedIn NOT PUBLISHED Preview Publish Preview …" at bounding box center [700, 281] width 1101 height 562
drag, startPoint x: 1246, startPoint y: 231, endPoint x: 988, endPoint y: 420, distance: 319.5
click at [1238, 318] on div "Career Compass: Navigating with LinkedIn NOT PUBLISHED Preview Publish Preview …" at bounding box center [700, 281] width 1101 height 562
click at [957, 469] on div "Ticket Settings" at bounding box center [705, 464] width 979 height 12
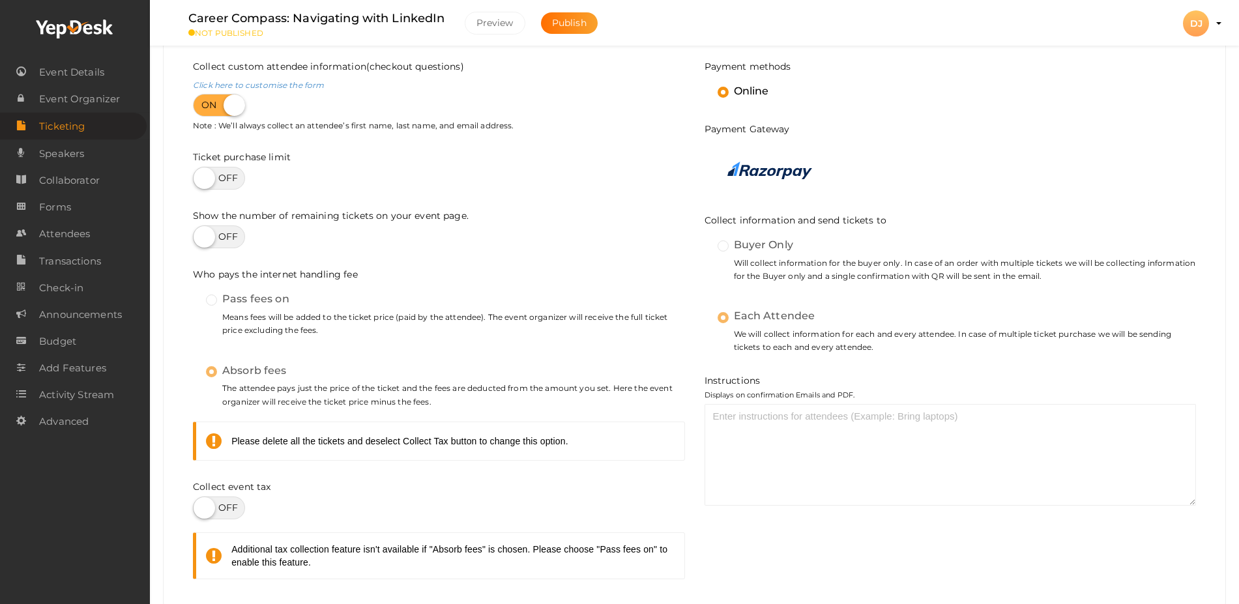
scroll to position [319, 0]
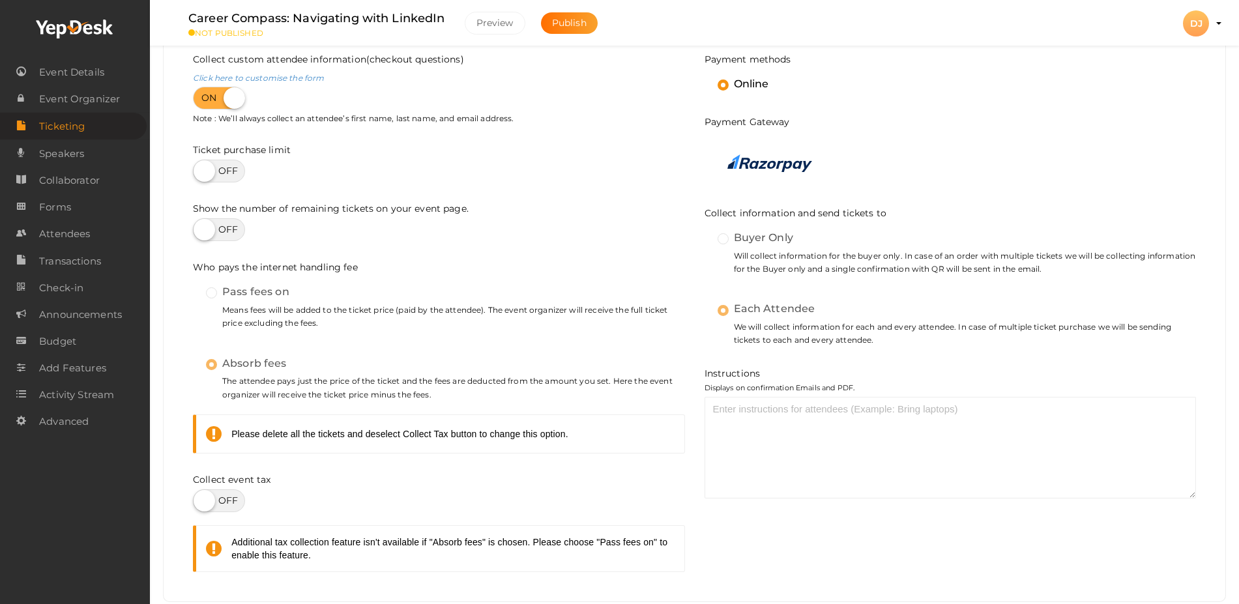
click at [218, 359] on label "Absorb fees" at bounding box center [246, 363] width 81 height 17
click at [208, 292] on label "Pass fees on" at bounding box center [247, 291] width 83 height 17
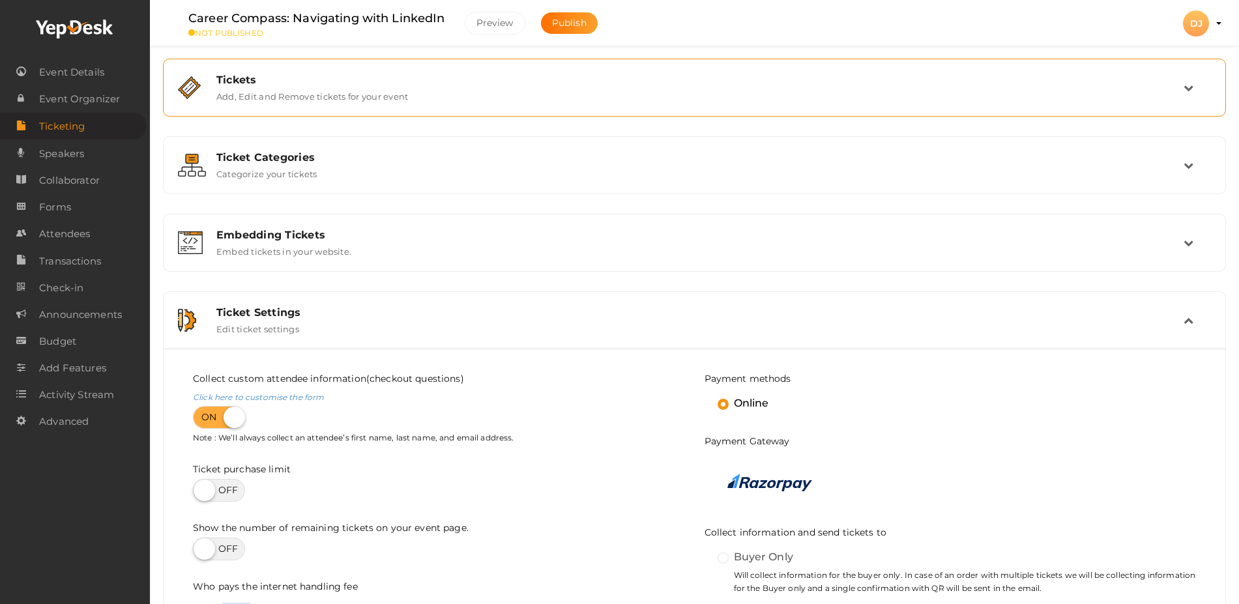
click at [1088, 98] on div "Tickets Add, Edit and Remove tickets for your event" at bounding box center [695, 88] width 977 height 28
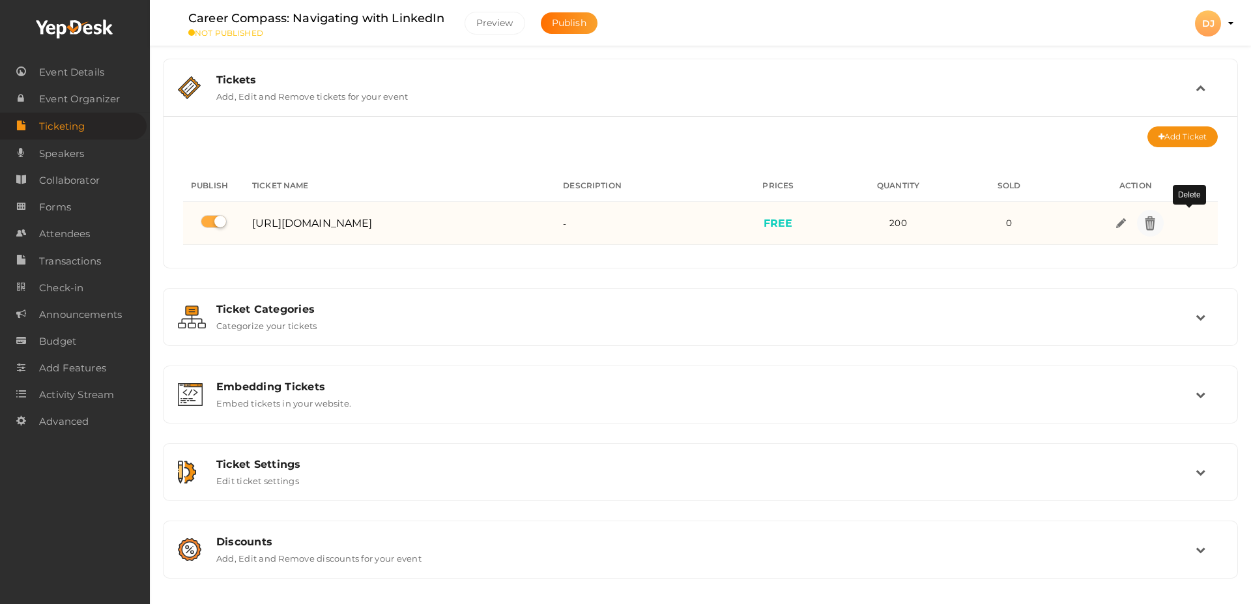
click at [1164, 213] on link at bounding box center [1150, 223] width 27 height 27
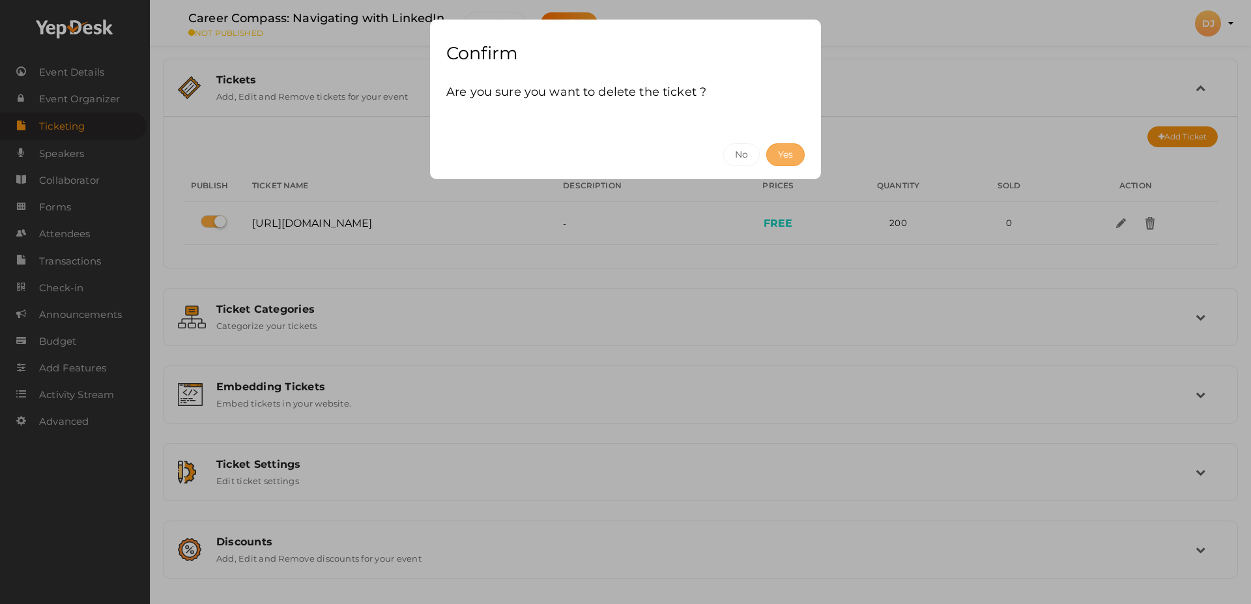
click at [789, 154] on button "Yes" at bounding box center [785, 154] width 38 height 23
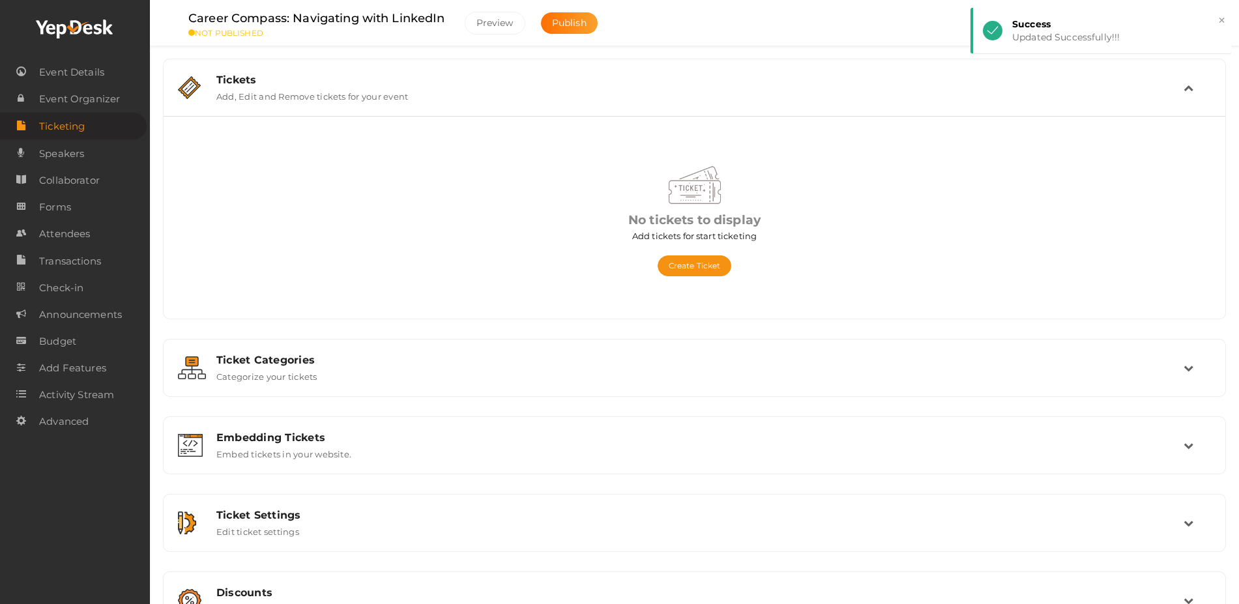
scroll to position [45, 0]
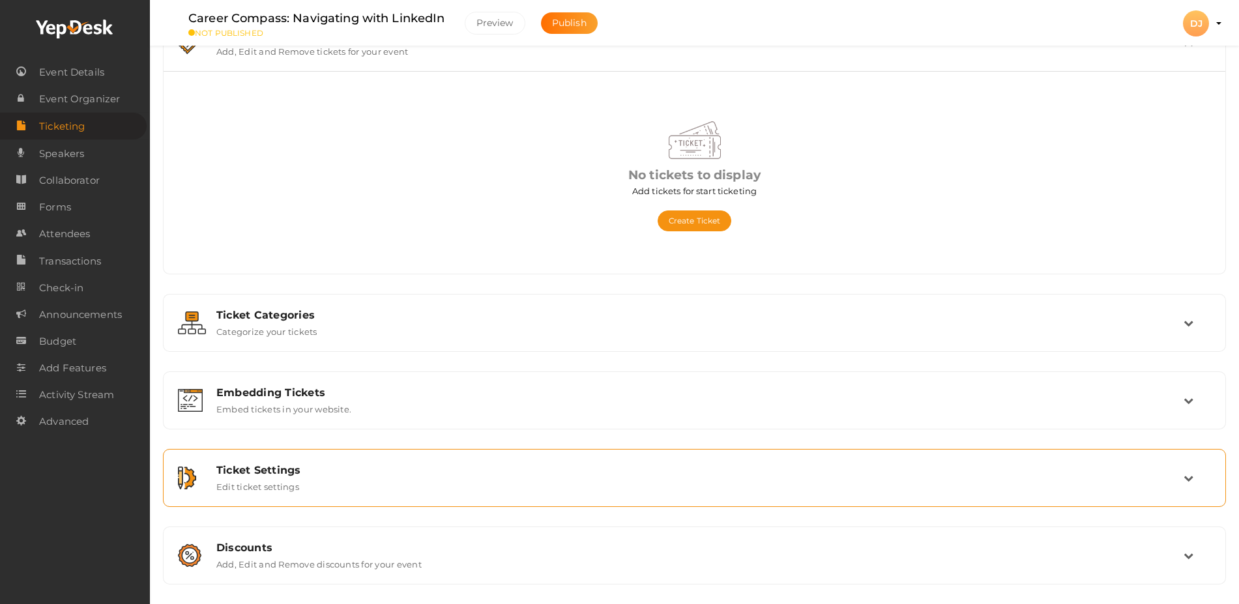
click at [819, 492] on div "Ticket Settings Edit ticket settings" at bounding box center [694, 478] width 1049 height 44
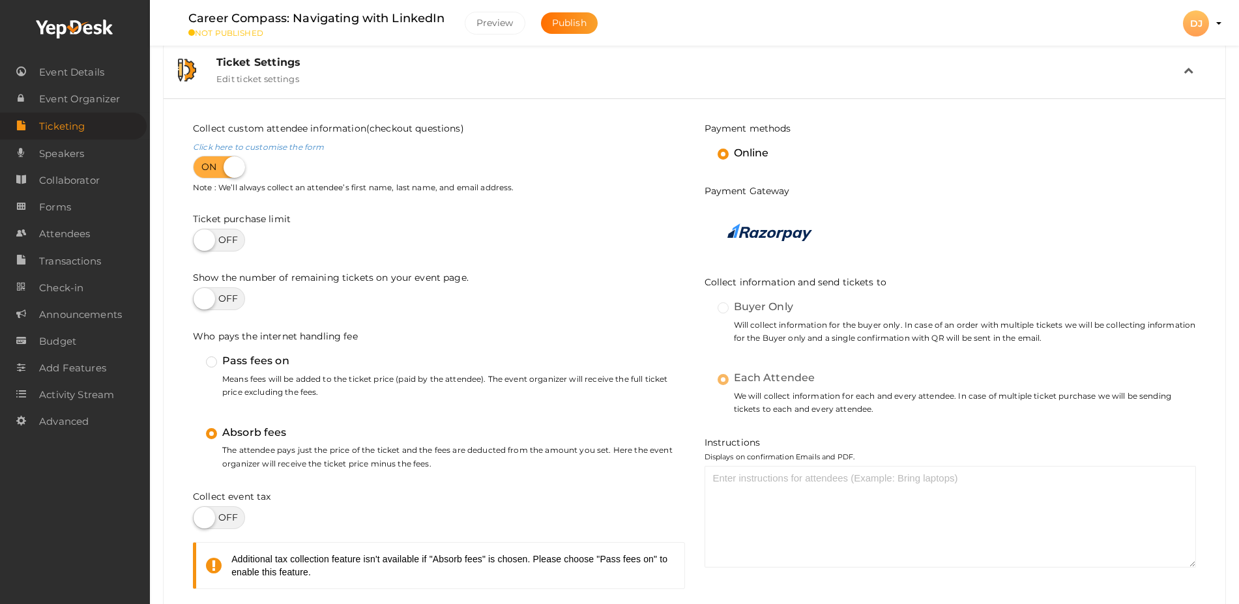
scroll to position [362, 0]
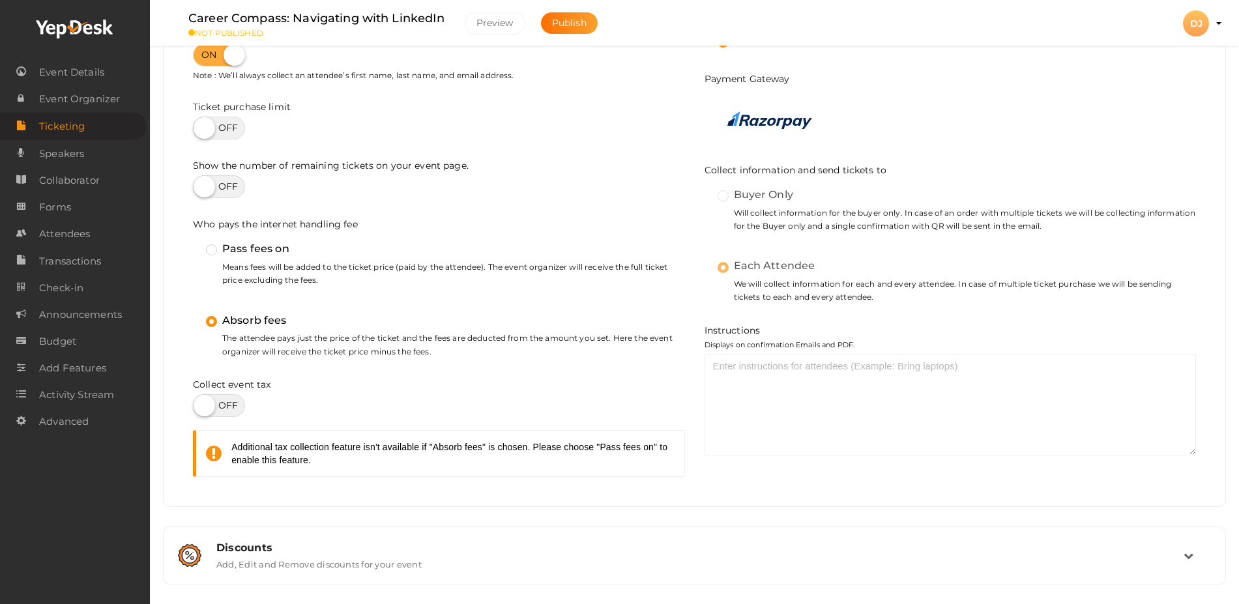
click at [214, 254] on label "Pass fees on" at bounding box center [247, 248] width 83 height 17
click at [193, 243] on input "Pass fees on" at bounding box center [193, 243] width 0 height 0
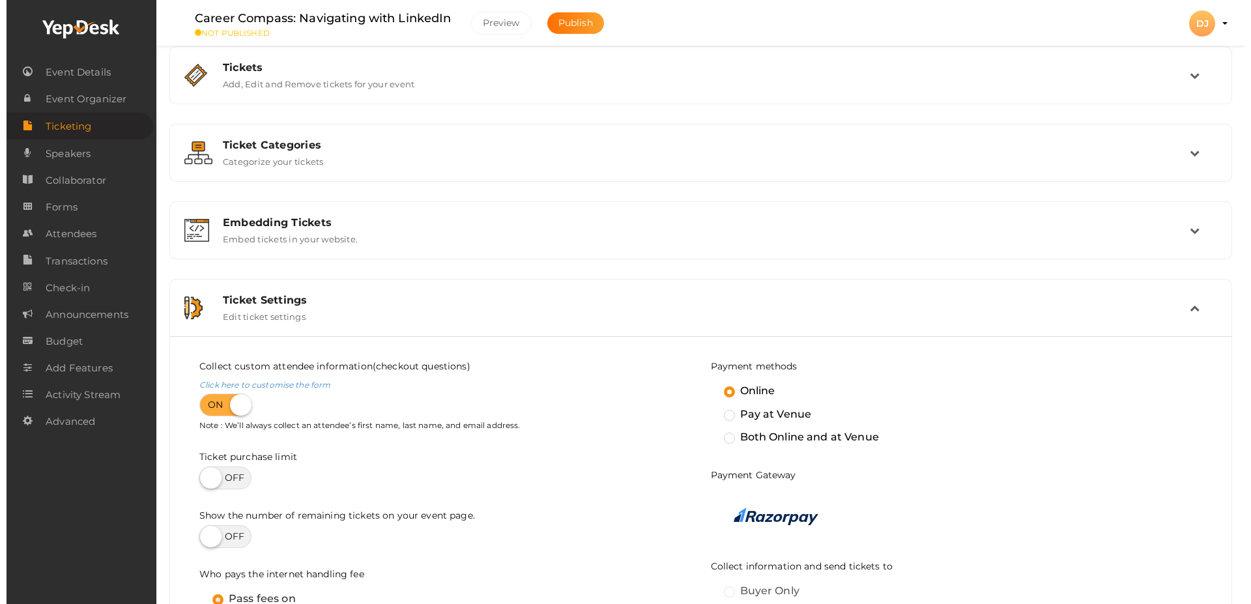
scroll to position [0, 0]
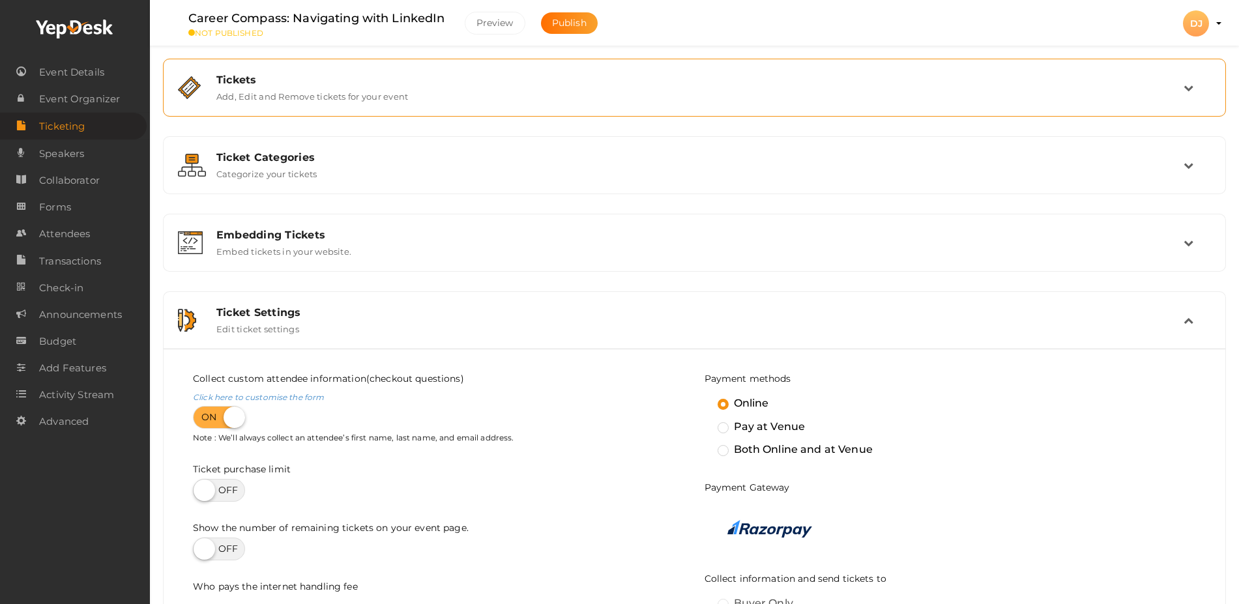
click at [1105, 93] on div "Tickets Add, Edit and Remove tickets for your event" at bounding box center [695, 88] width 977 height 28
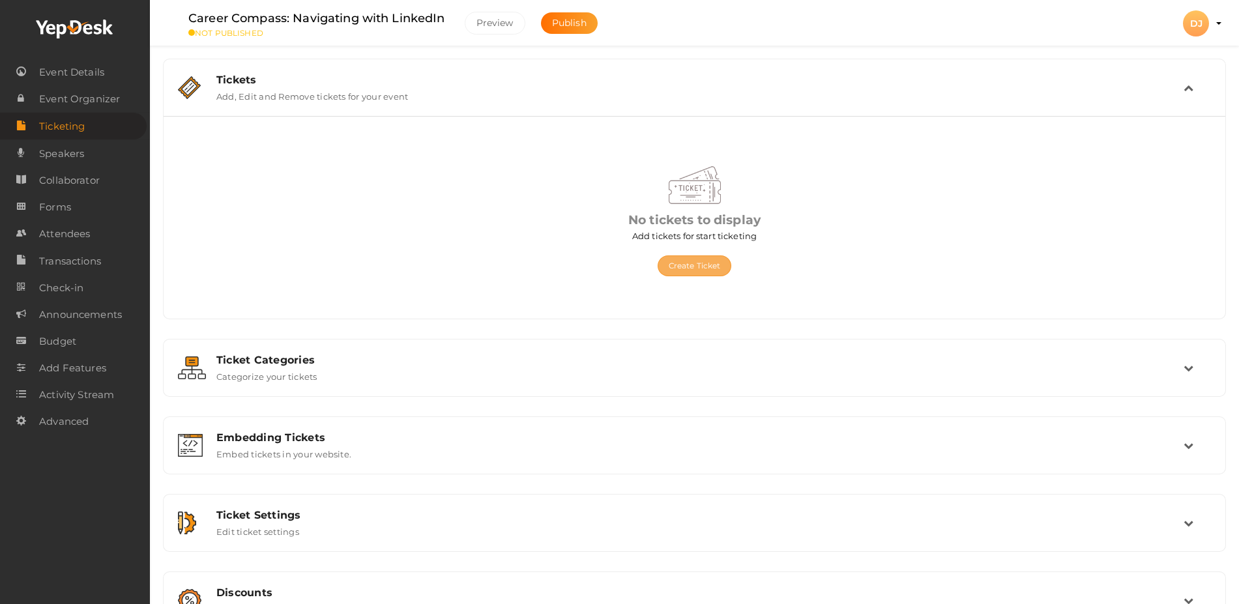
click at [725, 264] on button "Create Ticket" at bounding box center [695, 265] width 74 height 21
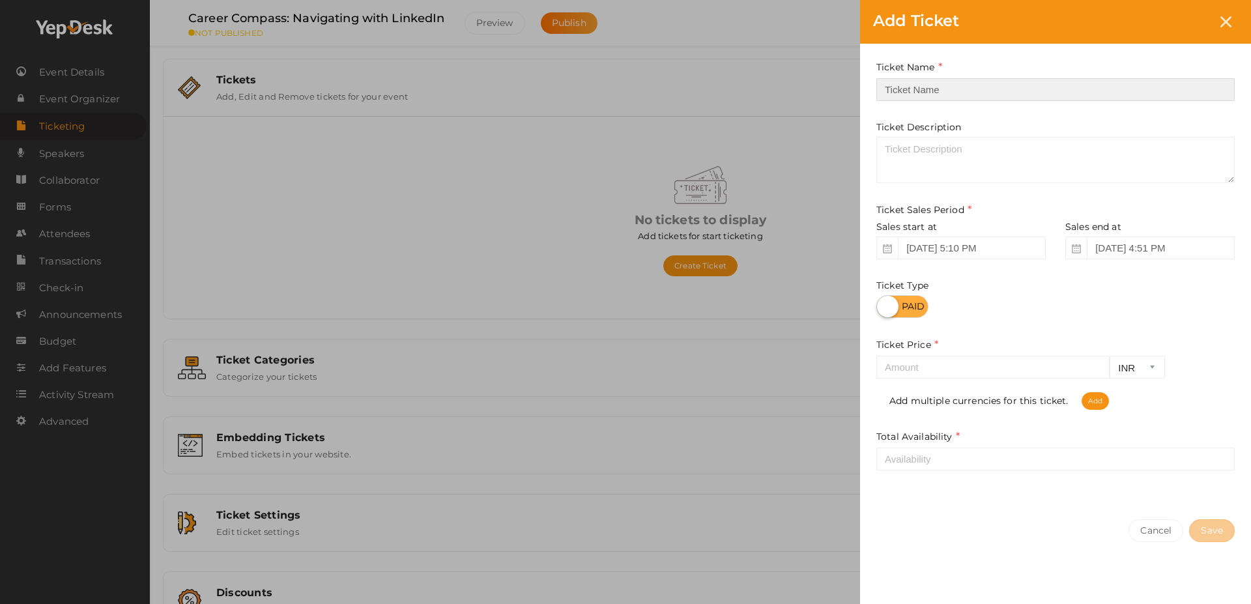
click at [957, 91] on input "text" at bounding box center [1055, 89] width 358 height 23
paste input "[URL][DOMAIN_NAME]"
type input "[URL][DOMAIN_NAME]"
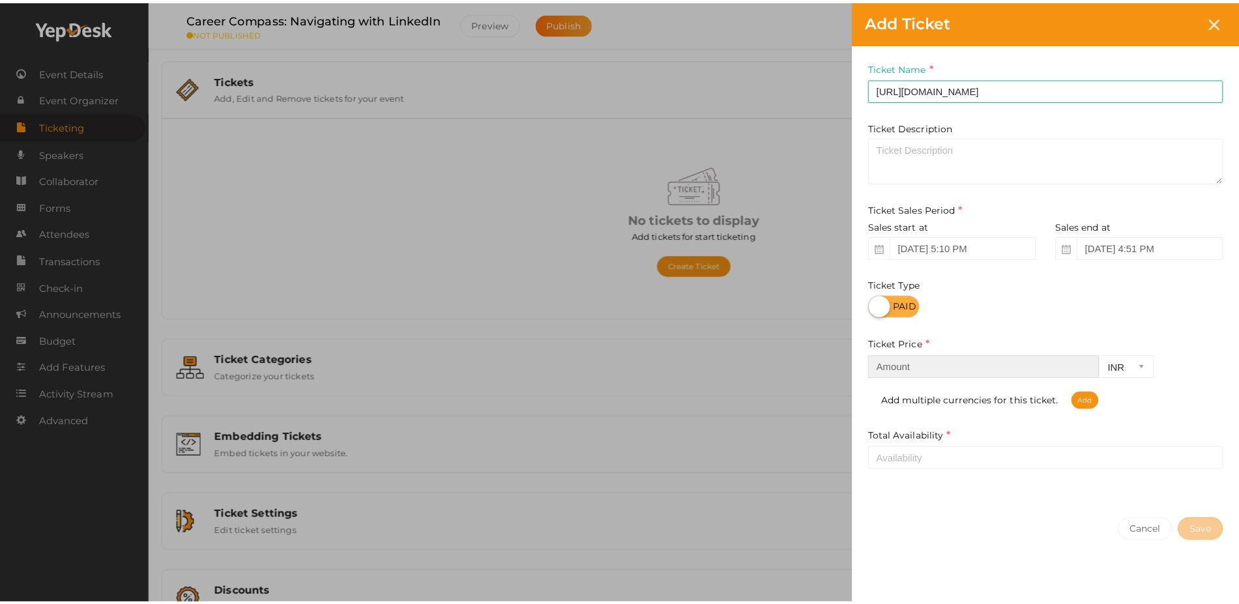
scroll to position [0, 0]
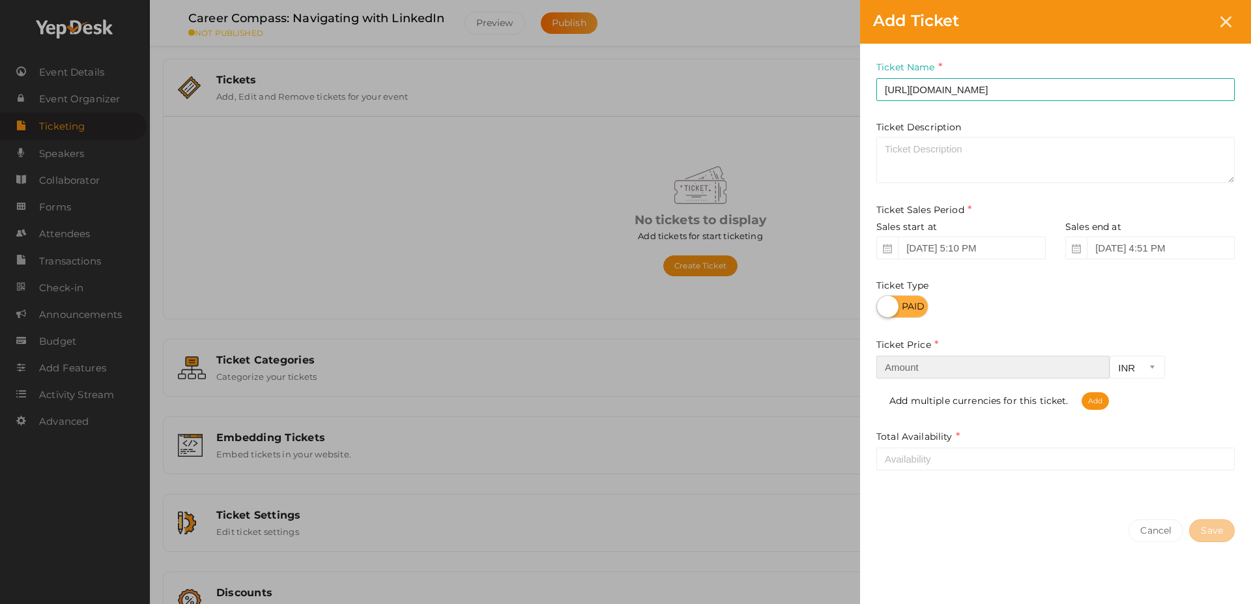
click at [1075, 371] on input "number" at bounding box center [992, 367] width 233 height 23
type input "200"
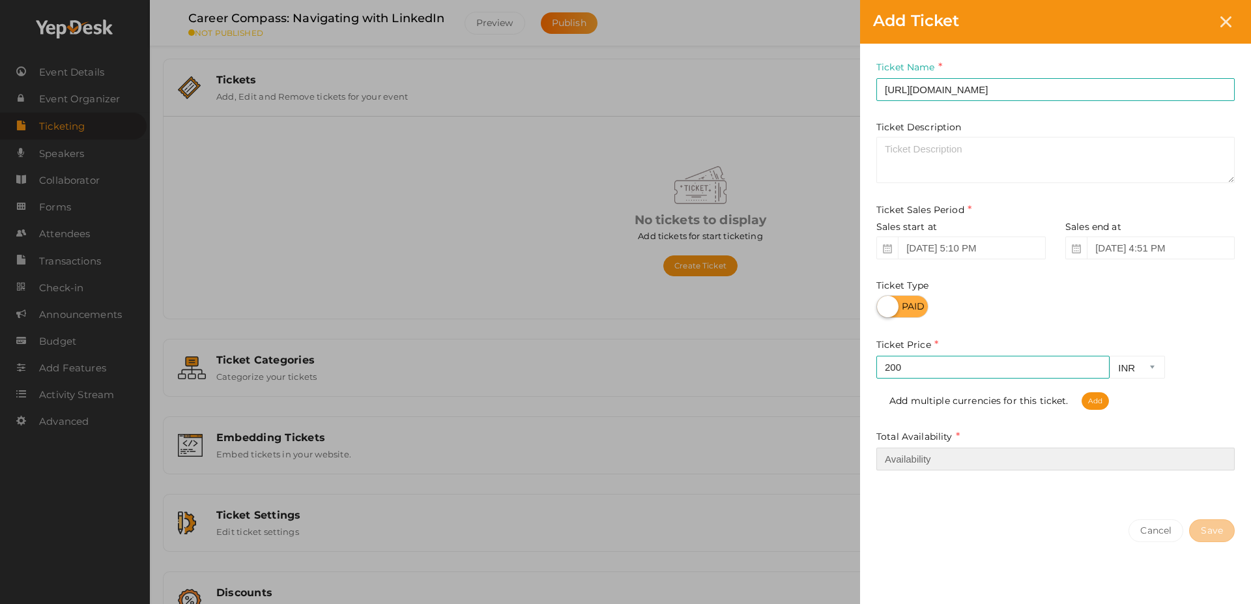
click at [1101, 459] on input "number" at bounding box center [1055, 459] width 358 height 23
type input "500"
click at [1215, 534] on button "Save" at bounding box center [1212, 530] width 46 height 23
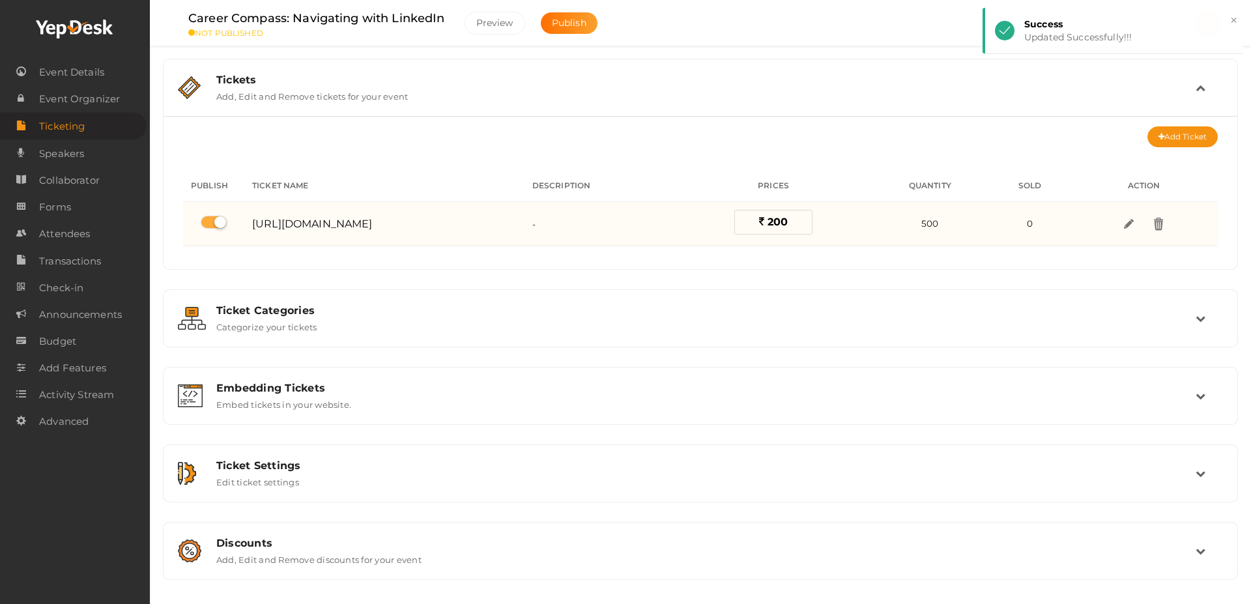
click at [788, 220] on span "200" at bounding box center [778, 222] width 20 height 12
click at [1136, 222] on img at bounding box center [1128, 223] width 15 height 15
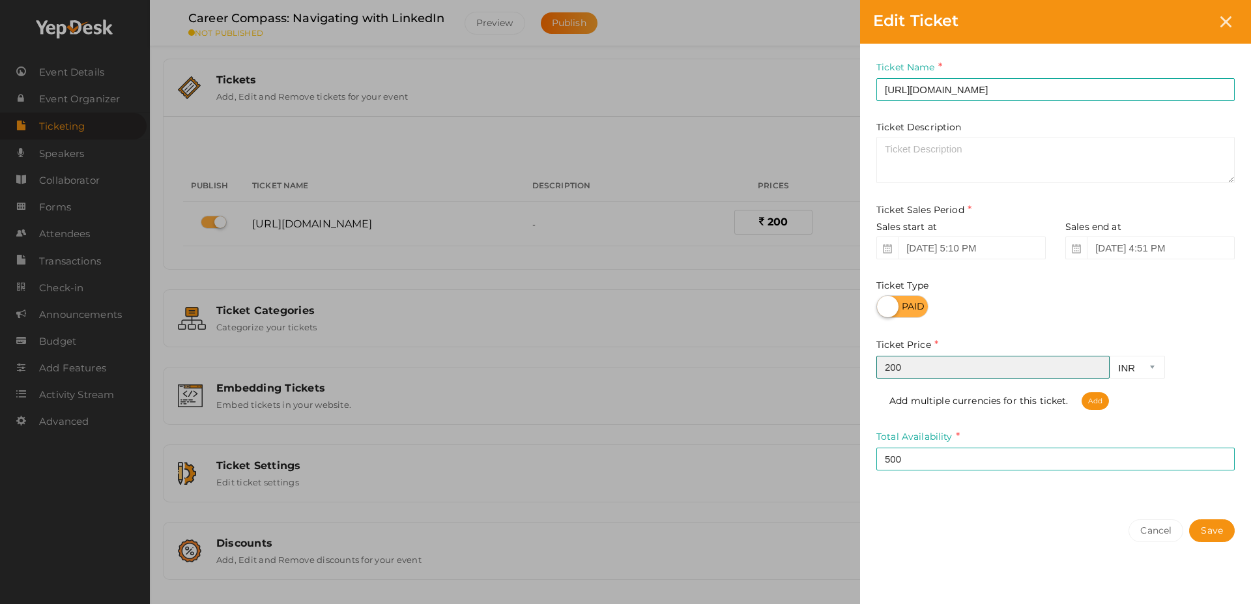
click at [936, 369] on input "200" at bounding box center [992, 367] width 233 height 23
type input "2"
type input "75"
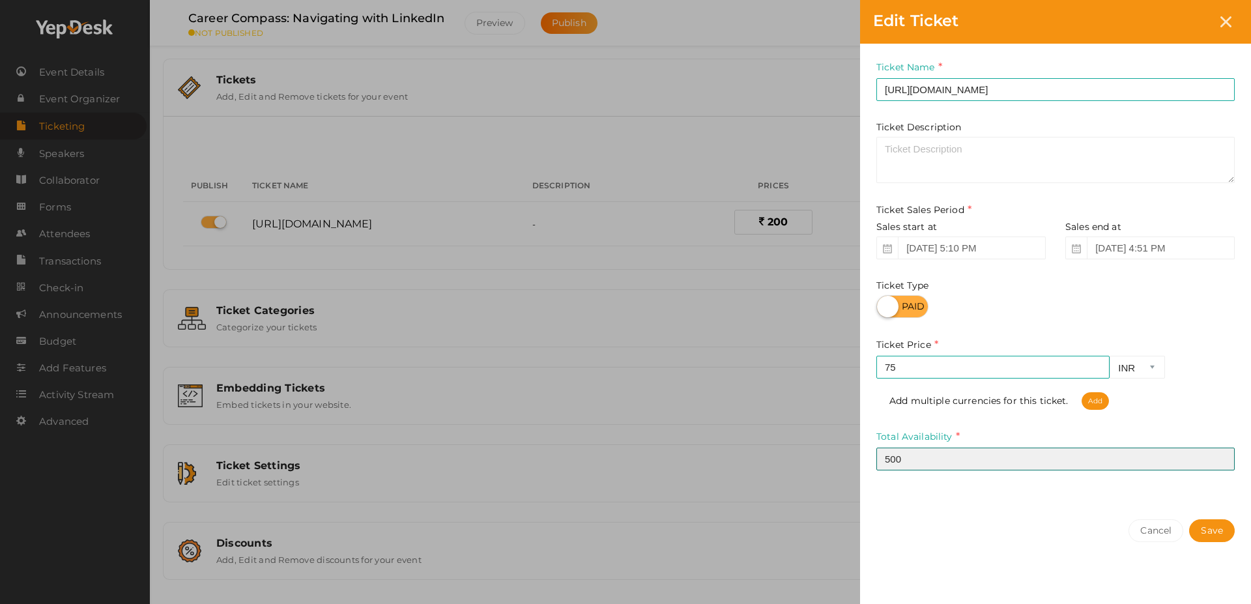
click at [1045, 452] on input "500" at bounding box center [1055, 459] width 358 height 23
type input "5"
type input "7"
type input "1000"
click at [1210, 526] on button "Save" at bounding box center [1212, 530] width 46 height 23
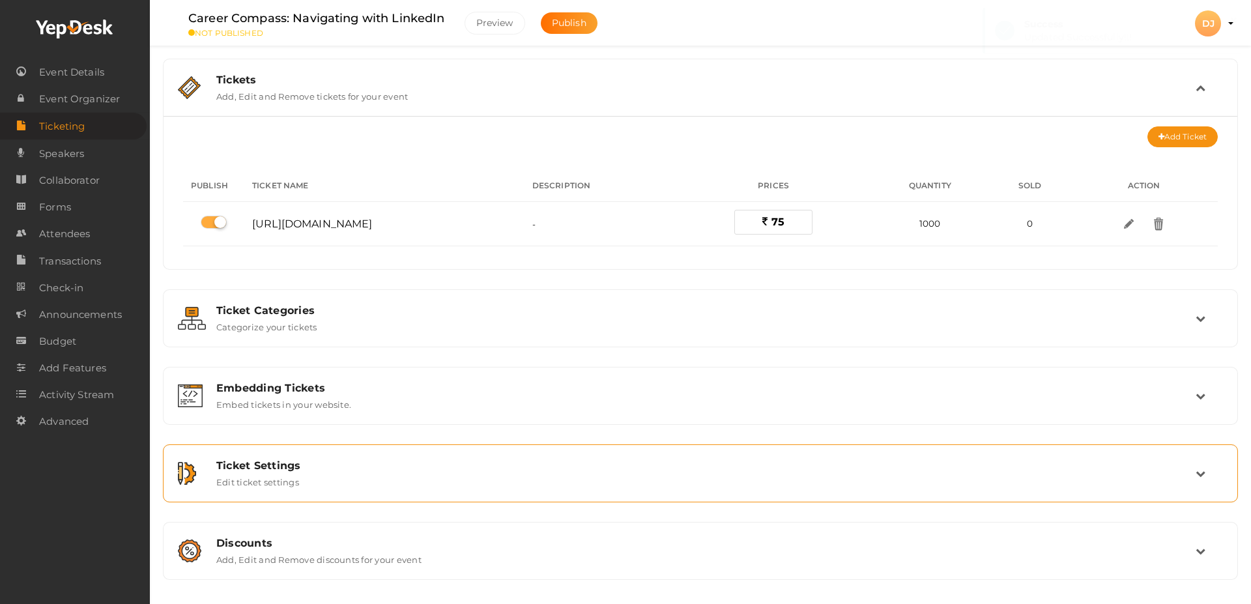
click at [681, 476] on div "Ticket Settings Edit ticket settings" at bounding box center [701, 473] width 989 height 28
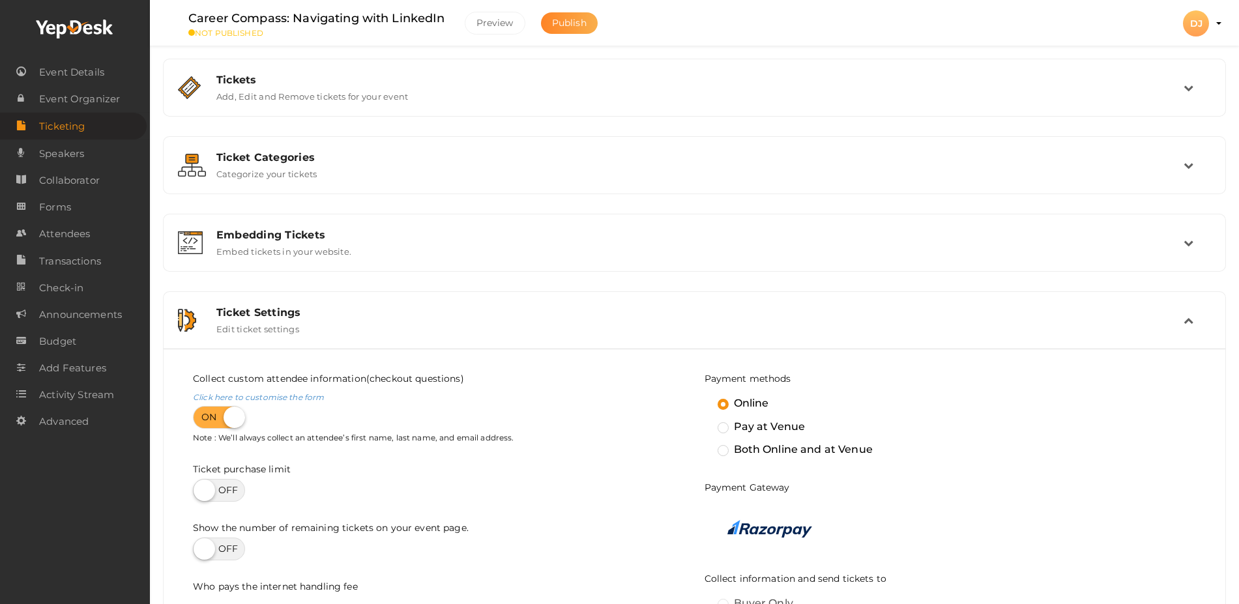
click at [587, 27] on button "Publish" at bounding box center [569, 23] width 57 height 22
click at [740, 119] on div "Tickets Add, Edit and Remove tickets for your event Add Ticket No tickets to di…" at bounding box center [694, 515] width 1063 height 913
click at [755, 107] on div "Tickets Add, Edit and Remove tickets for your event" at bounding box center [694, 88] width 1049 height 44
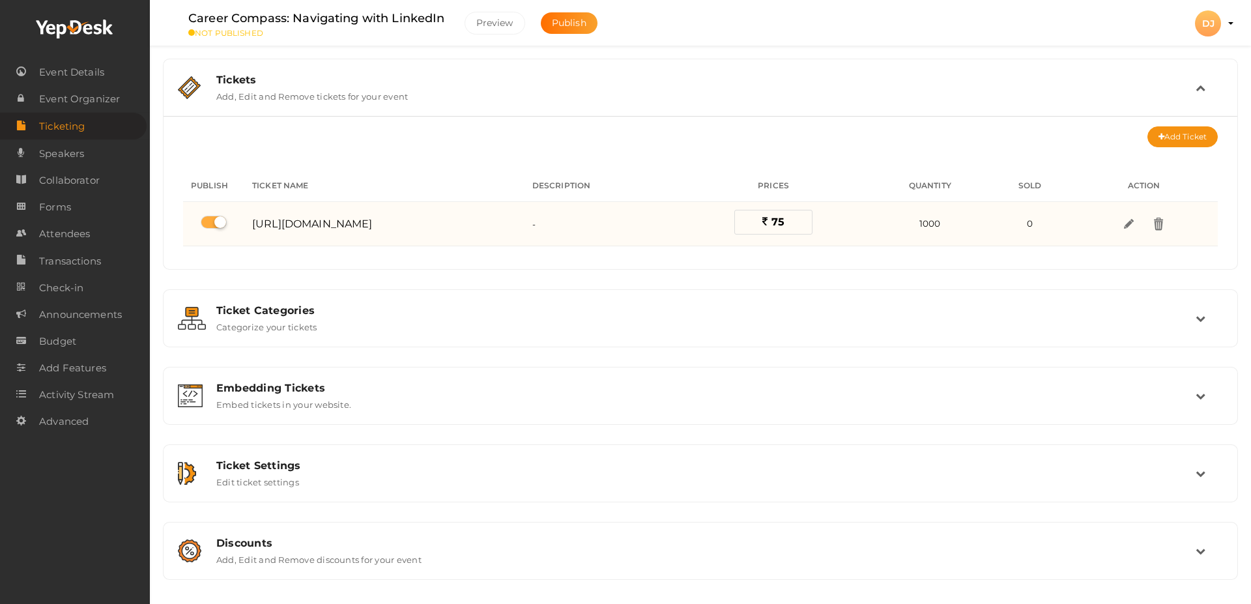
click at [536, 224] on span "-" at bounding box center [533, 224] width 3 height 10
click at [1136, 222] on img at bounding box center [1128, 223] width 15 height 15
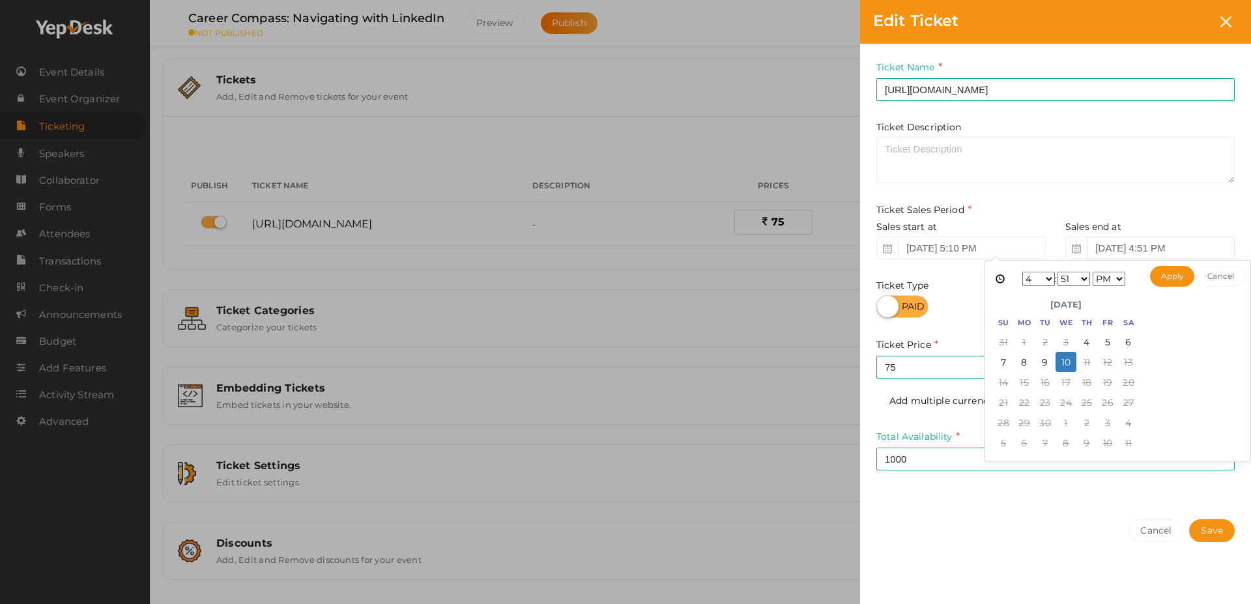
click at [1136, 249] on input "Sep 10, 2025 4:51 PM" at bounding box center [1161, 248] width 148 height 23
click at [1047, 282] on select "1 2 3 4 5 6 7 8 9 10 11 12" at bounding box center [1038, 279] width 33 height 14
click at [1163, 284] on button "Apply" at bounding box center [1172, 276] width 45 height 21
type input "Sep 09, 2025 11:51 PM"
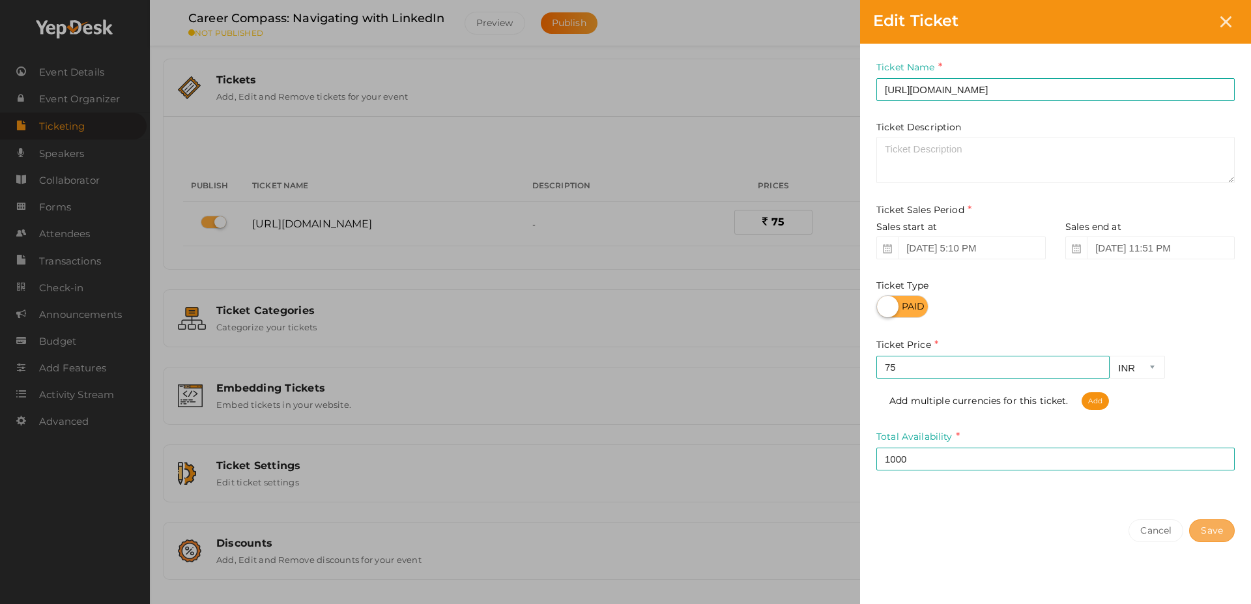
click at [1223, 532] on button "Save" at bounding box center [1212, 530] width 46 height 23
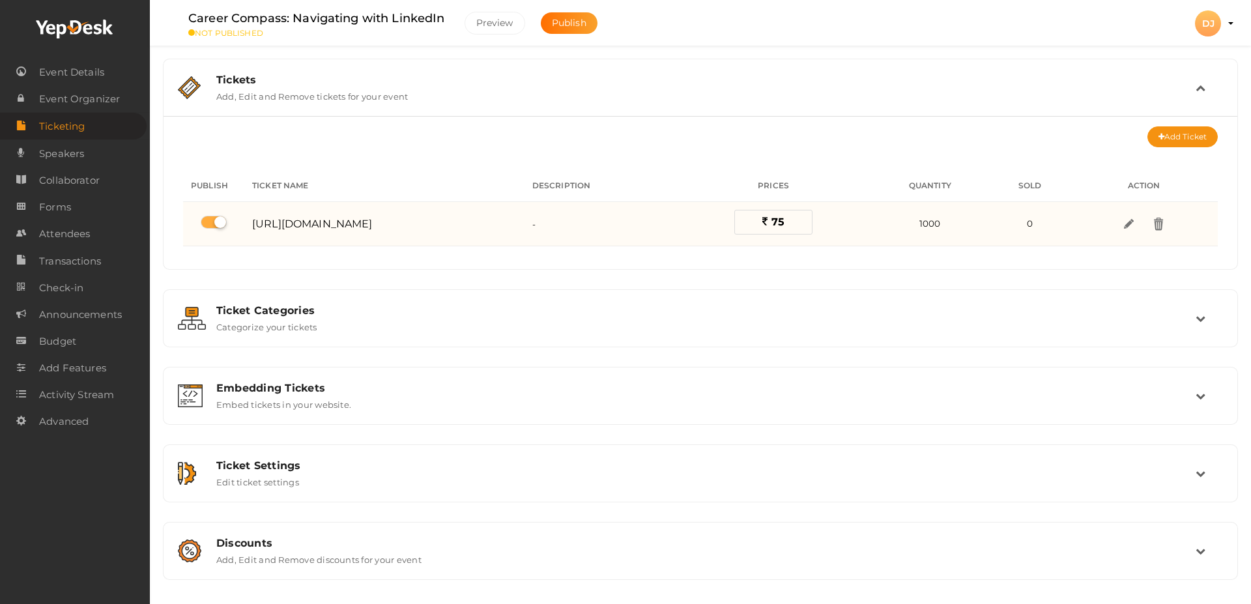
click at [332, 219] on span "[URL][DOMAIN_NAME]" at bounding box center [312, 224] width 121 height 12
click at [1136, 217] on img at bounding box center [1128, 223] width 15 height 15
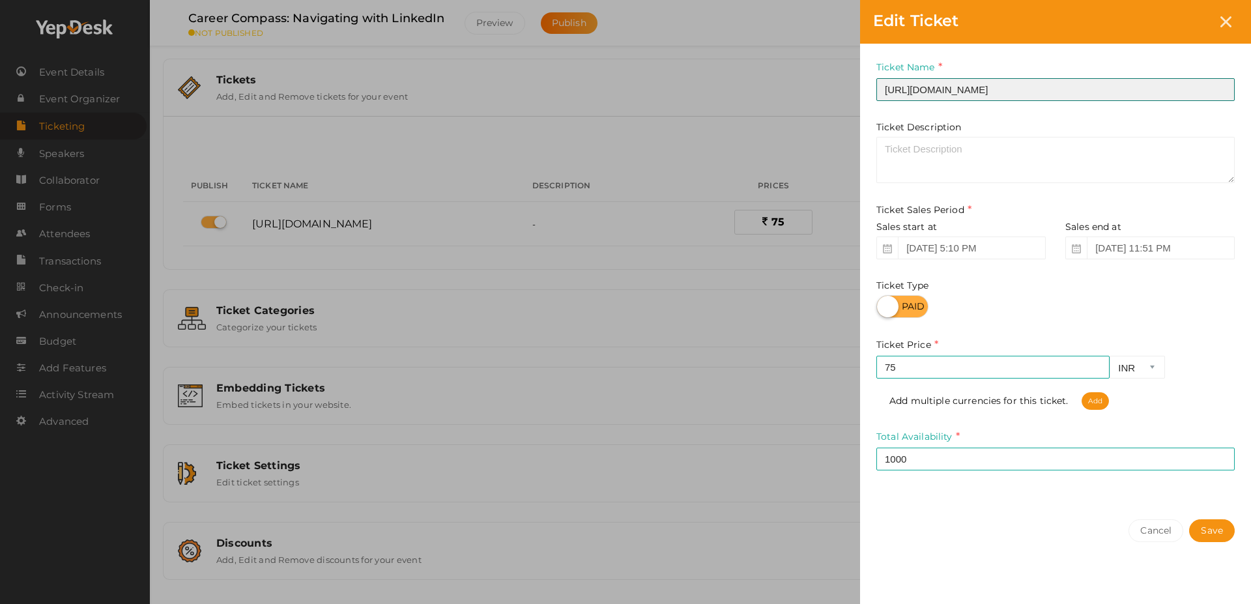
click at [1032, 87] on input "[URL][DOMAIN_NAME]" at bounding box center [1055, 89] width 358 height 23
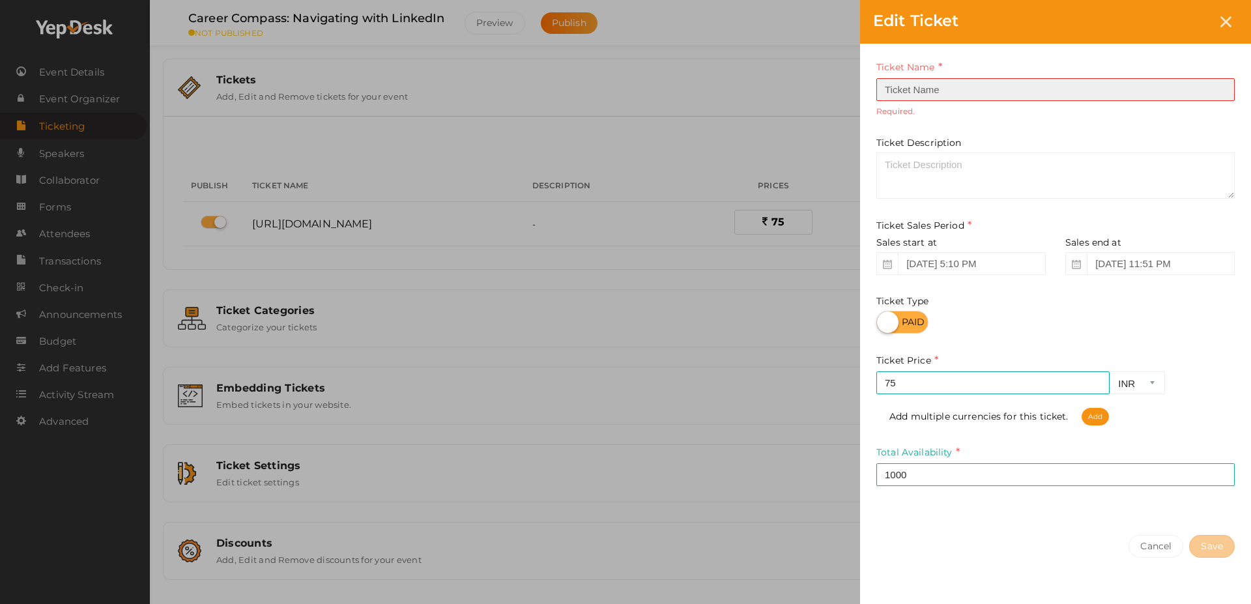
paste input "Career Compass: Navigating with LinkedIn"
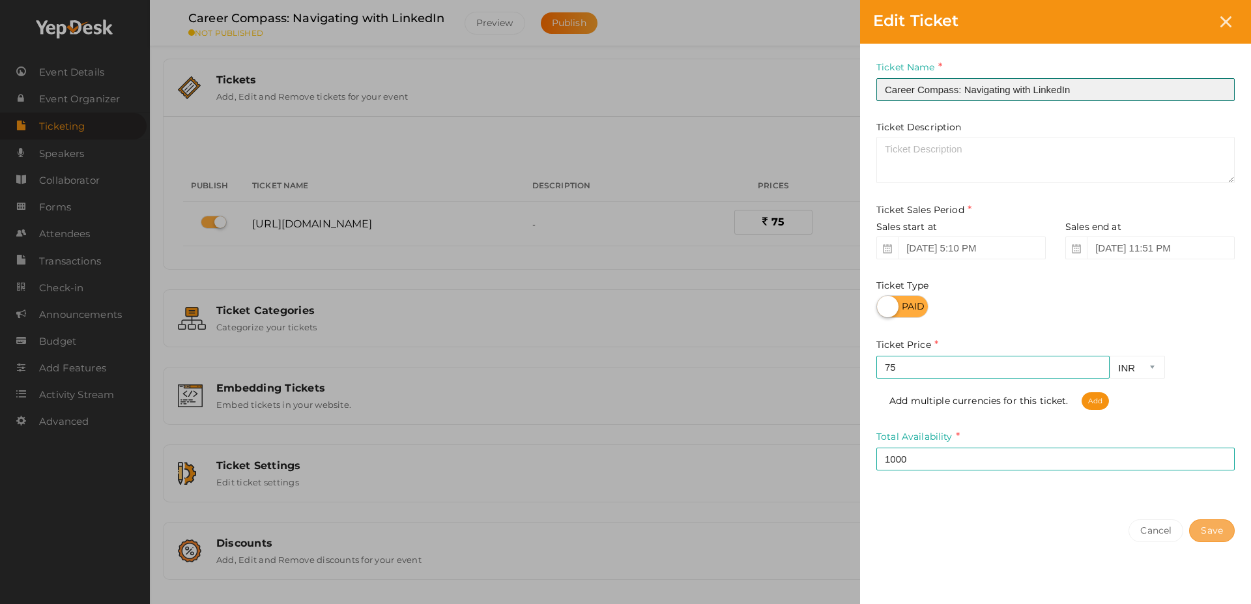
type input "Career Compass: Navigating with LinkedIn"
click at [1201, 527] on button "Save" at bounding box center [1212, 530] width 46 height 23
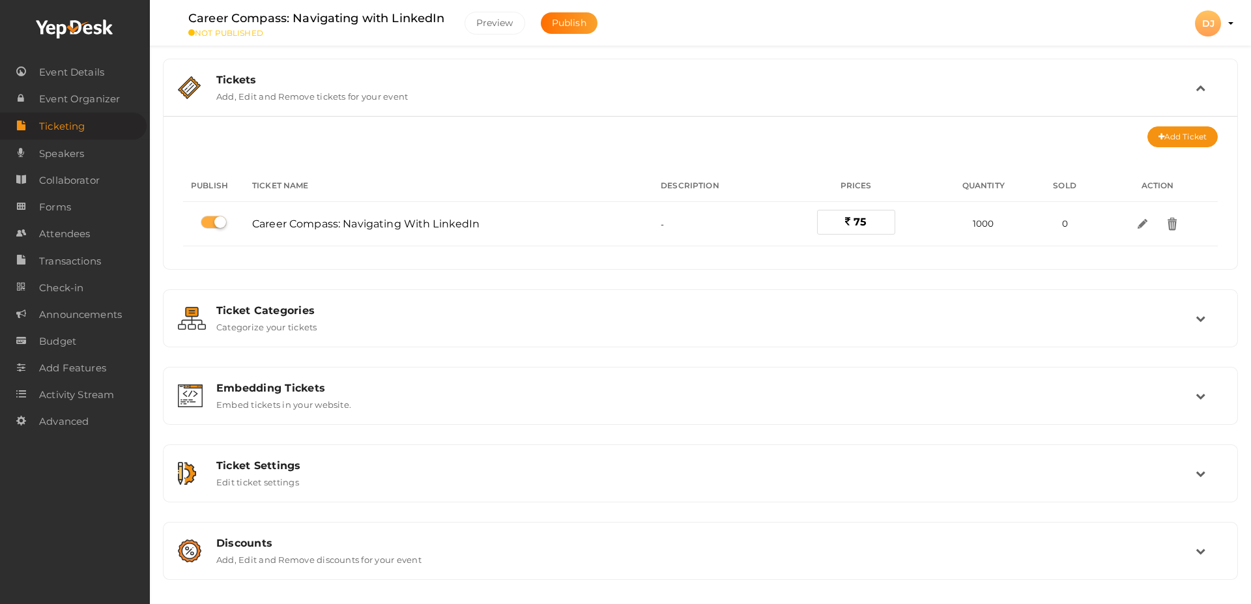
drag, startPoint x: 1251, startPoint y: 425, endPoint x: 956, endPoint y: 436, distance: 294.8
click at [1238, 509] on div "Career Compass: Navigating with LinkedIn NOT PUBLISHED Preview Publish Preview …" at bounding box center [700, 281] width 1101 height 562
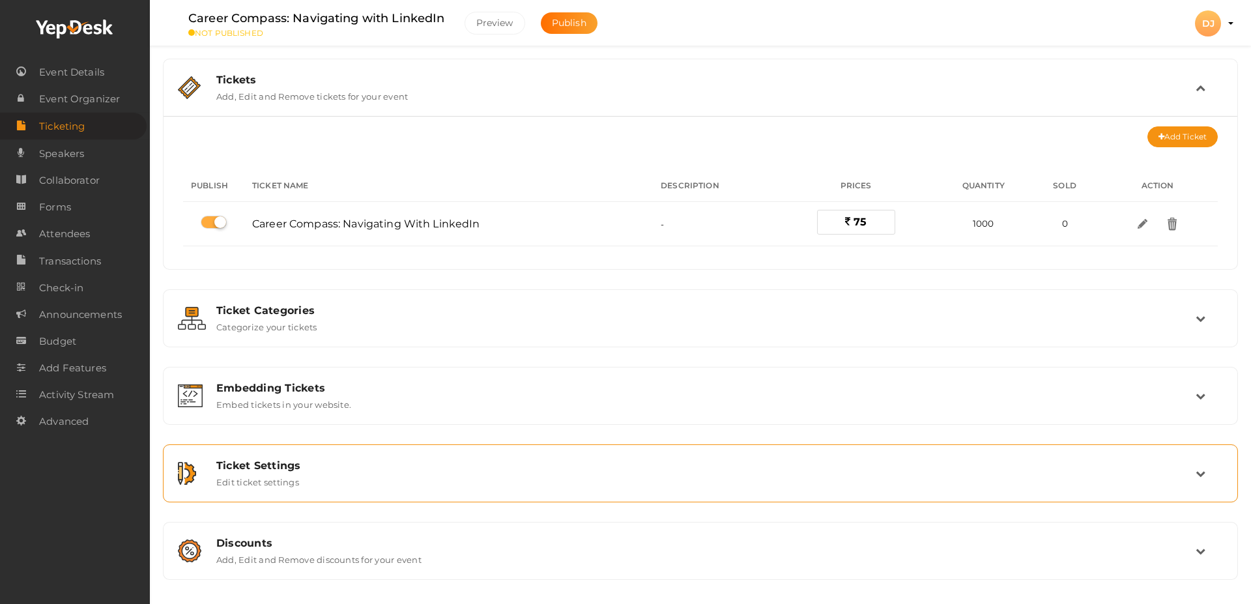
click at [841, 463] on div "Ticket Settings" at bounding box center [705, 465] width 979 height 12
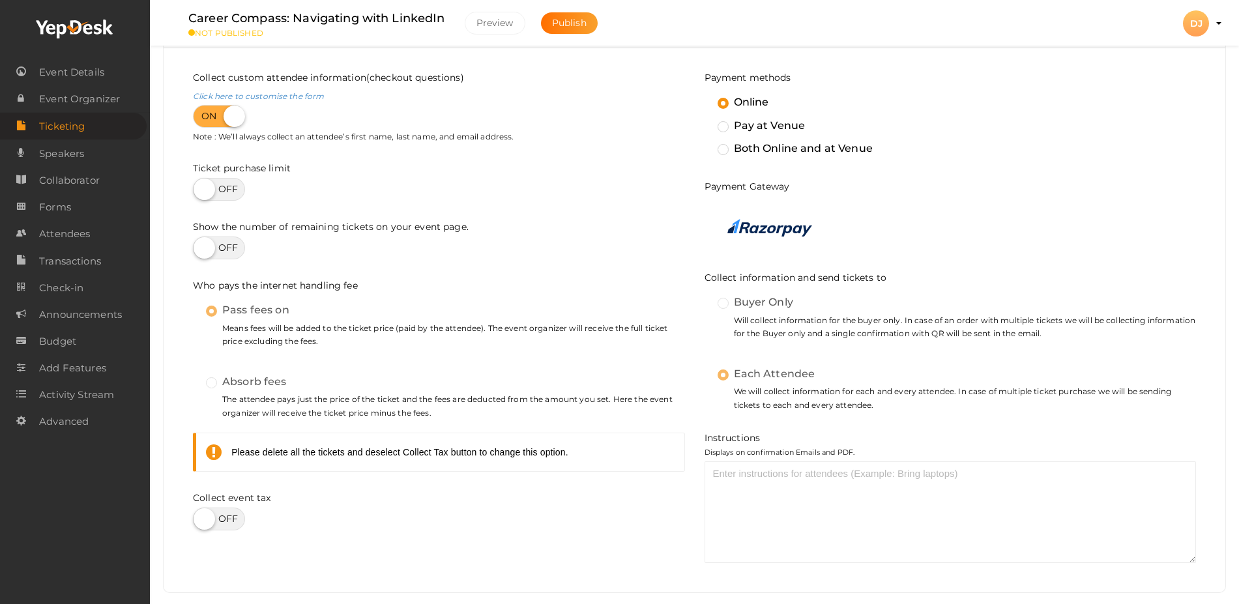
scroll to position [304, 0]
click at [227, 518] on label at bounding box center [219, 516] width 52 height 23
click at [201, 516] on input "checkbox" at bounding box center [197, 512] width 8 height 8
checkbox input "true"
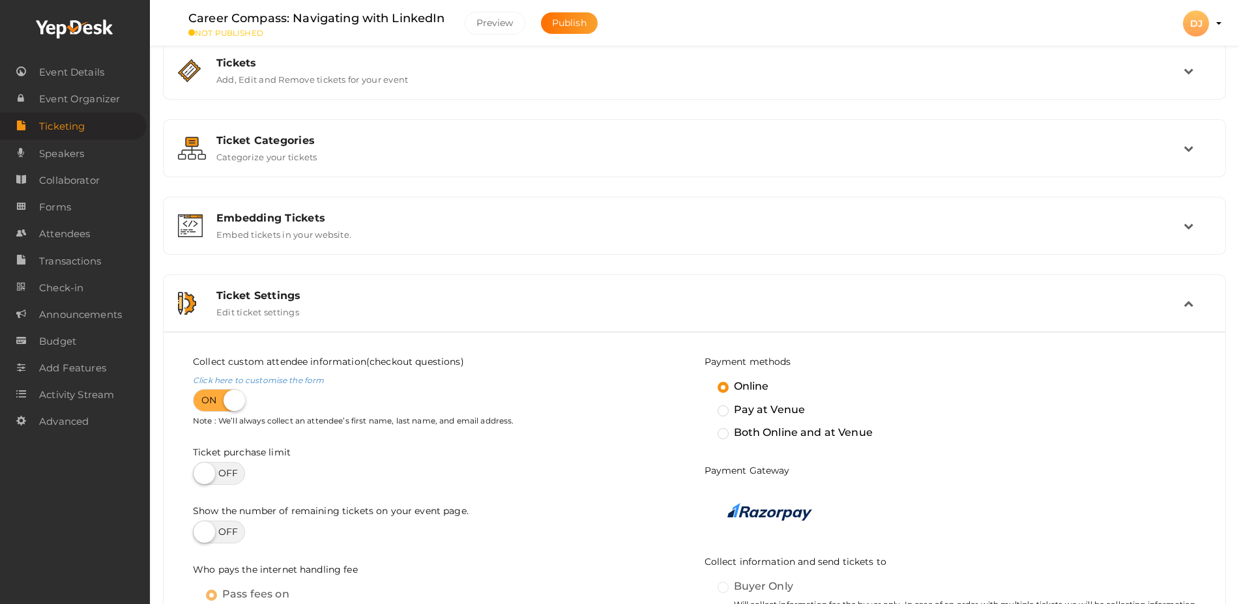
scroll to position [0, 0]
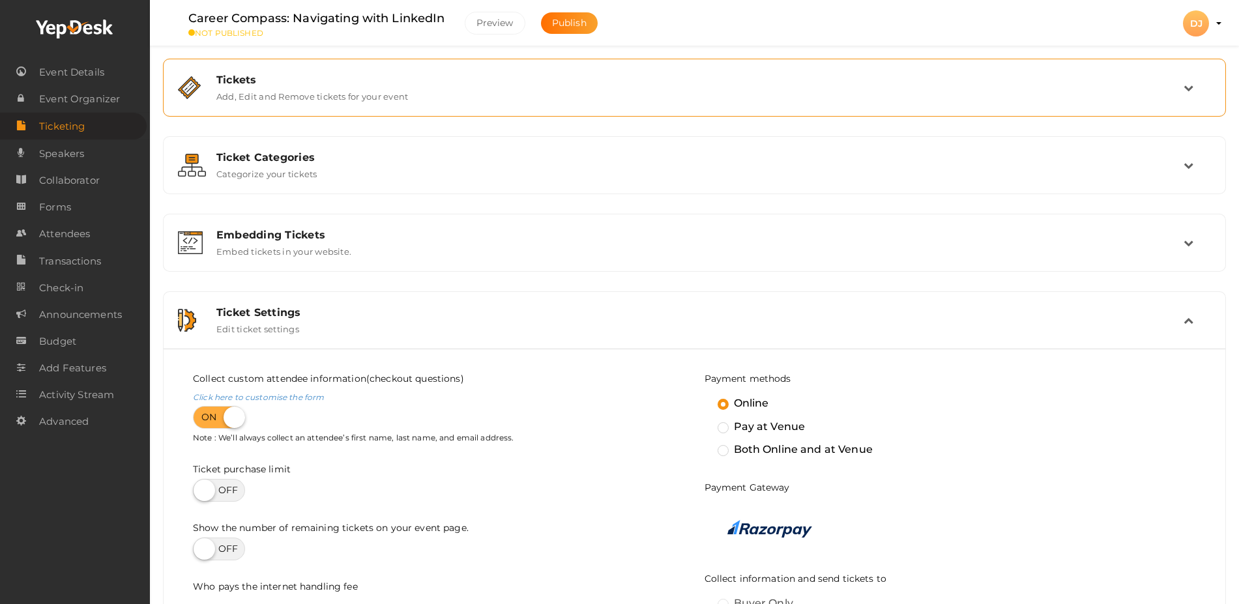
click at [1177, 83] on div "Tickets" at bounding box center [699, 80] width 967 height 12
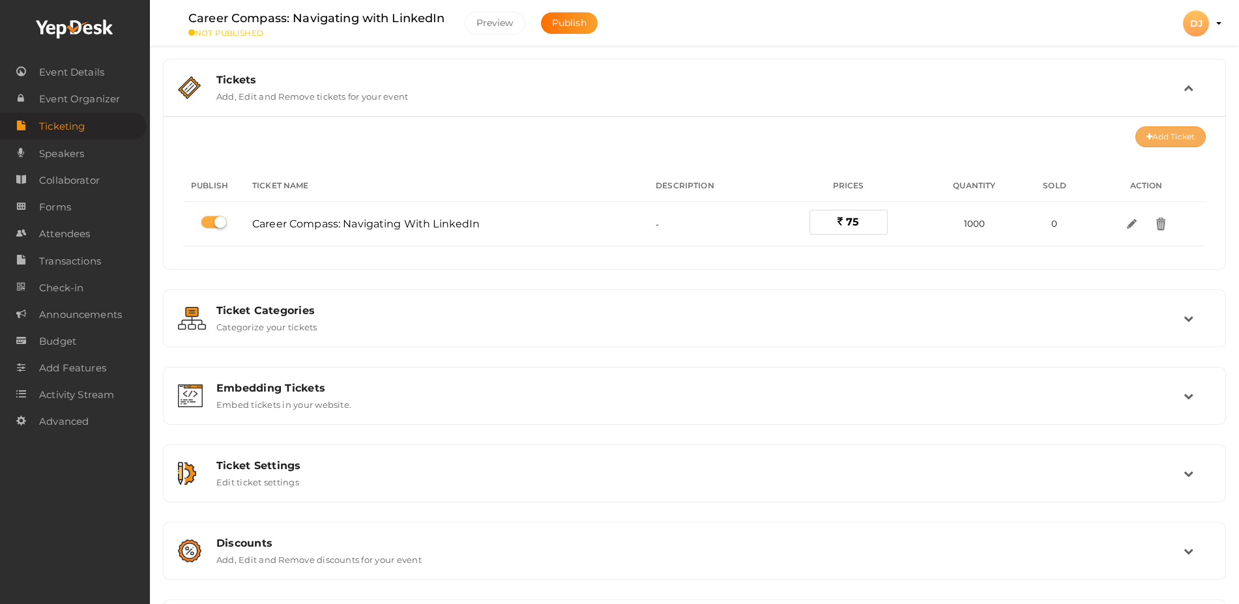
click at [1174, 129] on button "Add Ticket" at bounding box center [1170, 136] width 70 height 21
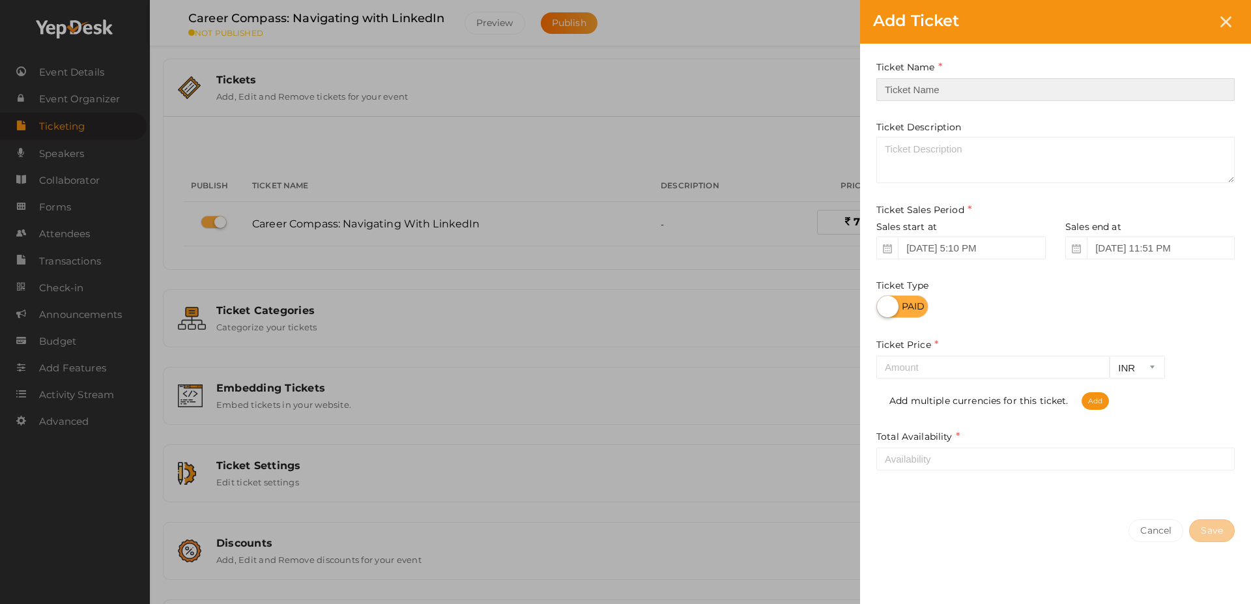
click at [1121, 87] on input "text" at bounding box center [1055, 89] width 358 height 23
paste input "Career Compass: Navigating with LinkedIn"
type input "Career Compass: Navigating with LinkedIn"
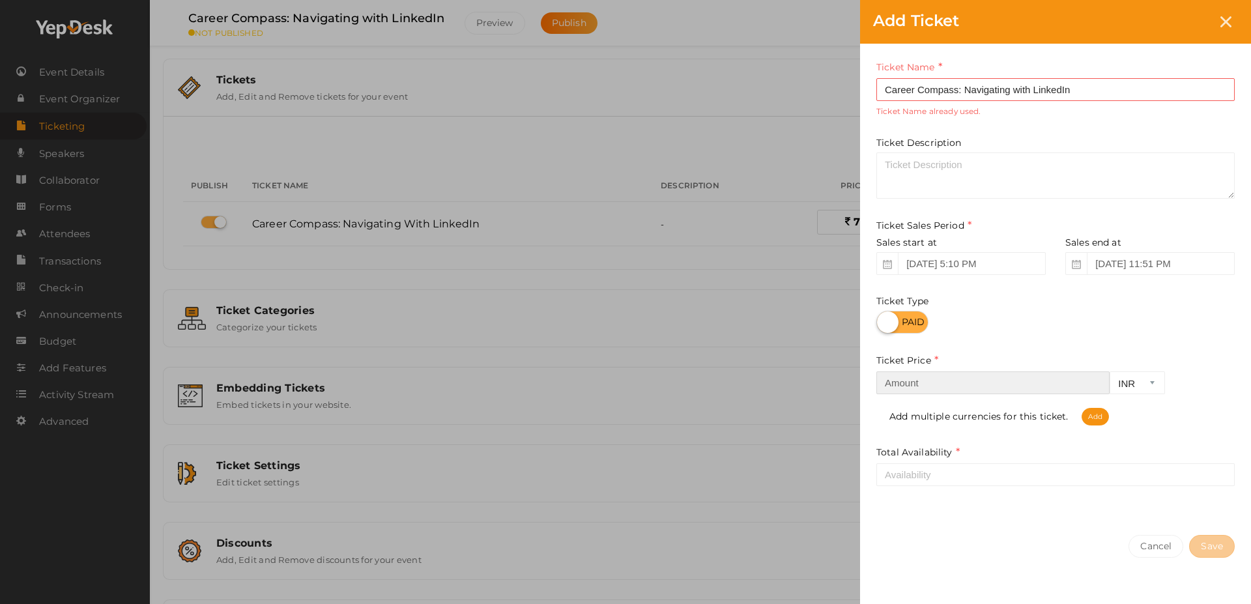
click at [1001, 369] on div "Ticket Price INR CAD USD Required. Add multiple currencies for this ticket. Add" at bounding box center [1055, 389] width 358 height 72
type input "1"
click at [1101, 417] on span "Add" at bounding box center [1095, 417] width 27 height 18
select select "CAD"
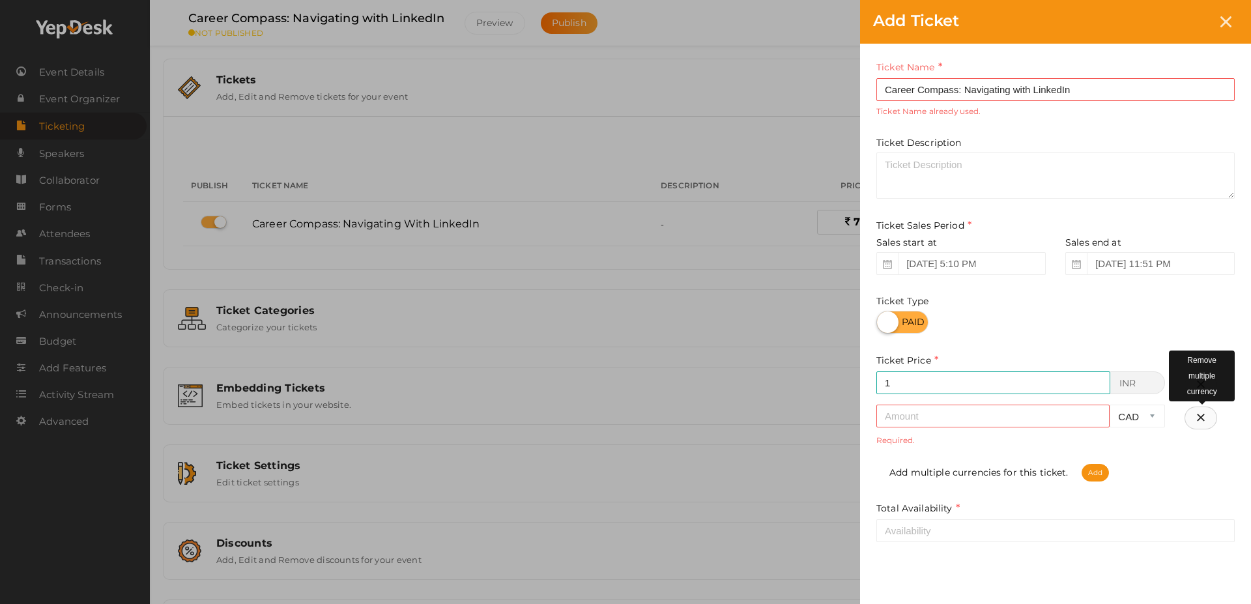
click at [1212, 420] on button "button" at bounding box center [1201, 418] width 33 height 23
type input "1"
select select "INR"
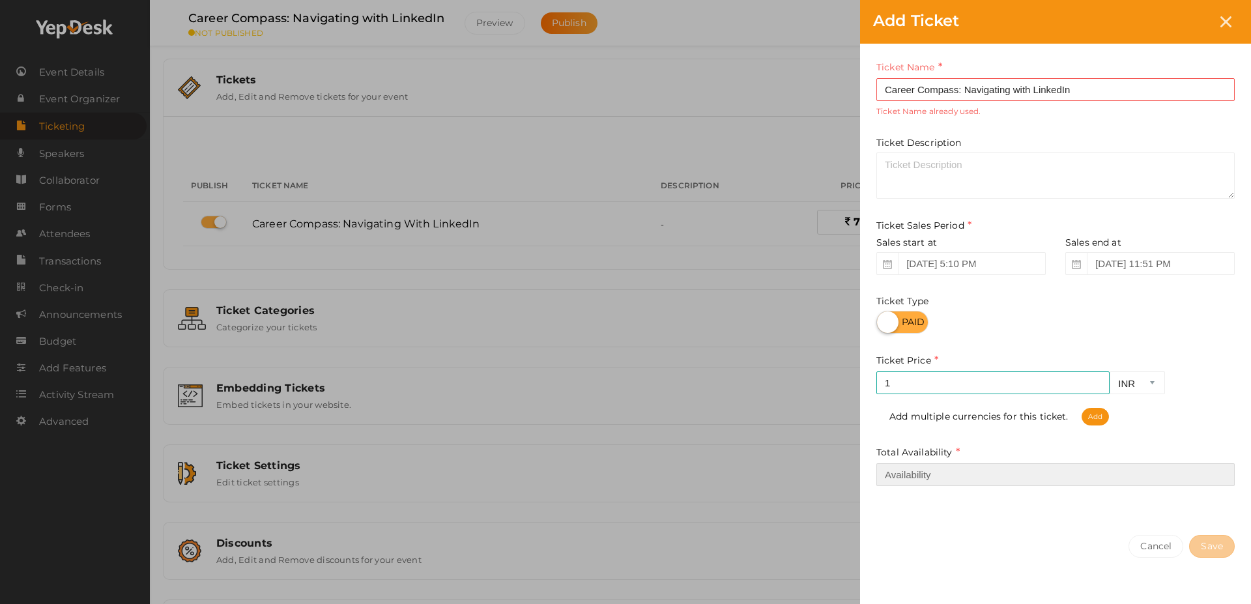
click at [964, 476] on input "number" at bounding box center [1055, 474] width 358 height 23
type input "40"
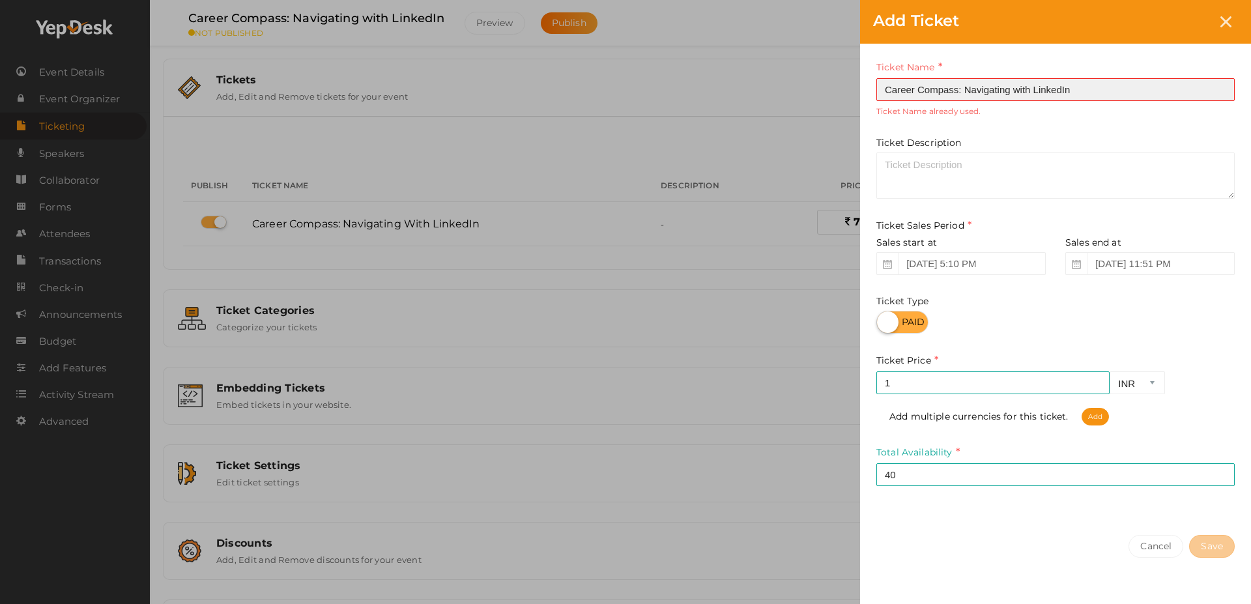
drag, startPoint x: 1107, startPoint y: 85, endPoint x: 964, endPoint y: 95, distance: 142.4
click at [964, 95] on input "Career Compass: Navigating with LinkedIn" at bounding box center [1055, 89] width 358 height 23
type input "Career Compass:"
click at [971, 128] on div "Ticket Name Career Compass: Required. Ticket Name already used. Ticket Descript…" at bounding box center [1055, 283] width 391 height 478
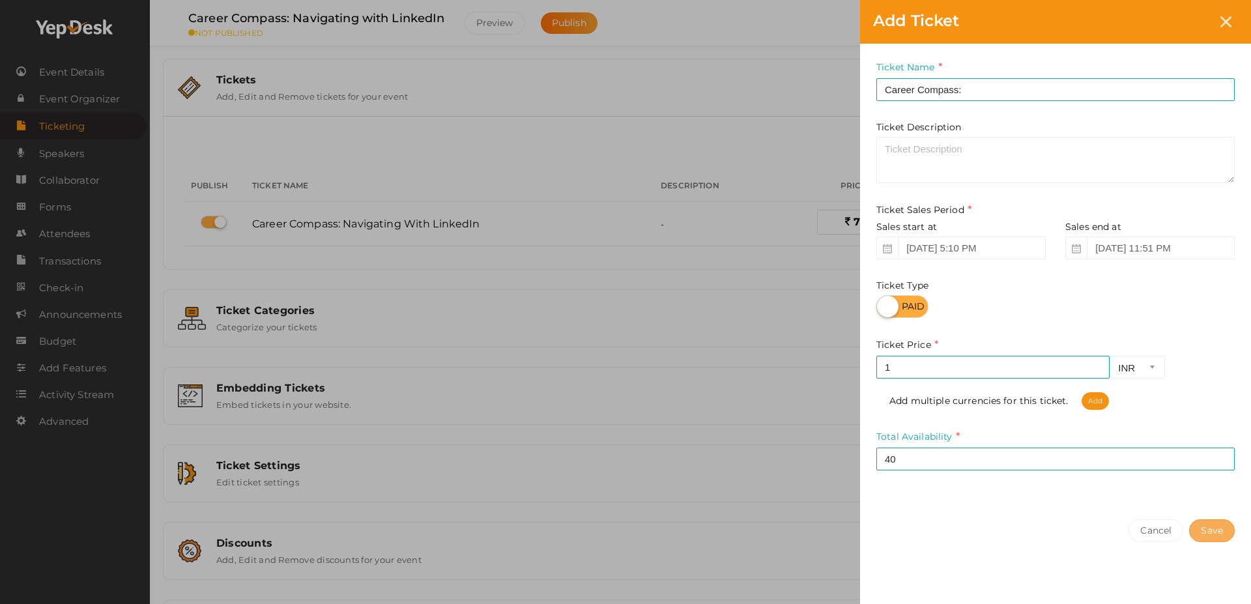
click at [1214, 528] on button "Save" at bounding box center [1212, 530] width 46 height 23
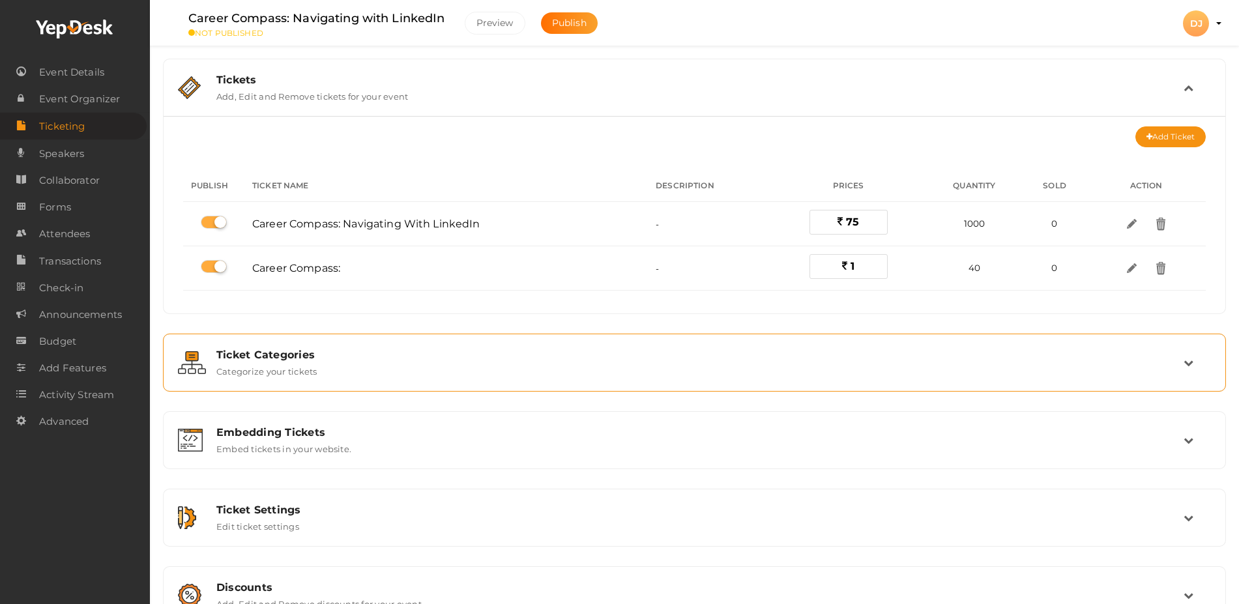
click at [1166, 360] on div "Ticket Categories Categorize your tickets" at bounding box center [695, 363] width 977 height 28
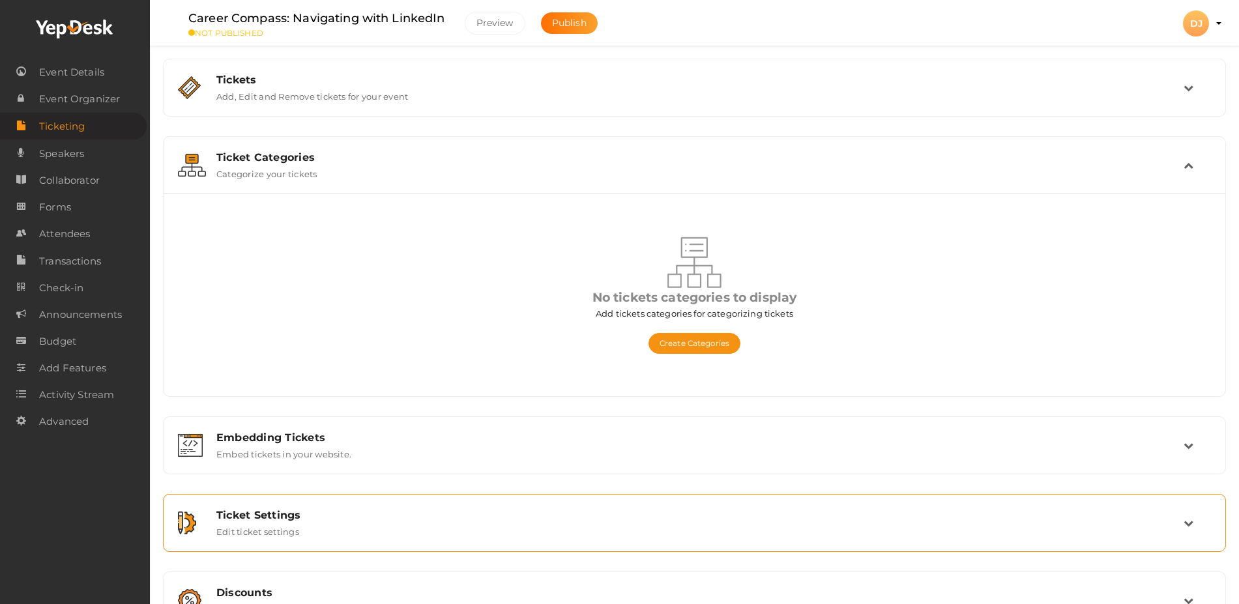
click at [837, 509] on div "Ticket Settings" at bounding box center [699, 515] width 967 height 12
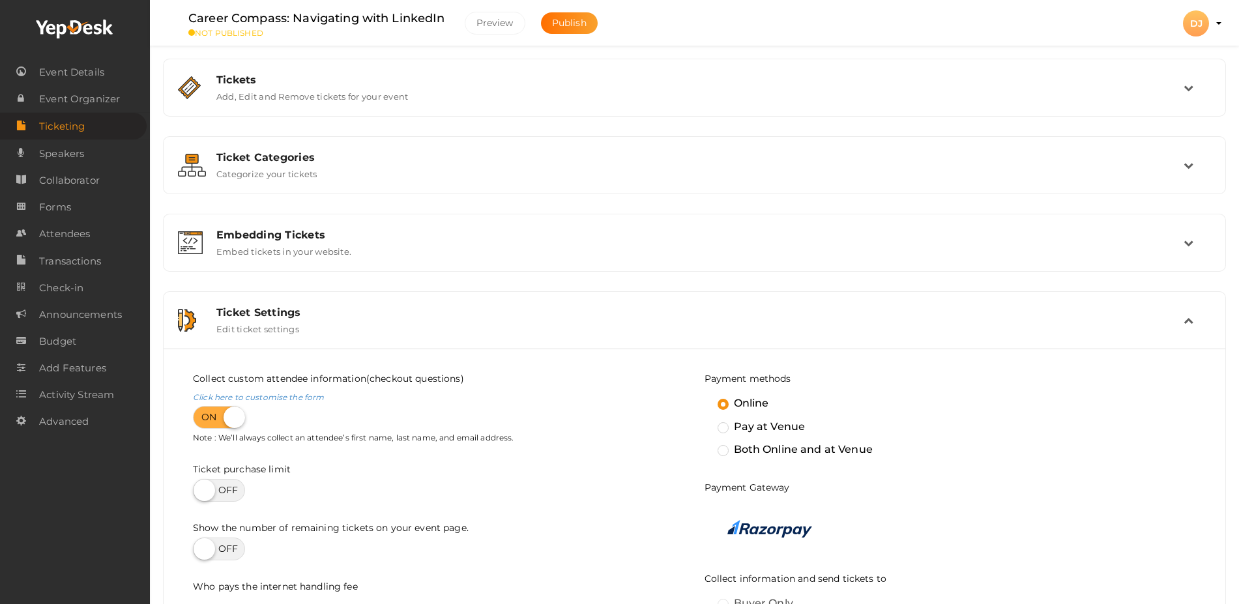
click at [229, 493] on label at bounding box center [219, 490] width 52 height 23
click at [201, 490] on input "checkbox" at bounding box center [197, 486] width 8 height 8
checkbox input "true"
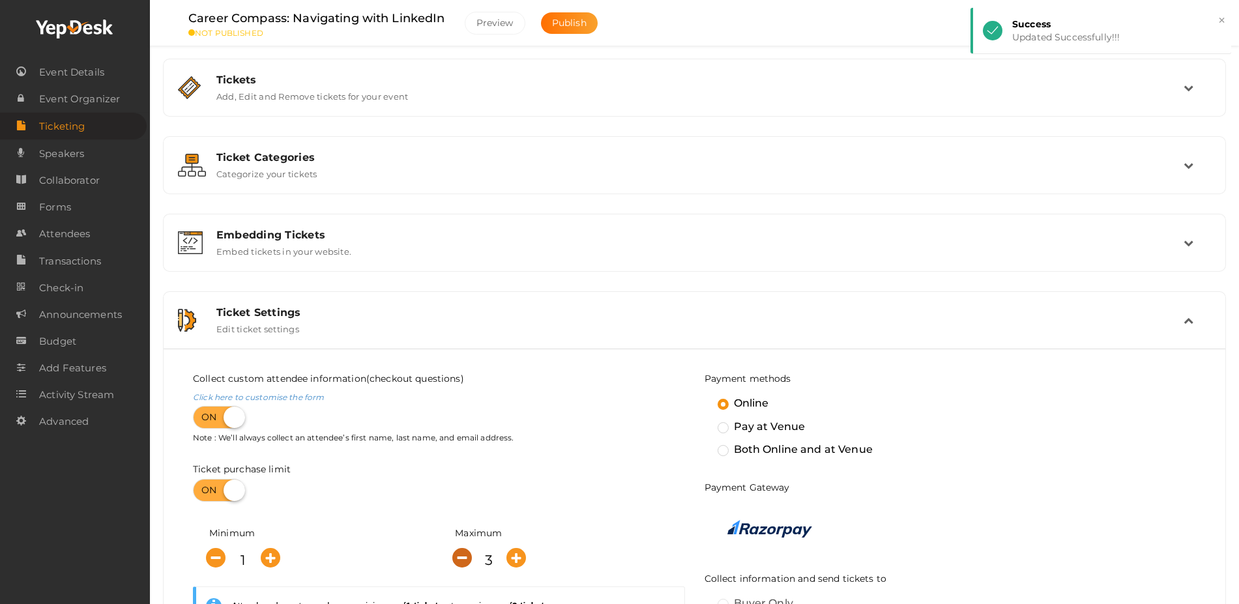
click at [462, 553] on icon "button" at bounding box center [462, 558] width 20 height 20
type input "1"
click at [575, 89] on div "Tickets Add, Edit and Remove tickets for your event" at bounding box center [695, 88] width 977 height 28
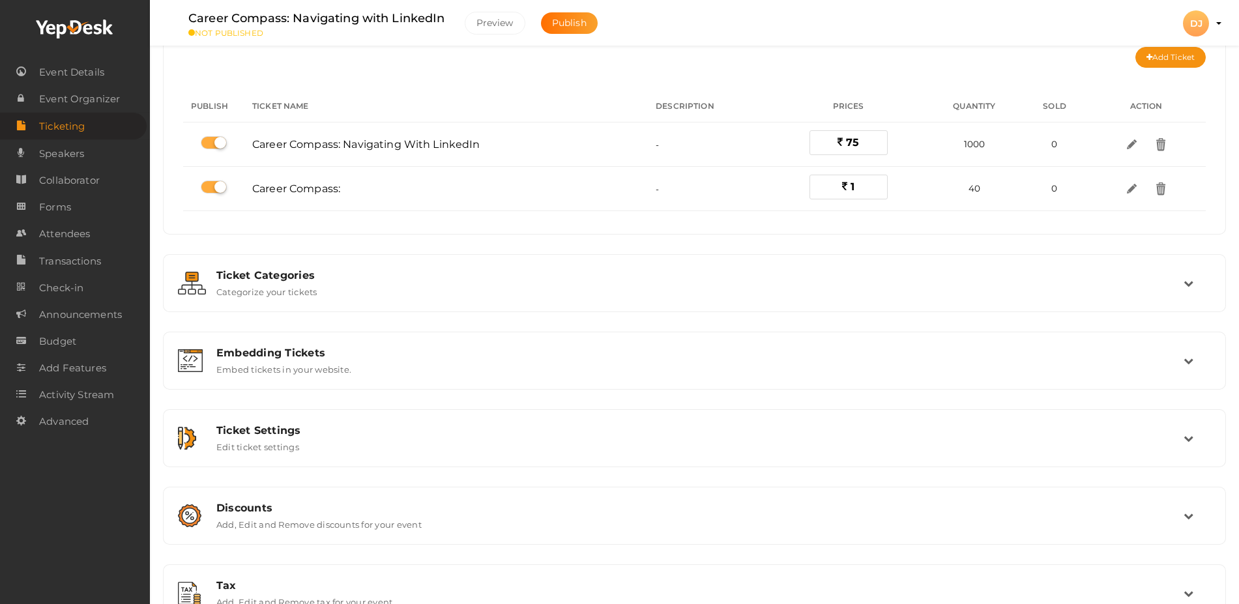
scroll to position [117, 0]
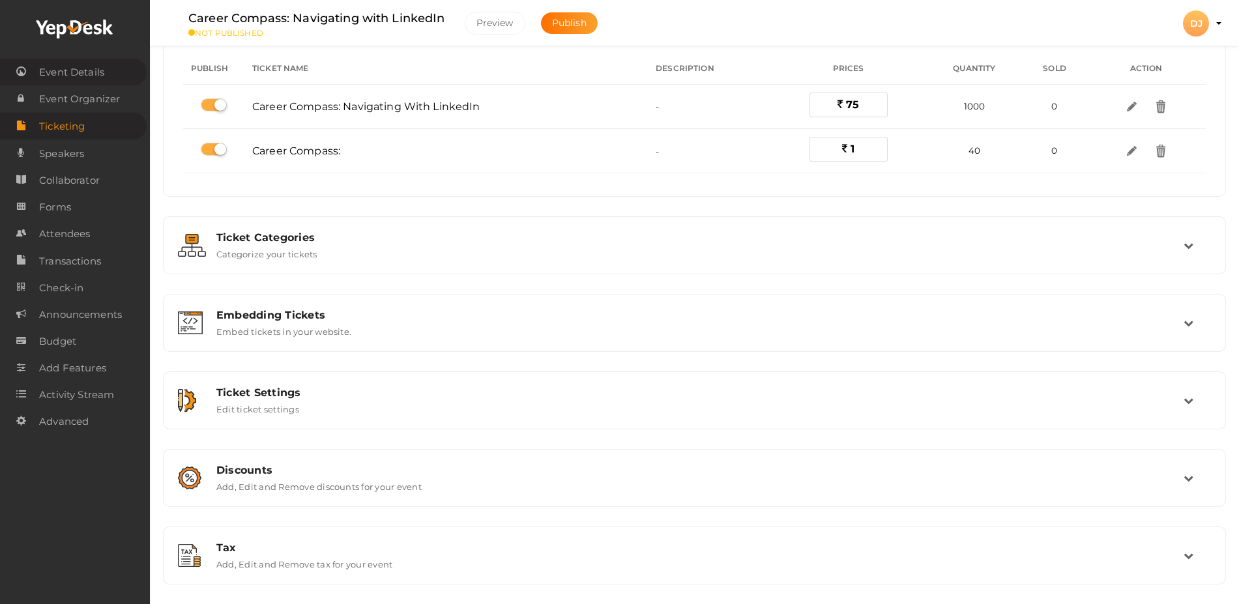
click at [93, 74] on span "Event Details" at bounding box center [71, 72] width 65 height 26
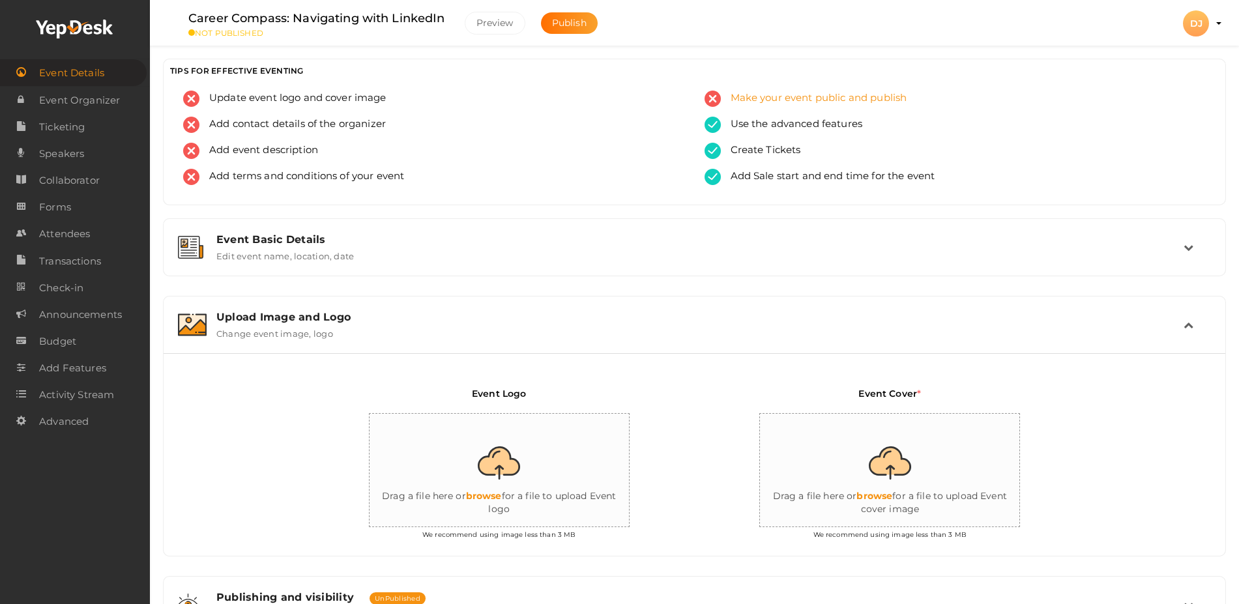
click at [792, 109] on div "Make your event public and publish" at bounding box center [955, 104] width 502 height 26
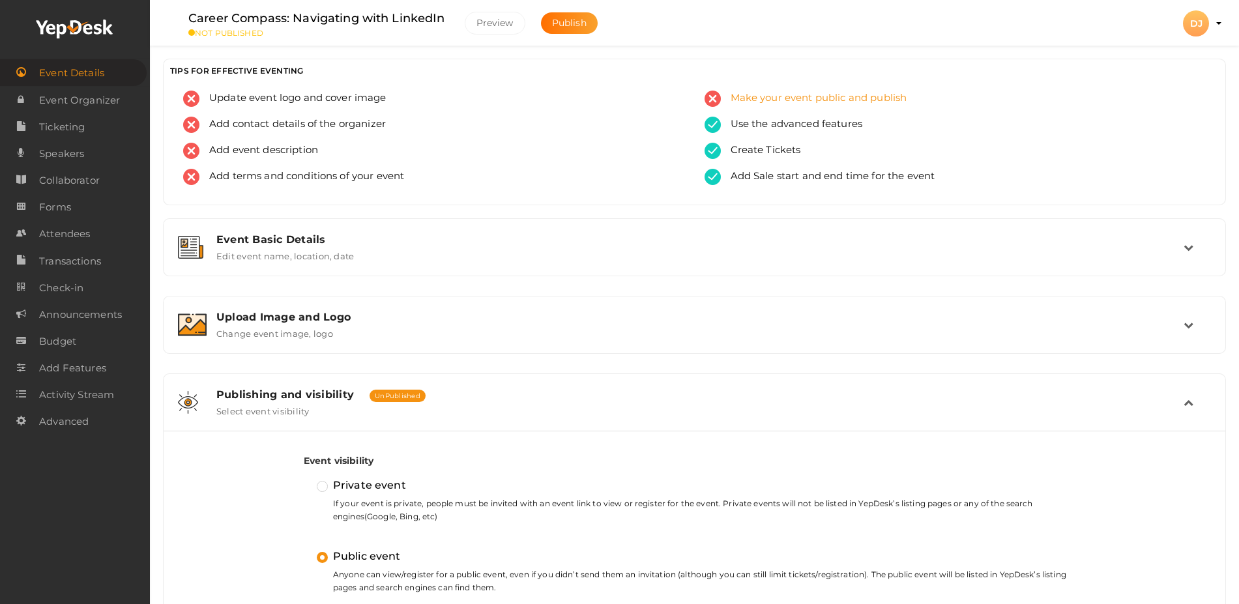
scroll to position [295, 0]
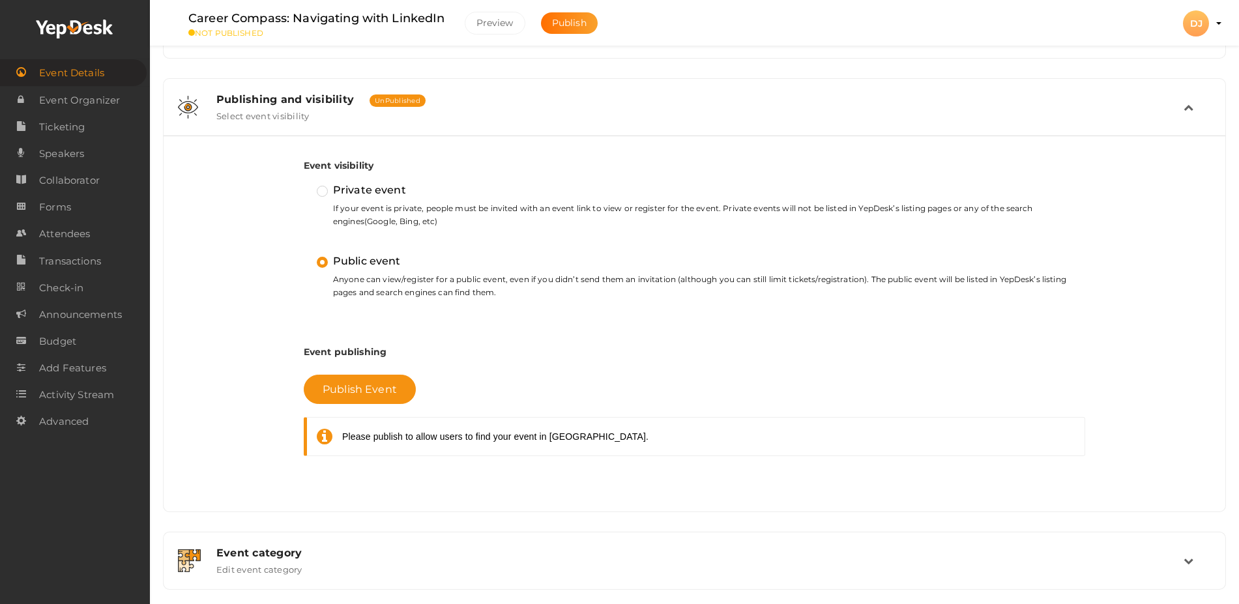
click at [319, 194] on label "Private event" at bounding box center [361, 190] width 89 height 17
click at [304, 184] on input "Private event" at bounding box center [304, 184] width 0 height 0
click at [70, 224] on span "Attendees" at bounding box center [64, 234] width 51 height 26
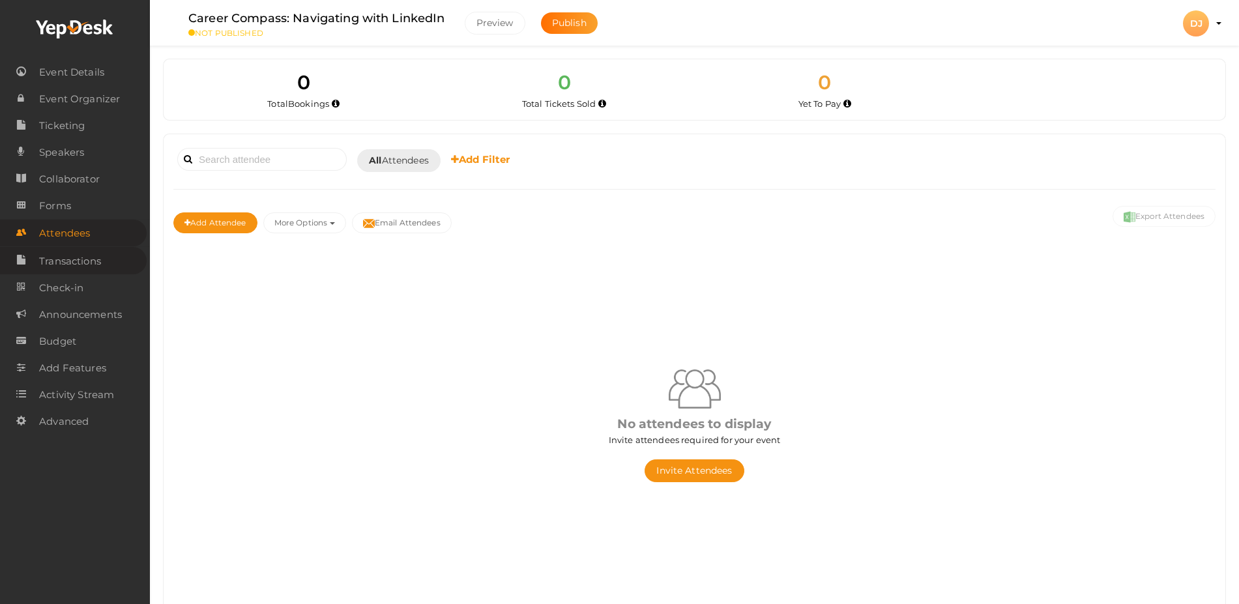
click at [76, 259] on span "Transactions" at bounding box center [70, 261] width 62 height 26
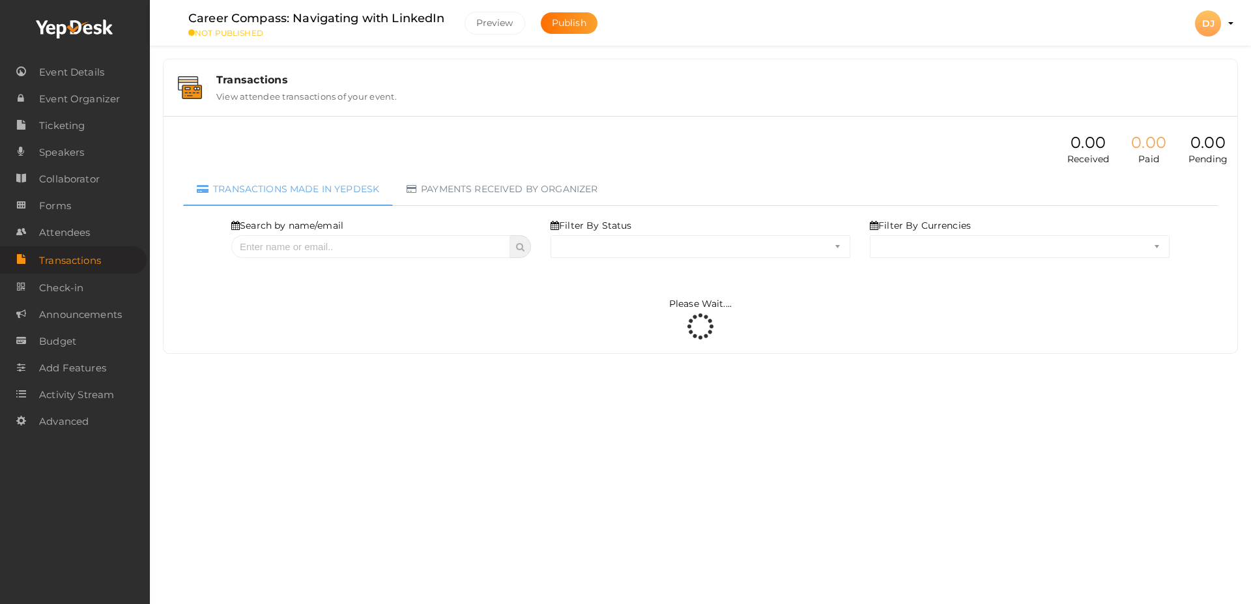
select select "ALL"
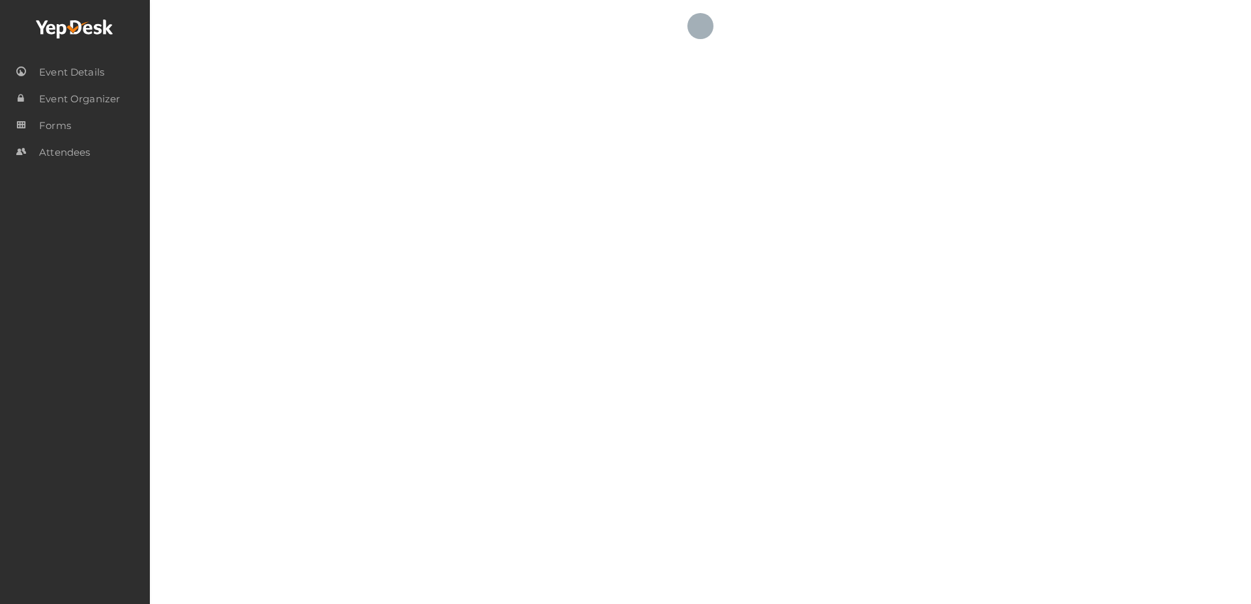
select select "ALL"
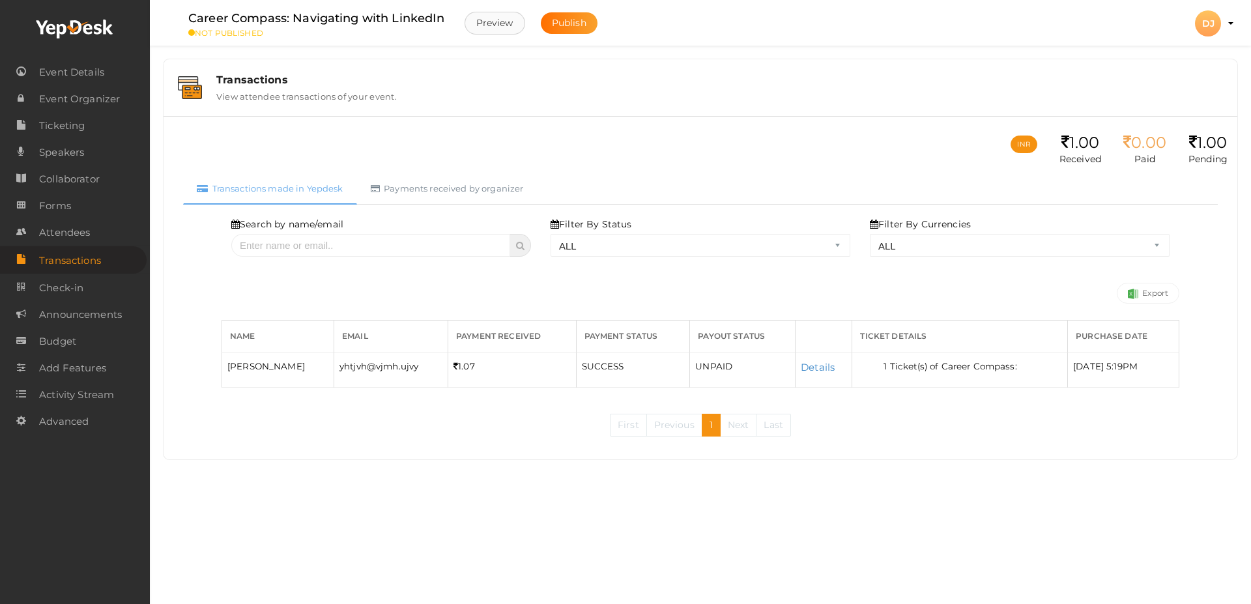
click at [490, 29] on button "Preview" at bounding box center [495, 23] width 61 height 23
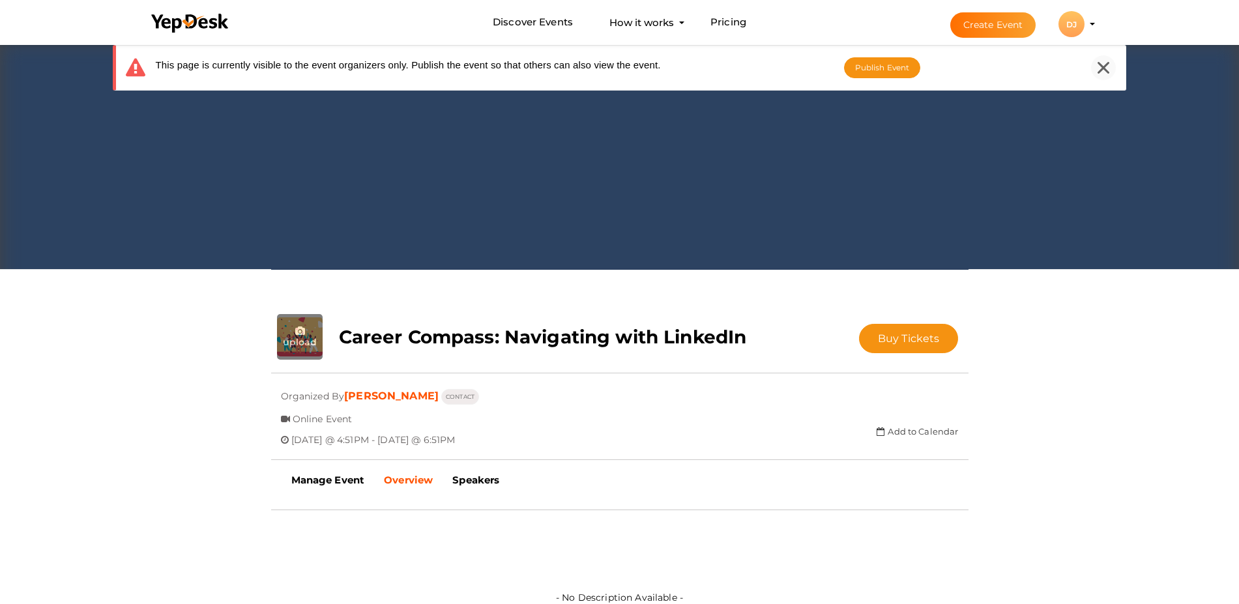
click at [1106, 66] on icon at bounding box center [1103, 68] width 12 height 12
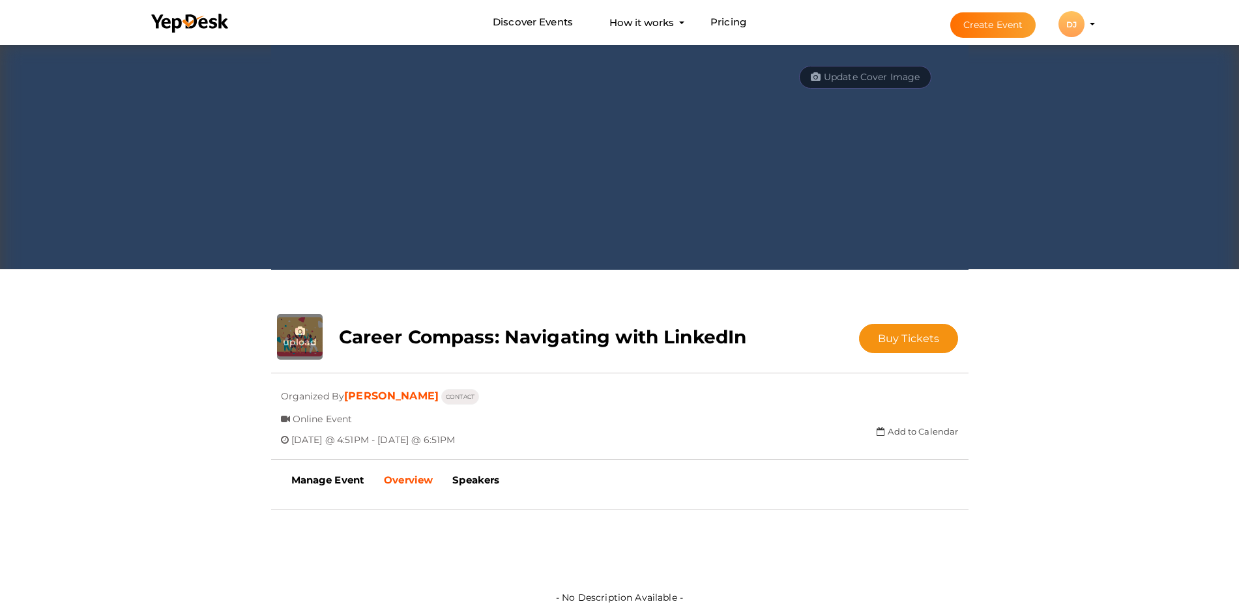
click at [996, 23] on button "Create Event" at bounding box center [993, 24] width 86 height 25
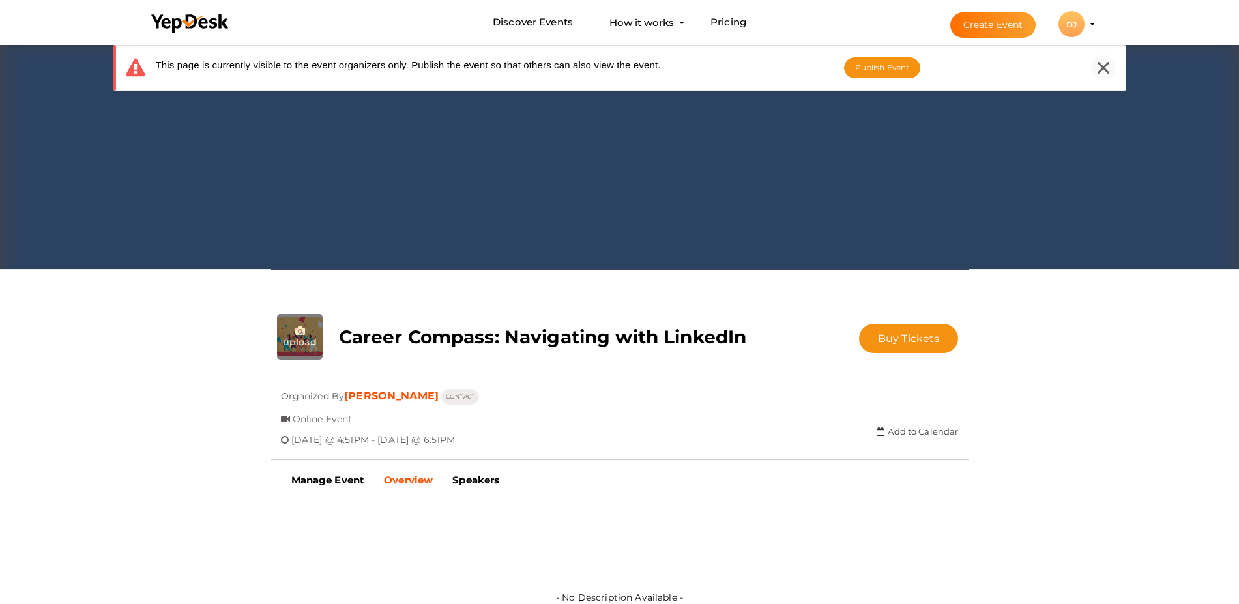
click at [1107, 66] on icon at bounding box center [1103, 68] width 12 height 12
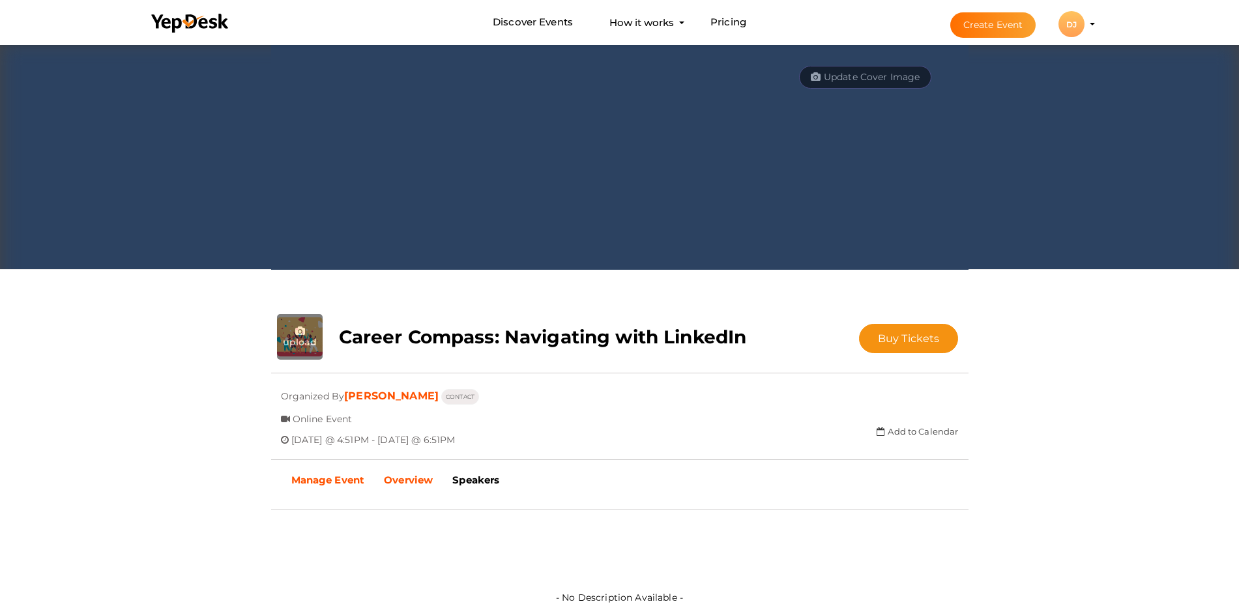
click at [297, 489] on link "Manage Event" at bounding box center [328, 480] width 93 height 33
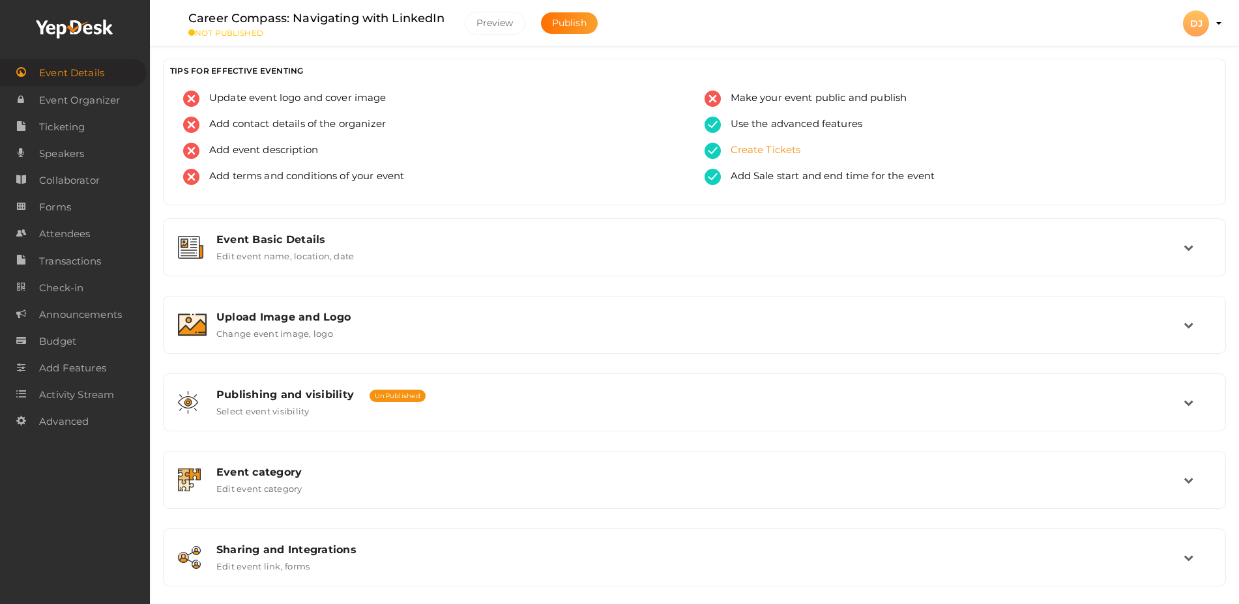
click at [804, 145] on div "Create Tickets" at bounding box center [955, 156] width 502 height 26
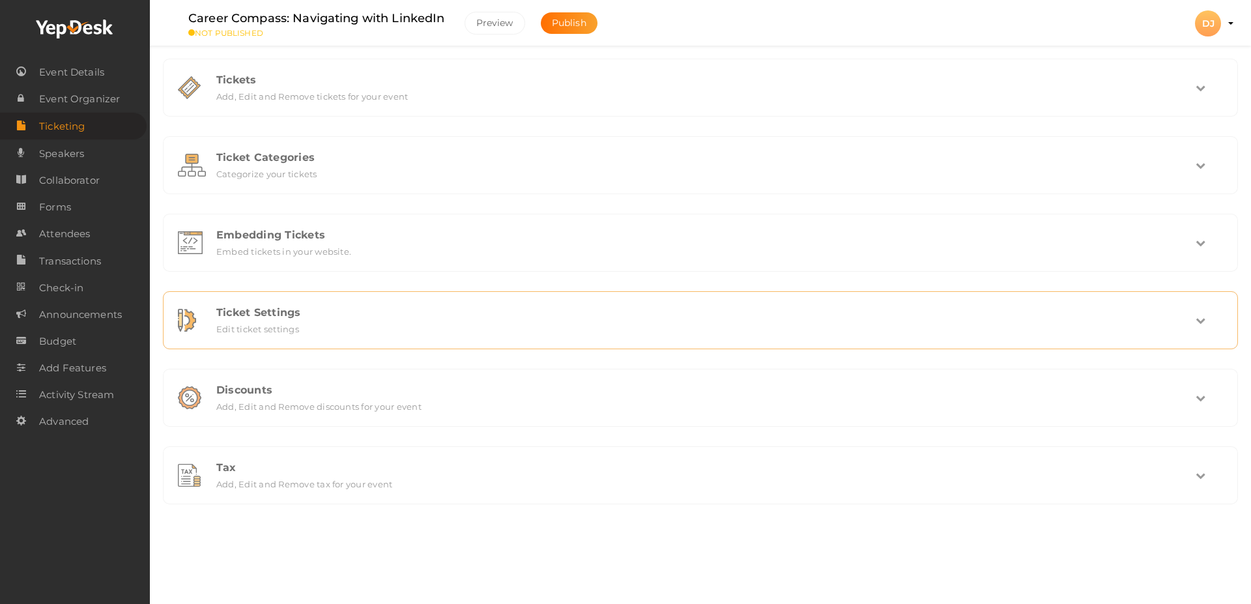
click at [616, 311] on div "Ticket Settings" at bounding box center [705, 312] width 979 height 12
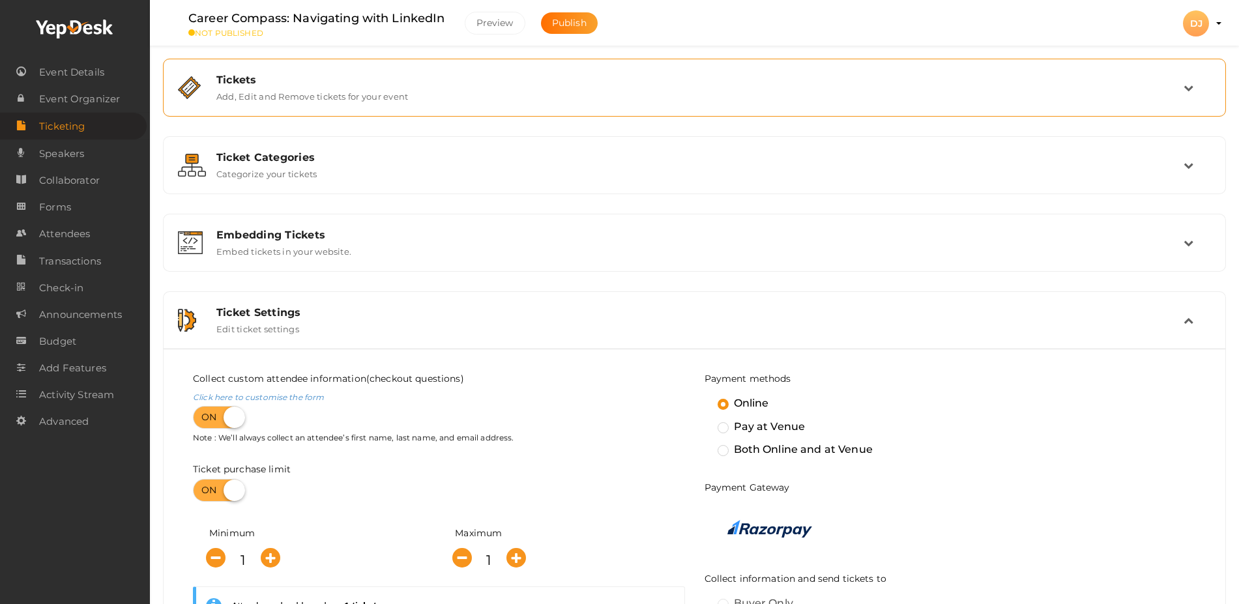
click at [769, 98] on div "Tickets Add, Edit and Remove tickets for your event" at bounding box center [695, 88] width 977 height 28
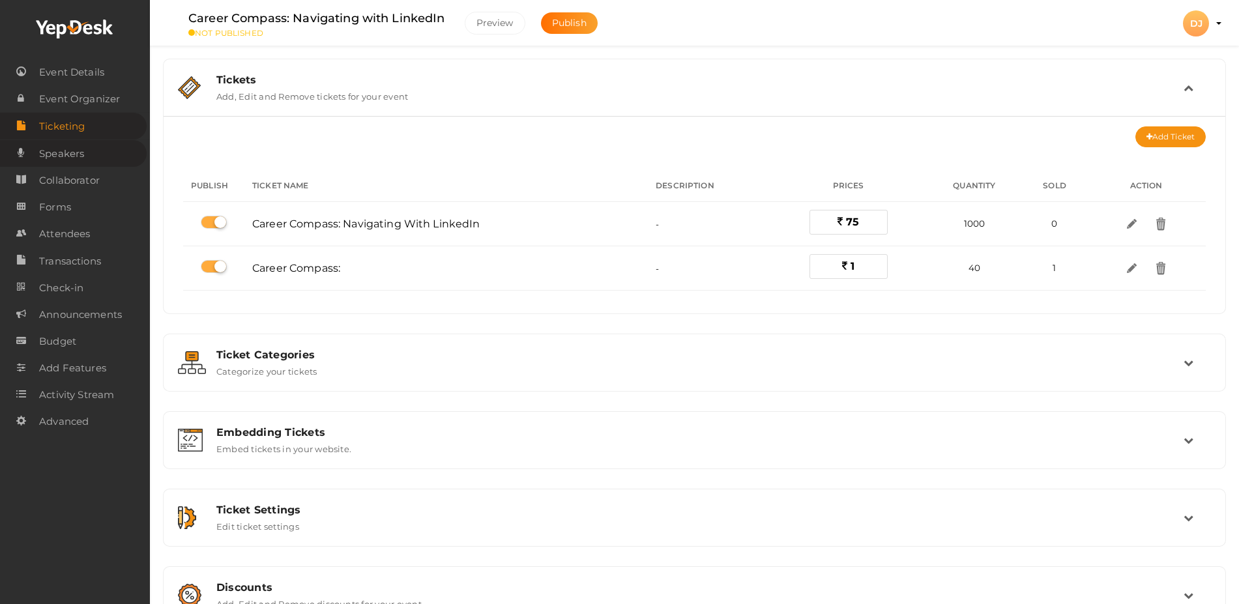
click at [62, 156] on span "Speakers" at bounding box center [61, 154] width 45 height 26
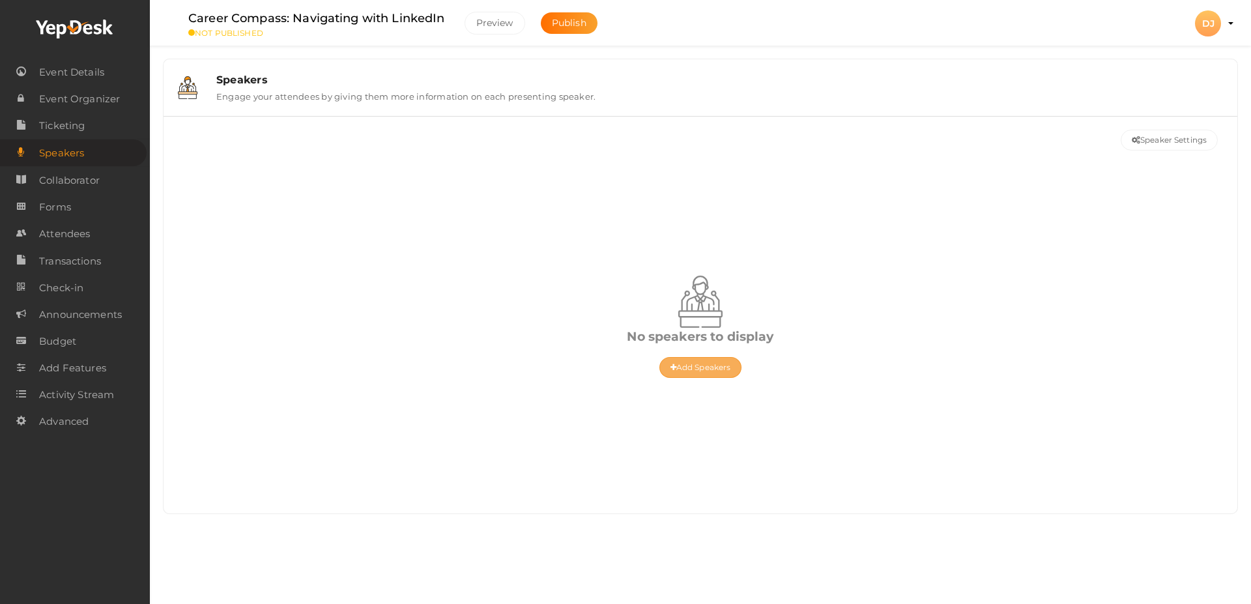
click at [714, 369] on button "Add Speakers" at bounding box center [700, 367] width 83 height 21
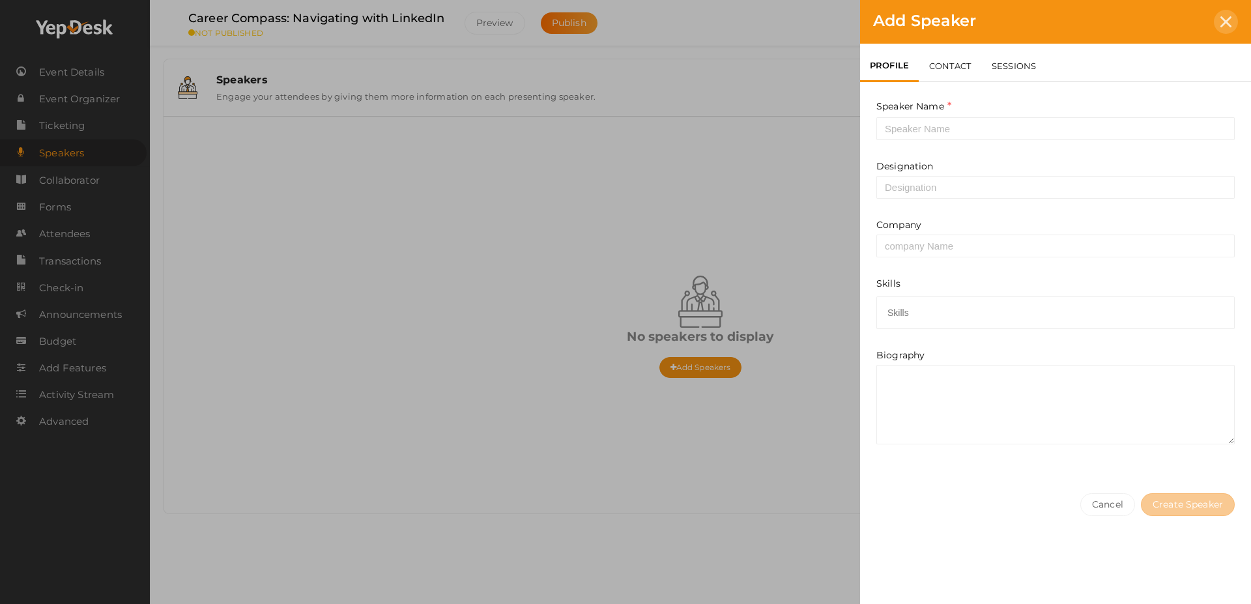
click at [1219, 28] on div at bounding box center [1226, 22] width 24 height 24
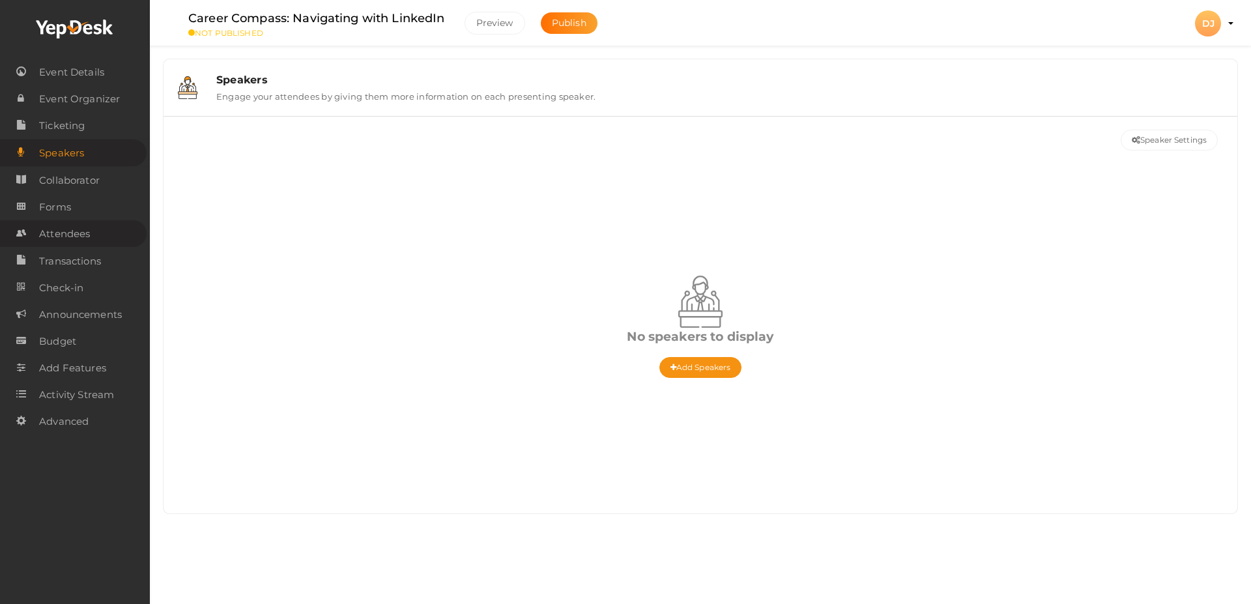
click at [72, 222] on span "Attendees" at bounding box center [64, 234] width 51 height 26
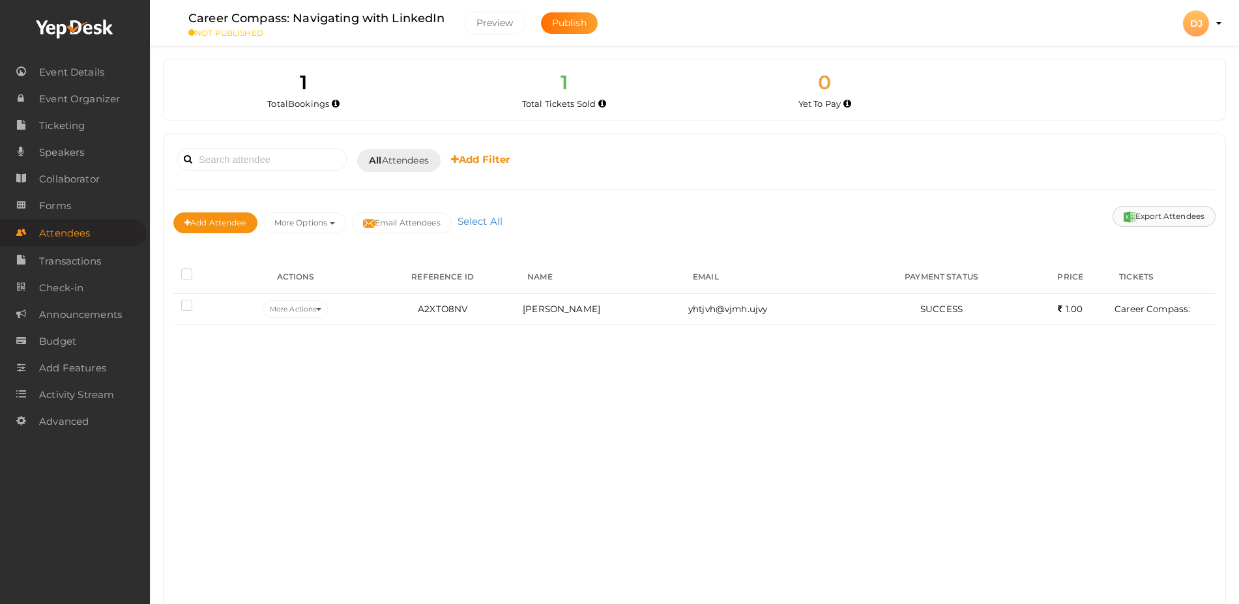
click at [1179, 210] on button "Export Attendees" at bounding box center [1163, 216] width 103 height 21
click at [711, 160] on div "Booked for [DATE] [DATE] [DATE] This Week Custom Date All Attendees All Yet to …" at bounding box center [694, 160] width 1042 height 32
